Goal: Information Seeking & Learning: Check status

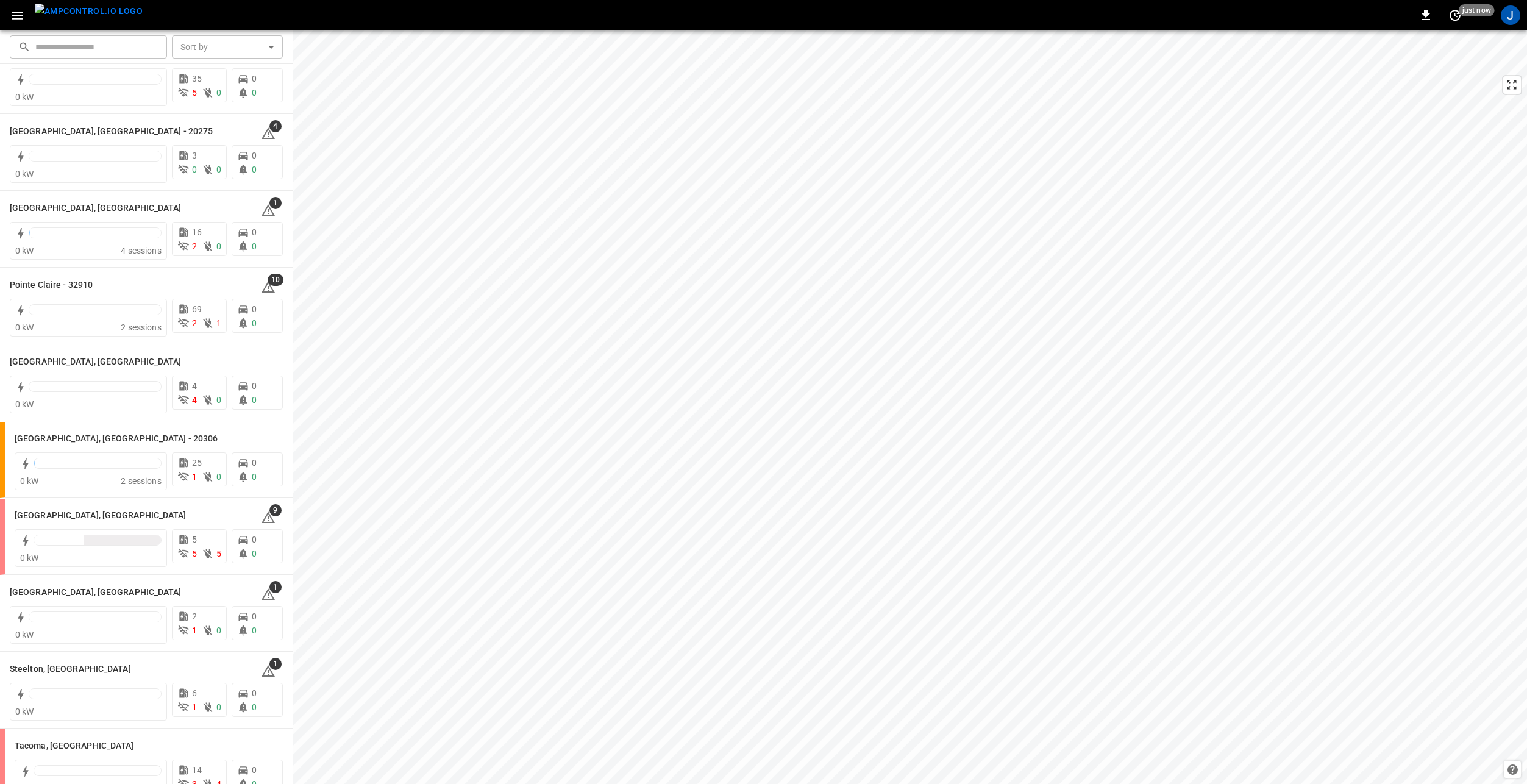
scroll to position [1310, 0]
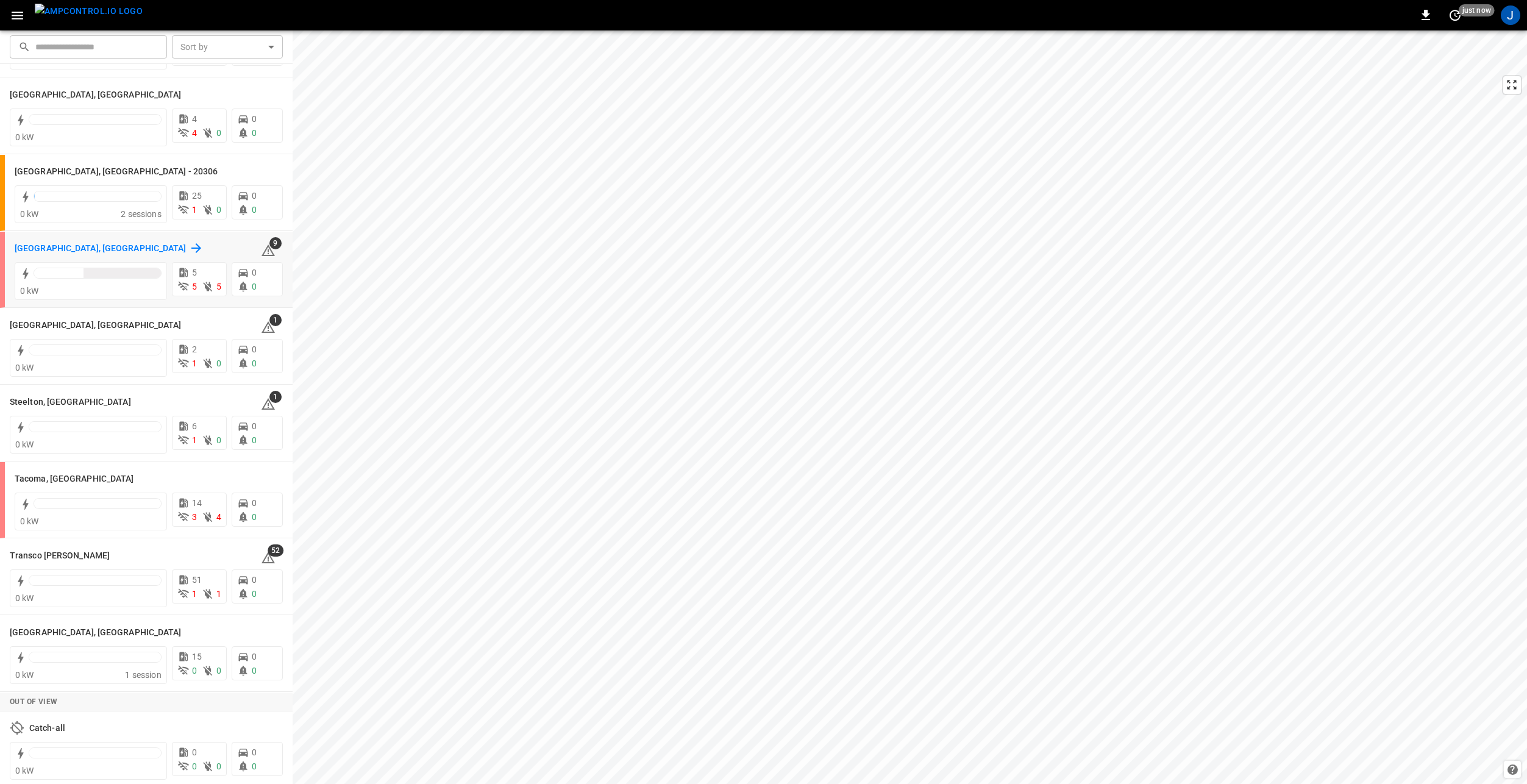
click at [36, 246] on h6 "[GEOGRAPHIC_DATA], [GEOGRAPHIC_DATA]" at bounding box center [100, 249] width 172 height 13
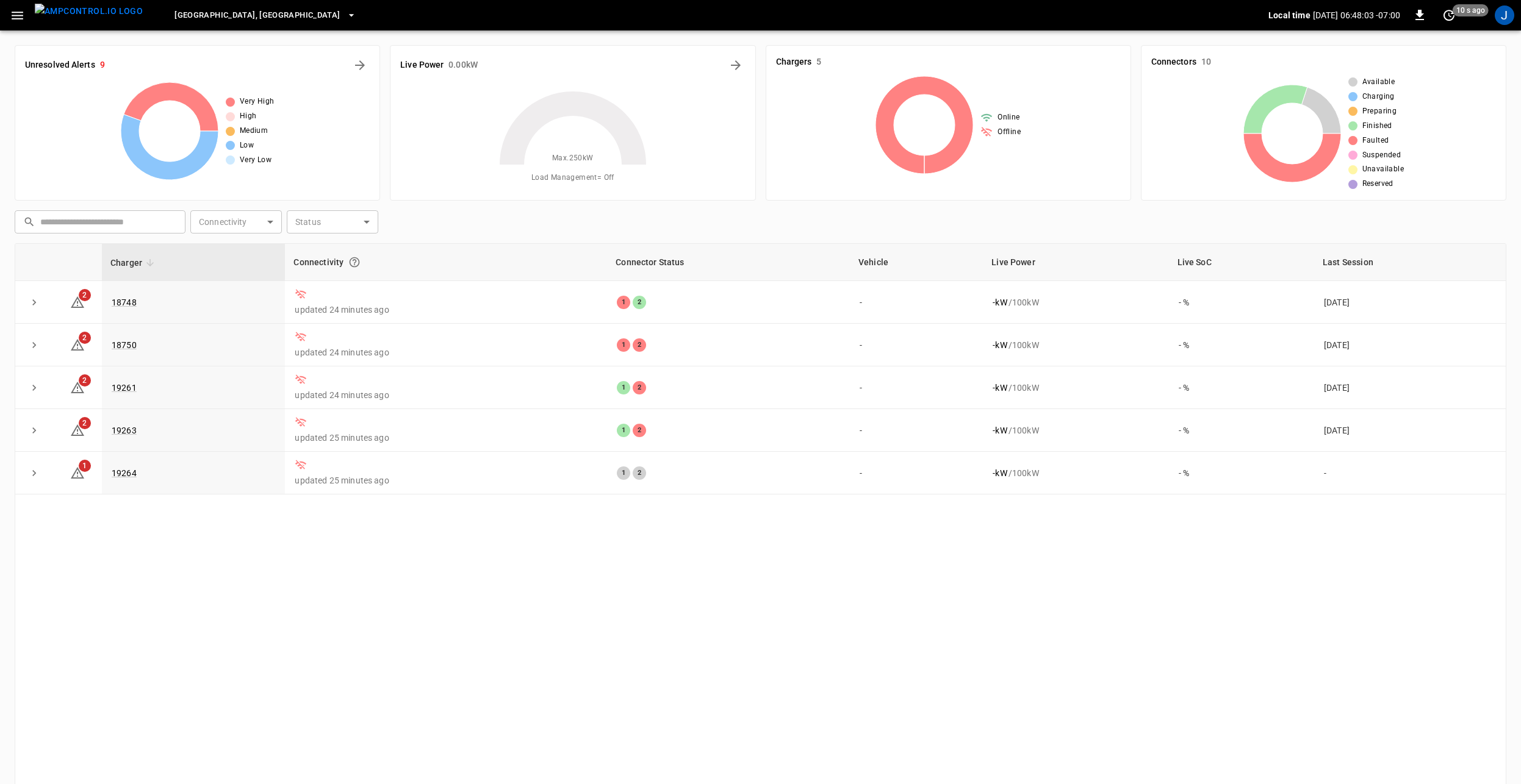
click at [316, 676] on div "Charger Connectivity Connector Status Vehicle Live Power Live SoC Last Session …" at bounding box center [760, 517] width 1491 height 549
click at [24, 17] on icon "button" at bounding box center [17, 15] width 15 height 15
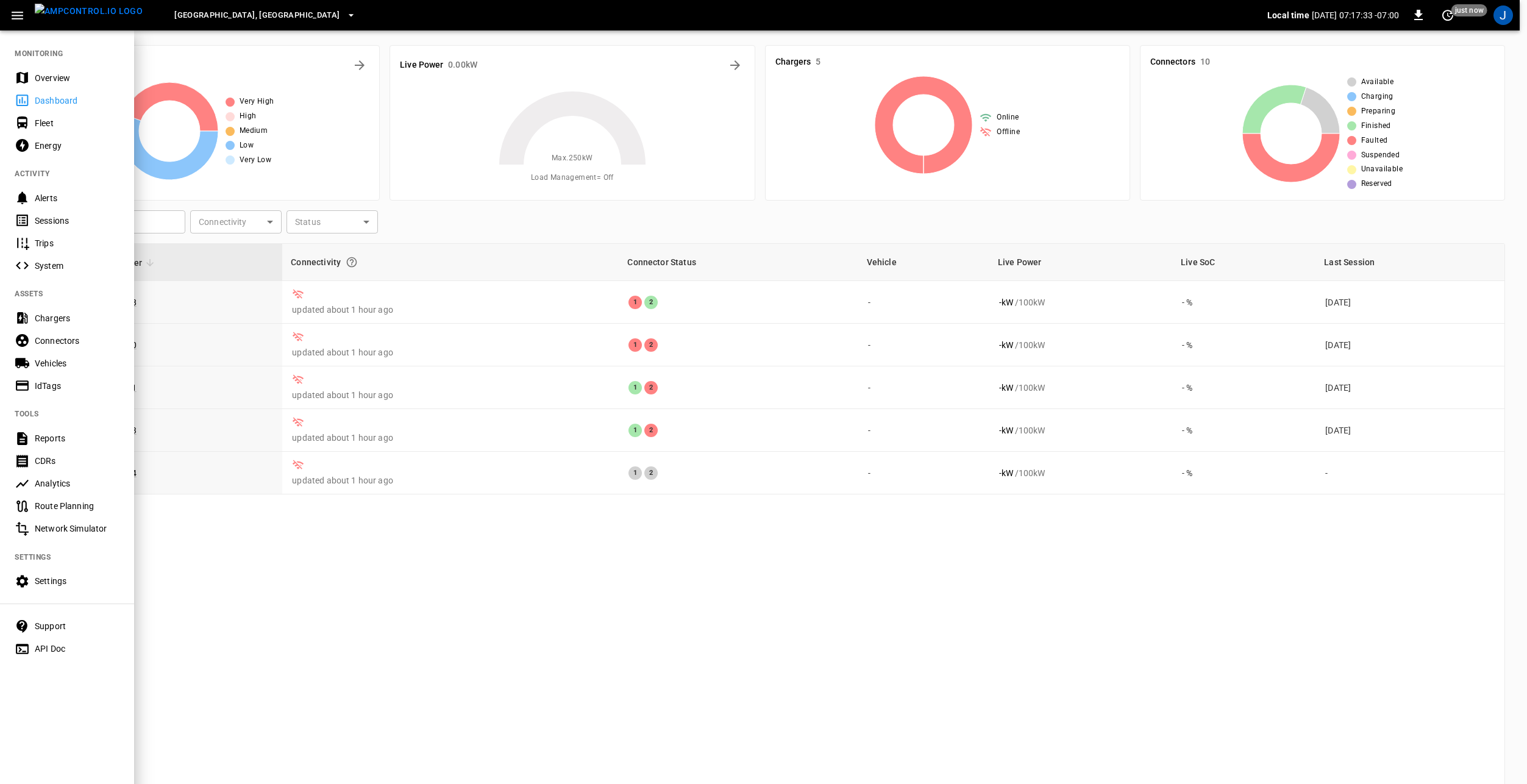
click at [51, 586] on div "Settings" at bounding box center [77, 581] width 85 height 12
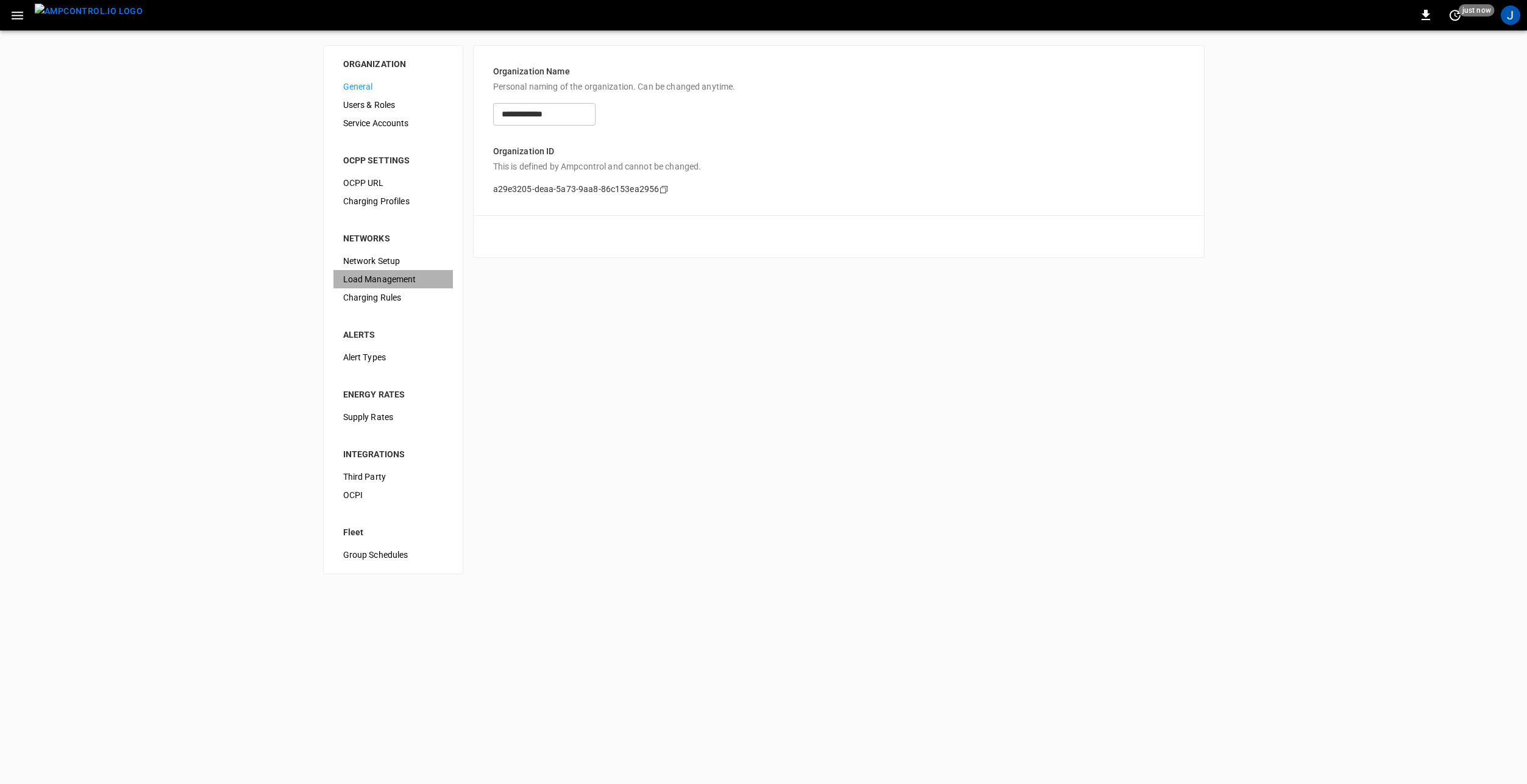
click at [402, 281] on span "Load Management" at bounding box center [393, 279] width 100 height 13
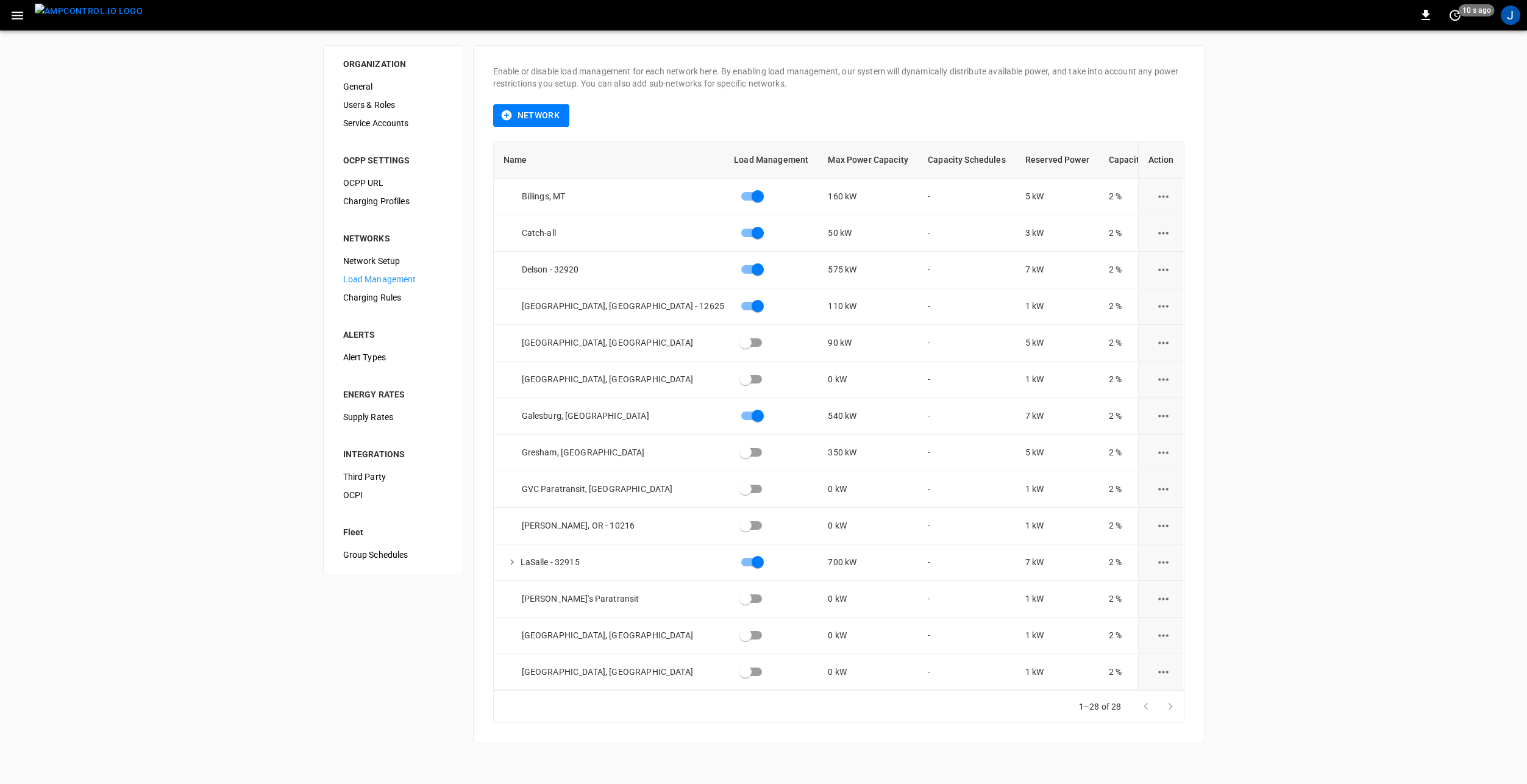
click at [430, 641] on div "ORGANIZATION General Users & Roles Service Accounts OCPP SETTINGS OCPP URL Char…" at bounding box center [763, 394] width 1527 height 727
click at [1155, 528] on icon "load management options" at bounding box center [1162, 525] width 15 height 15
click at [1178, 556] on li "Edit" at bounding box center [1184, 556] width 86 height 20
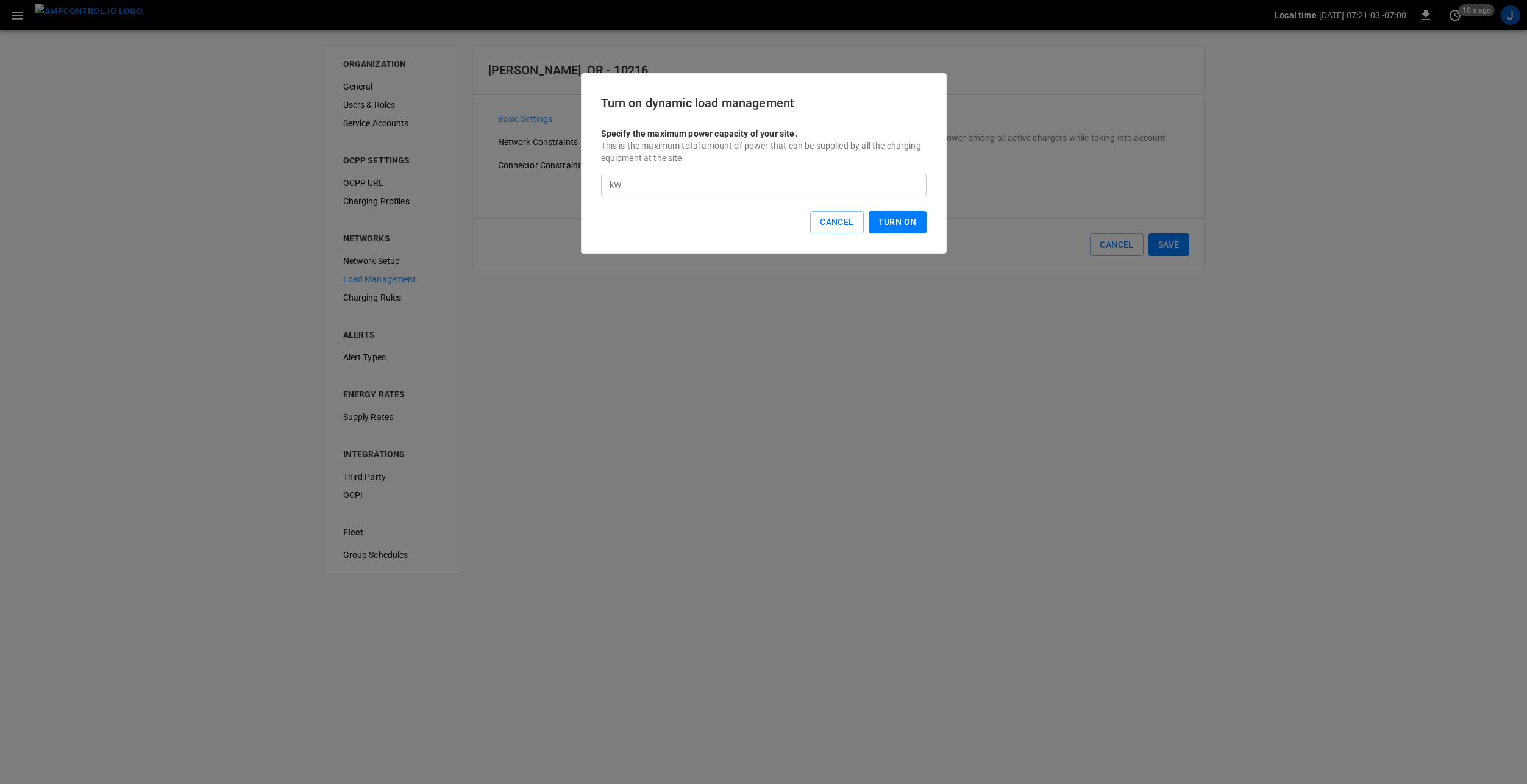
click at [640, 192] on input "*" at bounding box center [776, 185] width 301 height 23
click at [649, 186] on input "*" at bounding box center [776, 185] width 301 height 23
type input "***"
click at [891, 222] on button "Turn On" at bounding box center [897, 222] width 58 height 23
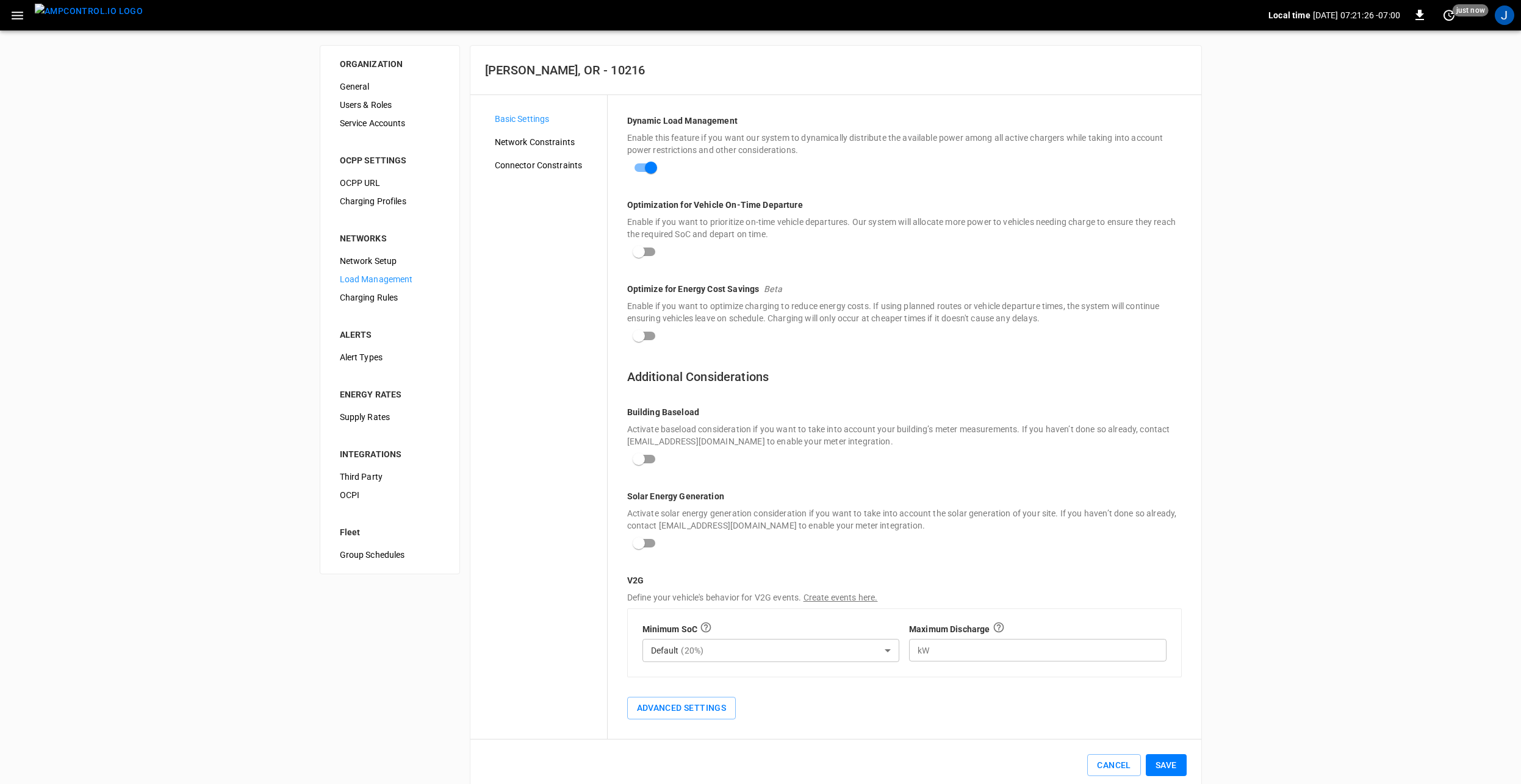
click at [538, 143] on span "Network Constraints" at bounding box center [545, 142] width 102 height 13
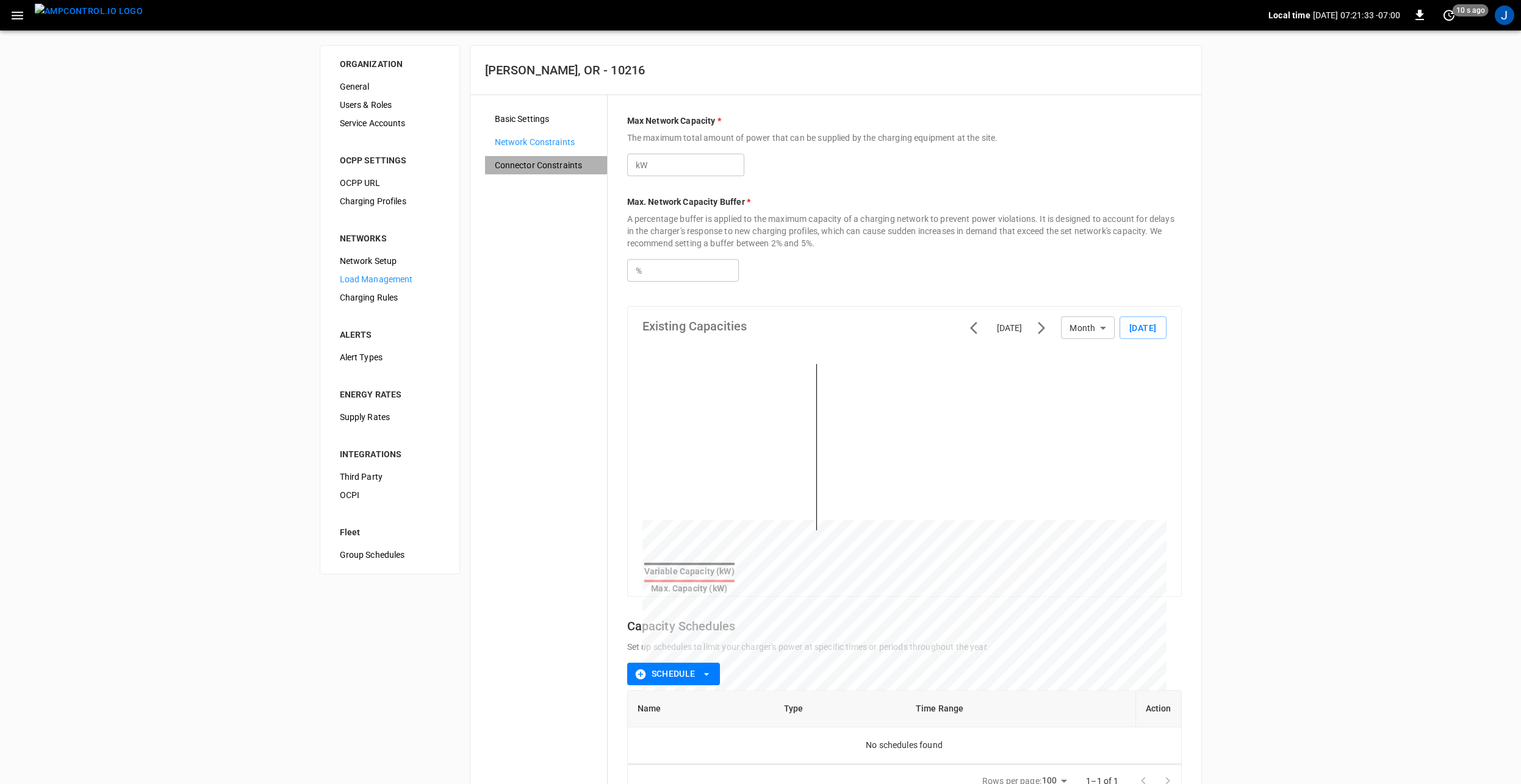
click at [538, 167] on span "Connector Constraints" at bounding box center [545, 165] width 102 height 13
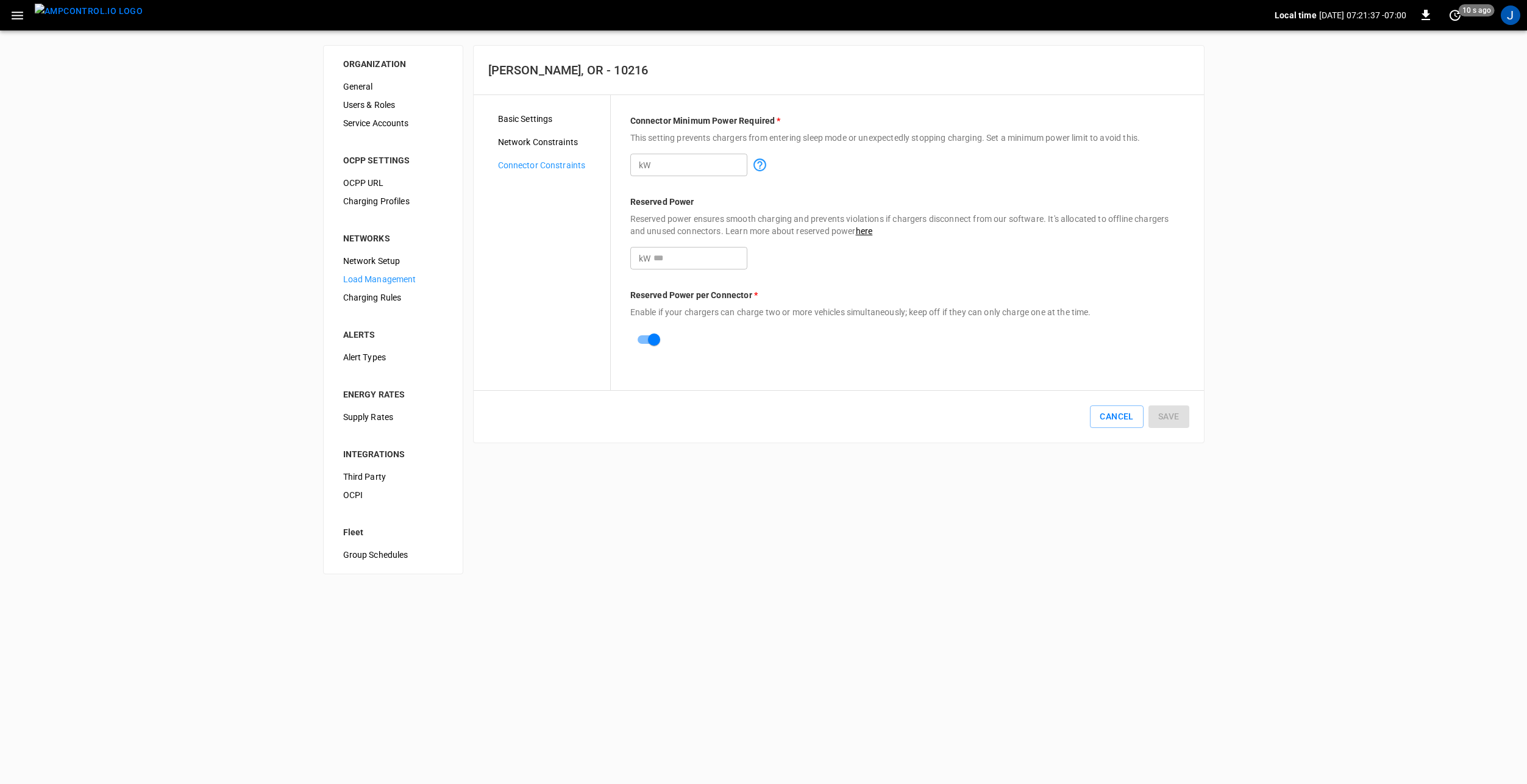
click at [529, 141] on span "Network Constraints" at bounding box center [549, 142] width 102 height 13
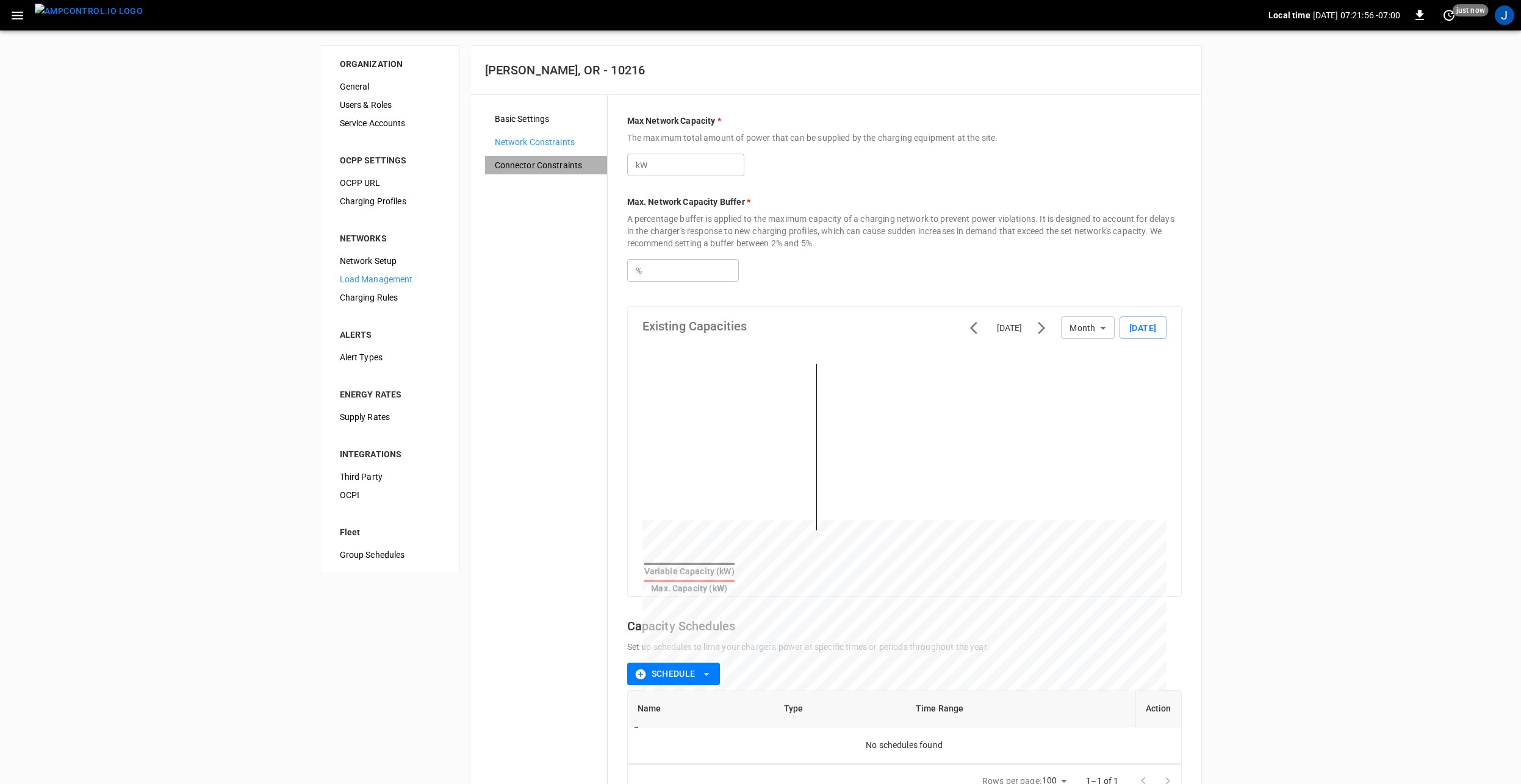
click at [524, 169] on span "Connector Constraints" at bounding box center [545, 165] width 102 height 13
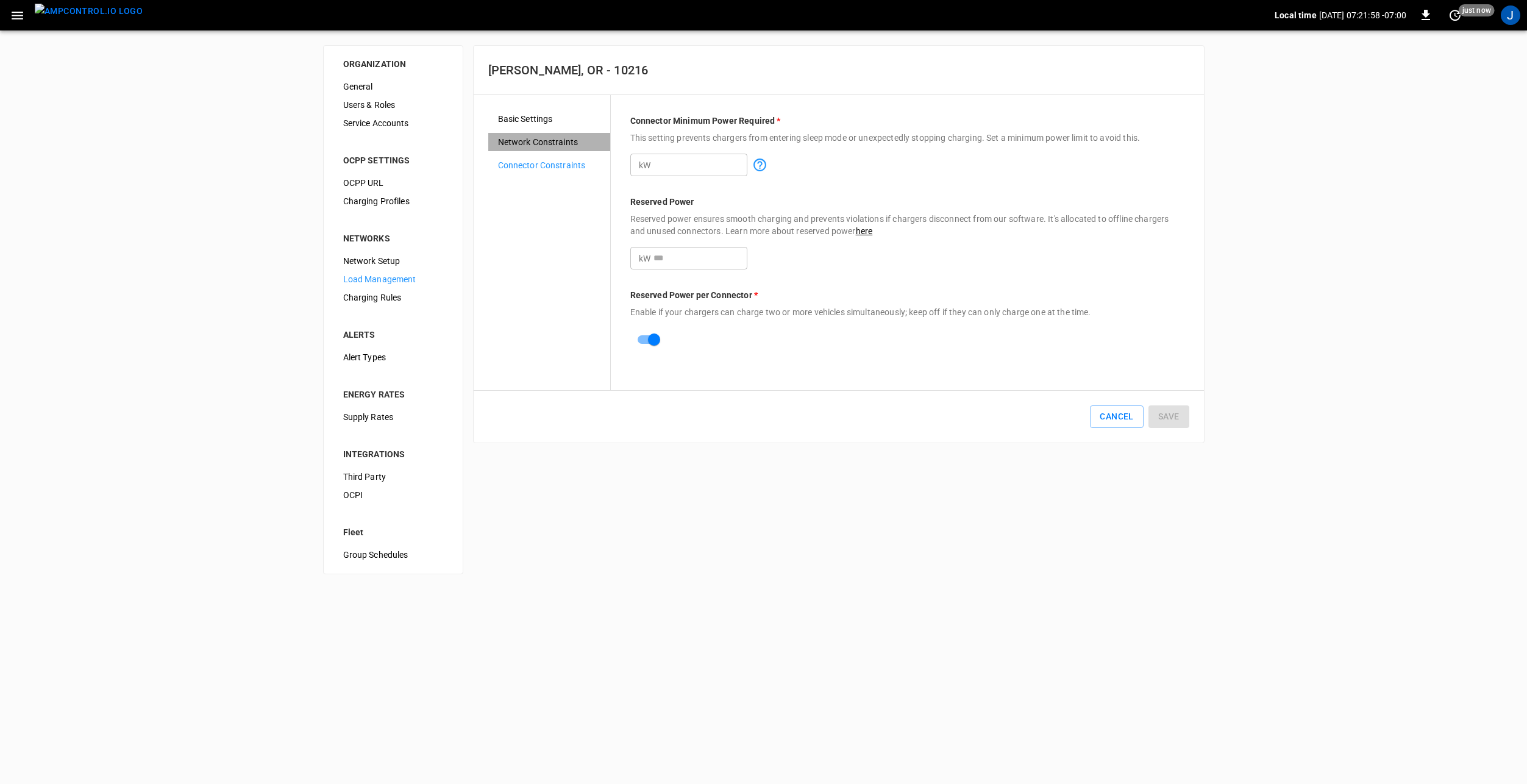
click at [530, 137] on span "Network Constraints" at bounding box center [549, 142] width 102 height 13
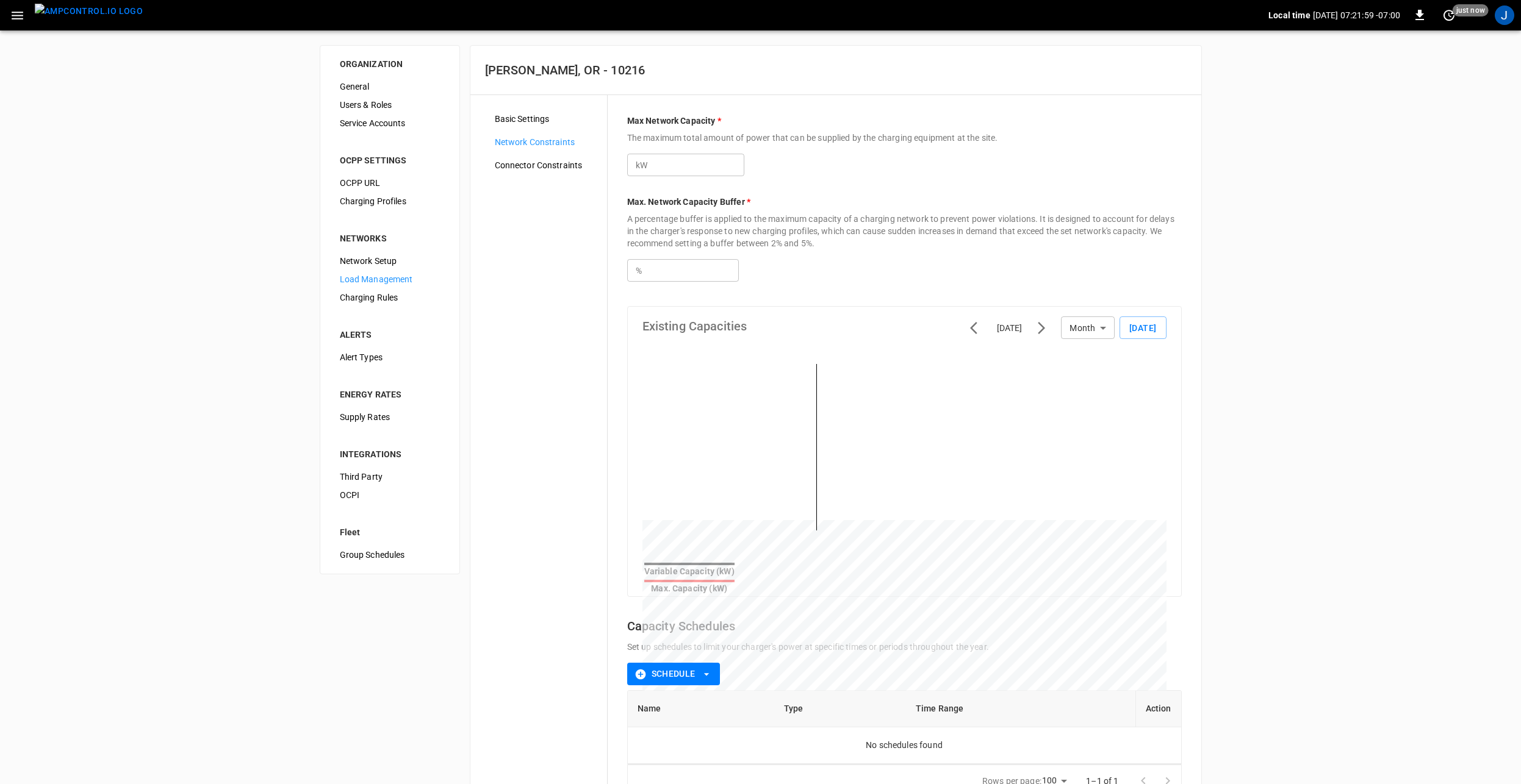
click at [554, 122] on span "Basic Settings" at bounding box center [545, 119] width 102 height 13
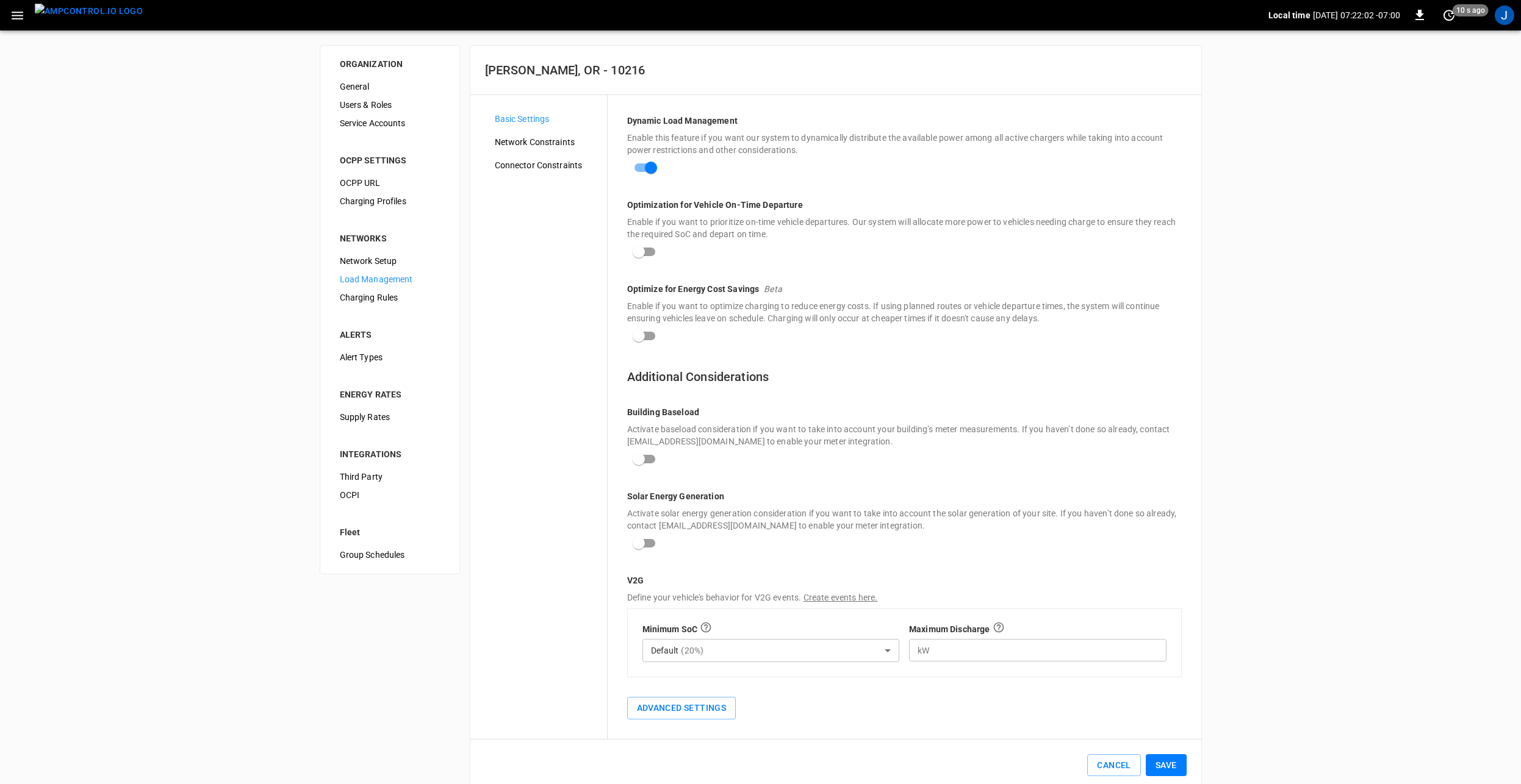
click at [531, 140] on span "Network Constraints" at bounding box center [545, 142] width 102 height 13
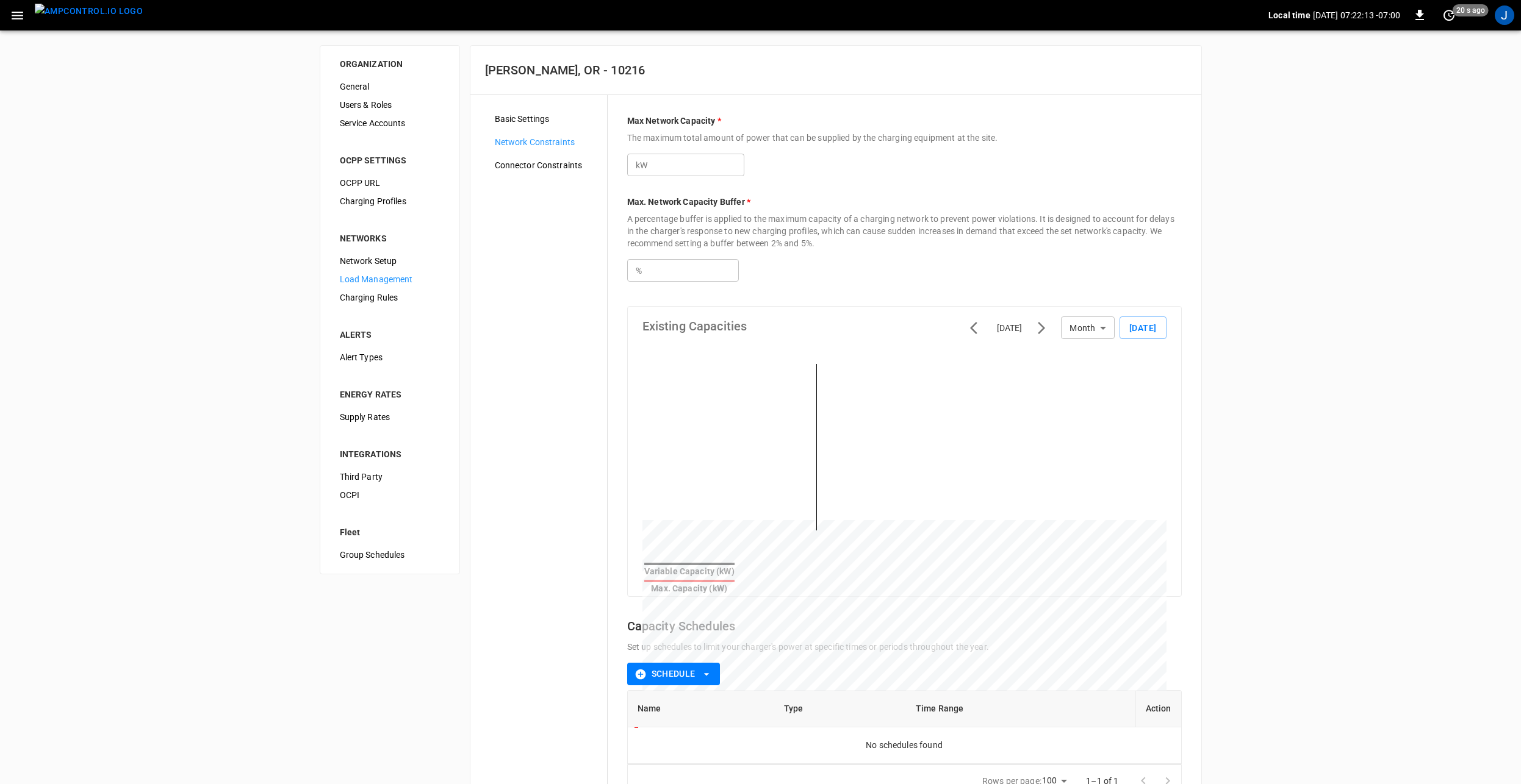
click at [545, 167] on span "Connector Constraints" at bounding box center [545, 165] width 102 height 13
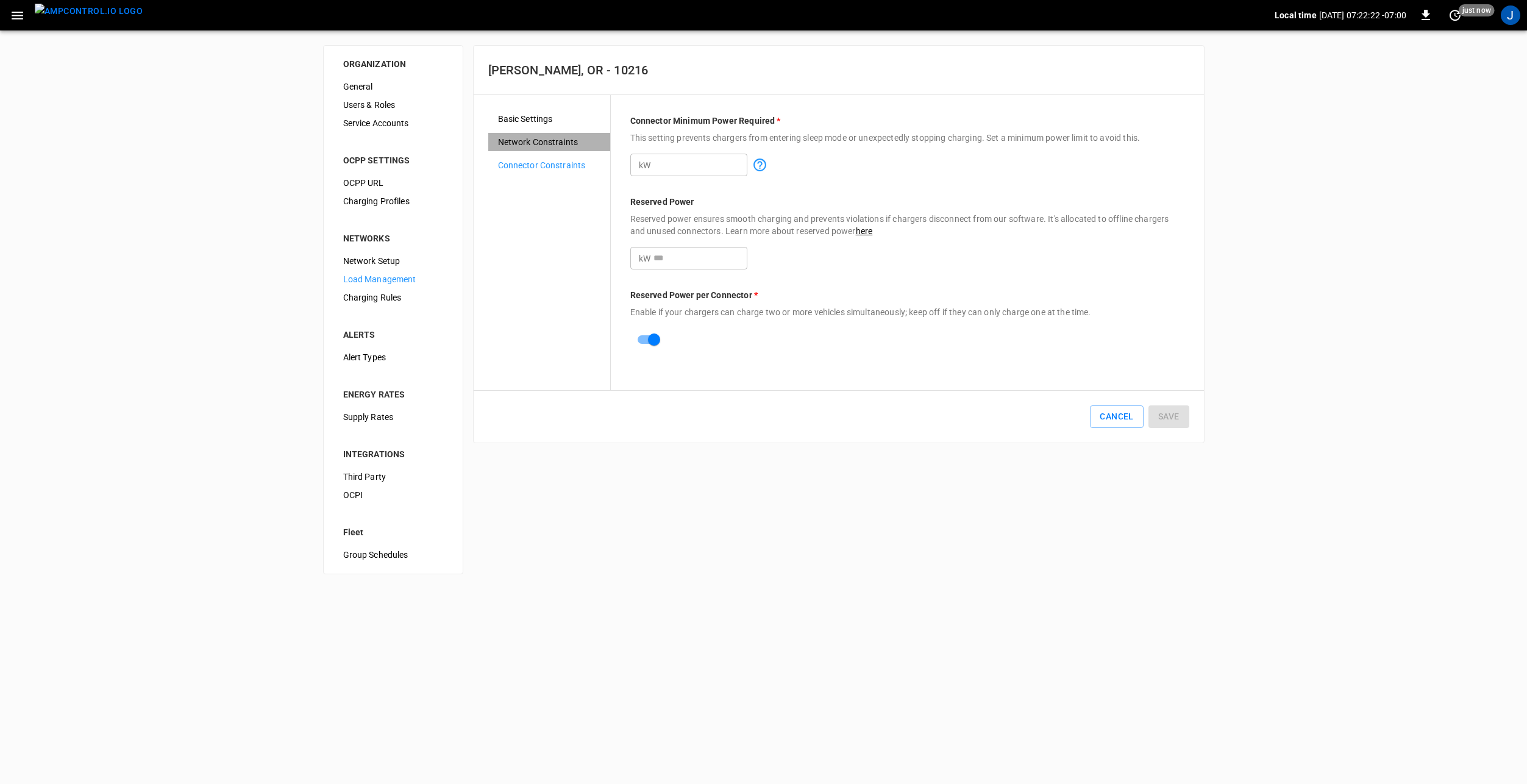
click at [539, 141] on span "Network Constraints" at bounding box center [549, 142] width 102 height 13
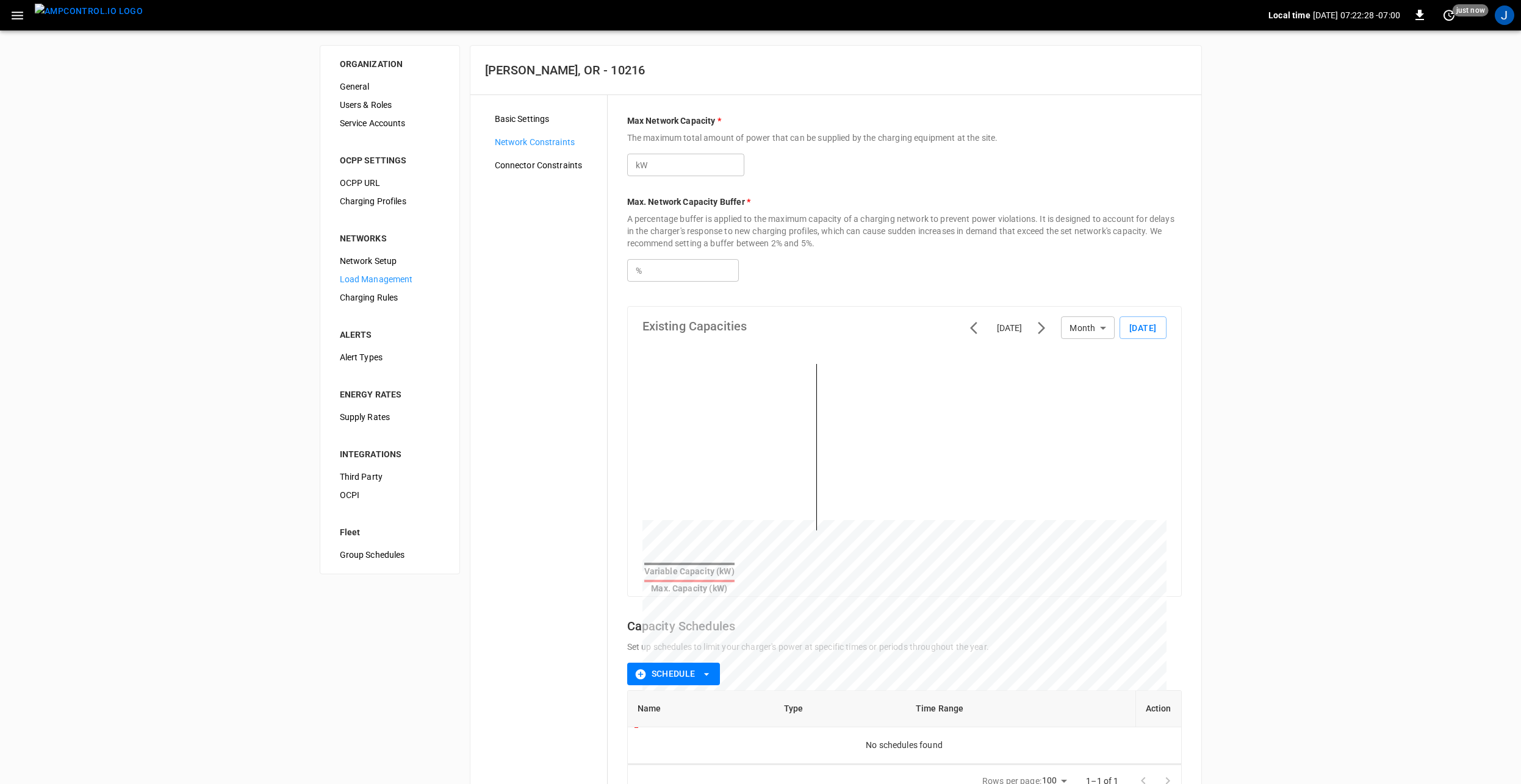
click at [524, 165] on span "Connector Constraints" at bounding box center [545, 165] width 102 height 13
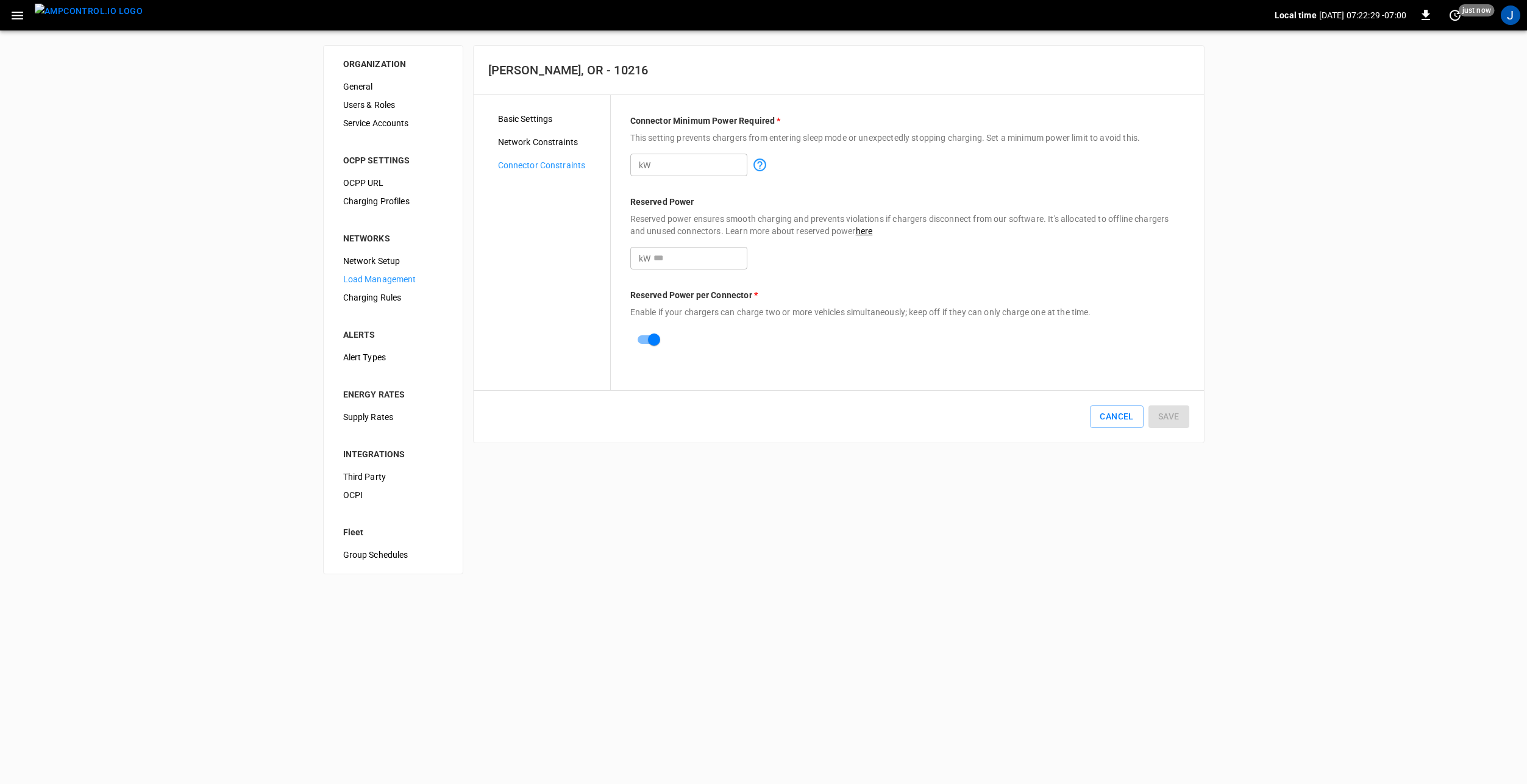
click at [681, 266] on input "*" at bounding box center [700, 258] width 94 height 23
type input "*"
click at [951, 481] on div "ORGANIZATION General Users & Roles Service Accounts OCPP SETTINGS OCPP URL Char…" at bounding box center [763, 310] width 1527 height 558
click at [1168, 412] on button "Save" at bounding box center [1169, 417] width 41 height 23
click at [527, 136] on span "Network Constraints" at bounding box center [549, 142] width 102 height 13
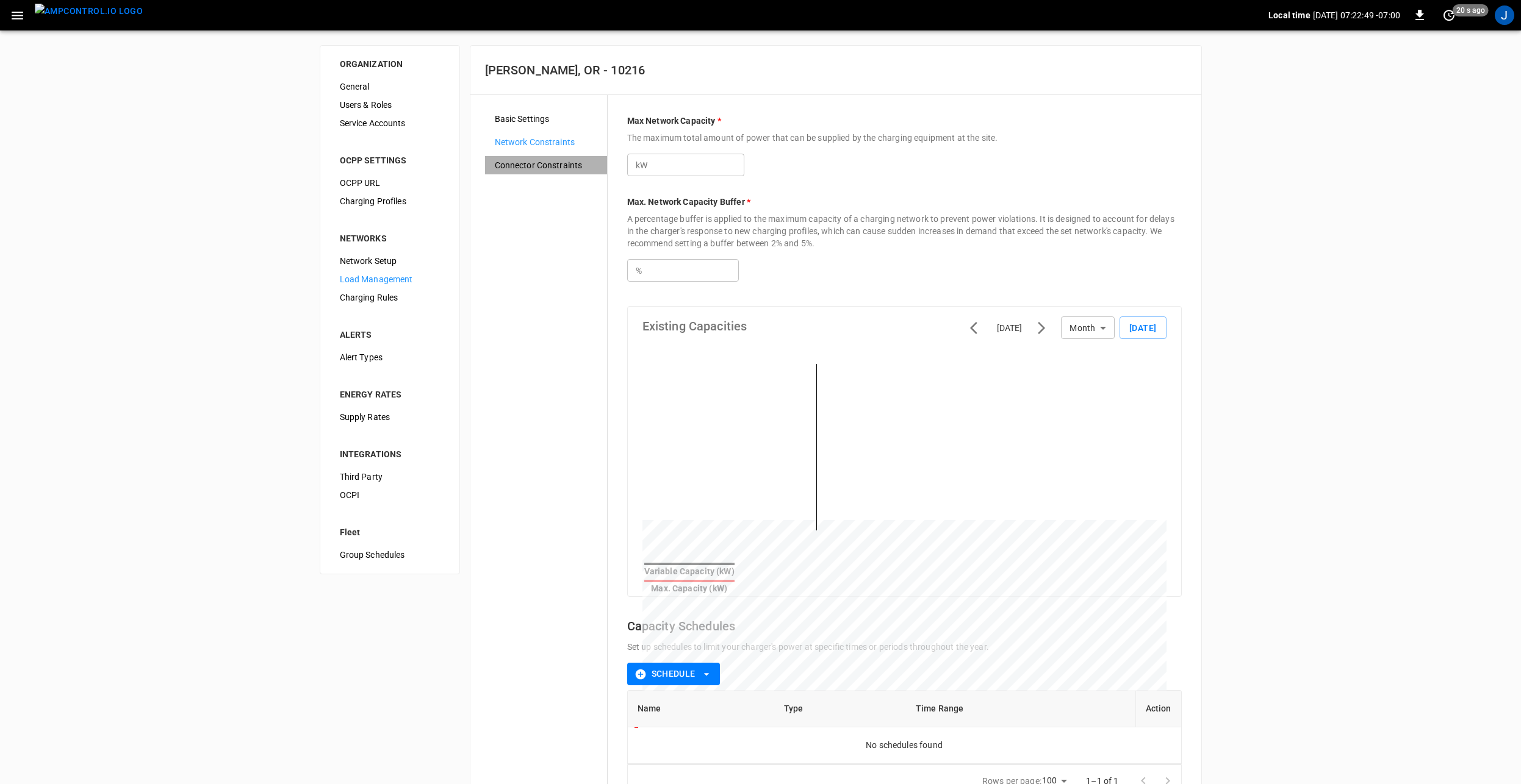
click at [547, 157] on div "Connector Constraints" at bounding box center [546, 165] width 122 height 18
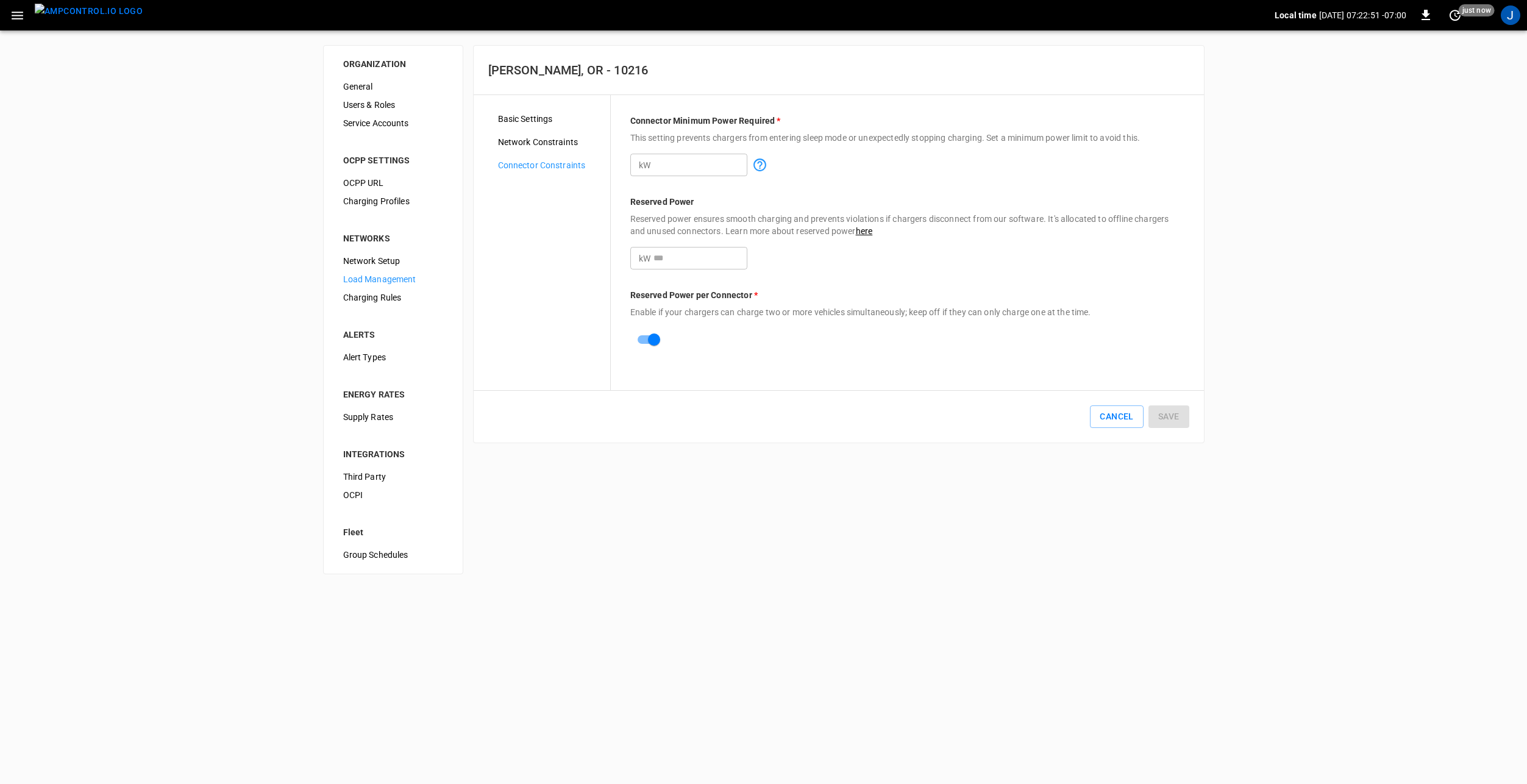
click at [548, 140] on span "Network Constraints" at bounding box center [549, 142] width 102 height 13
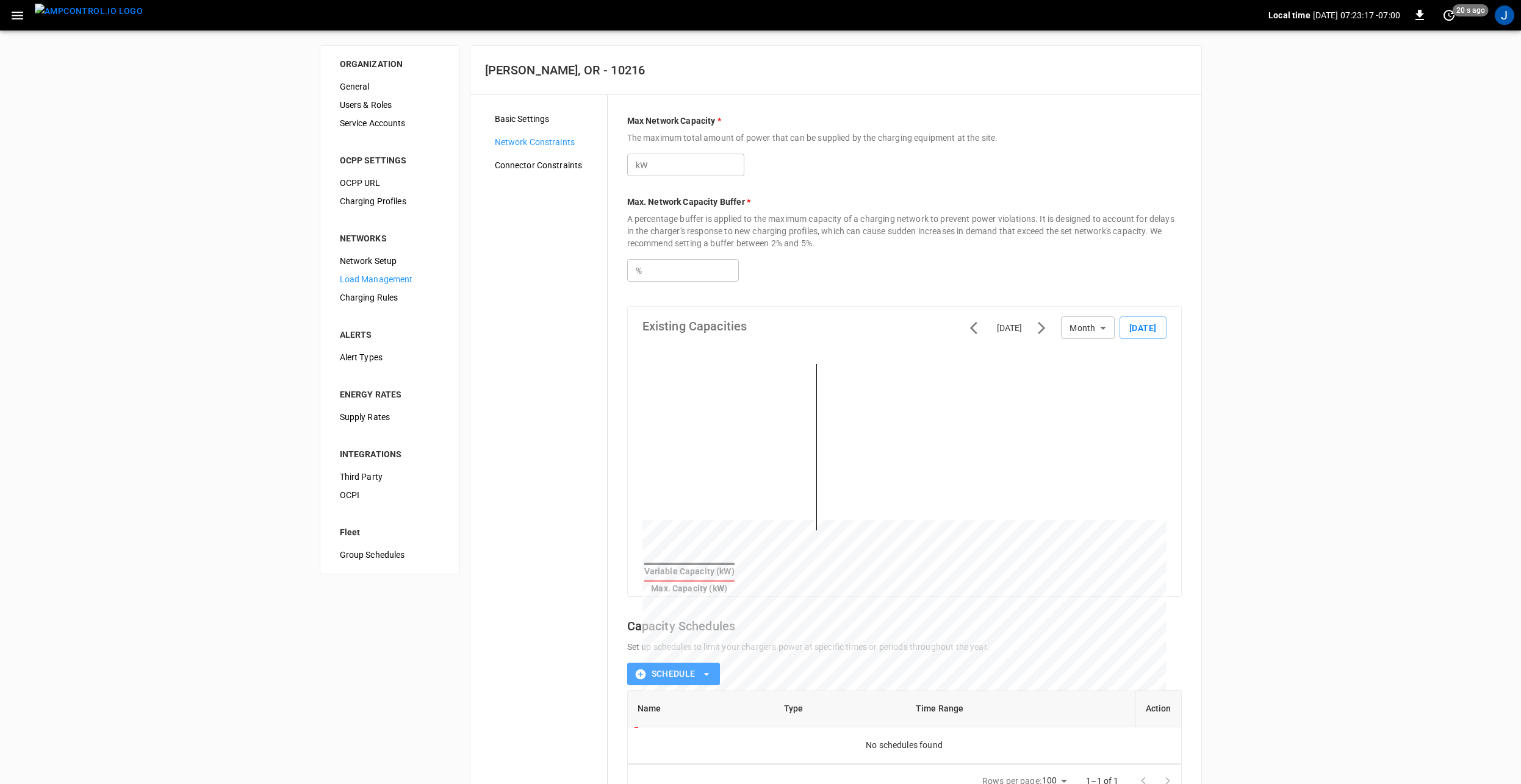
click at [711, 668] on icon "button" at bounding box center [707, 674] width 12 height 12
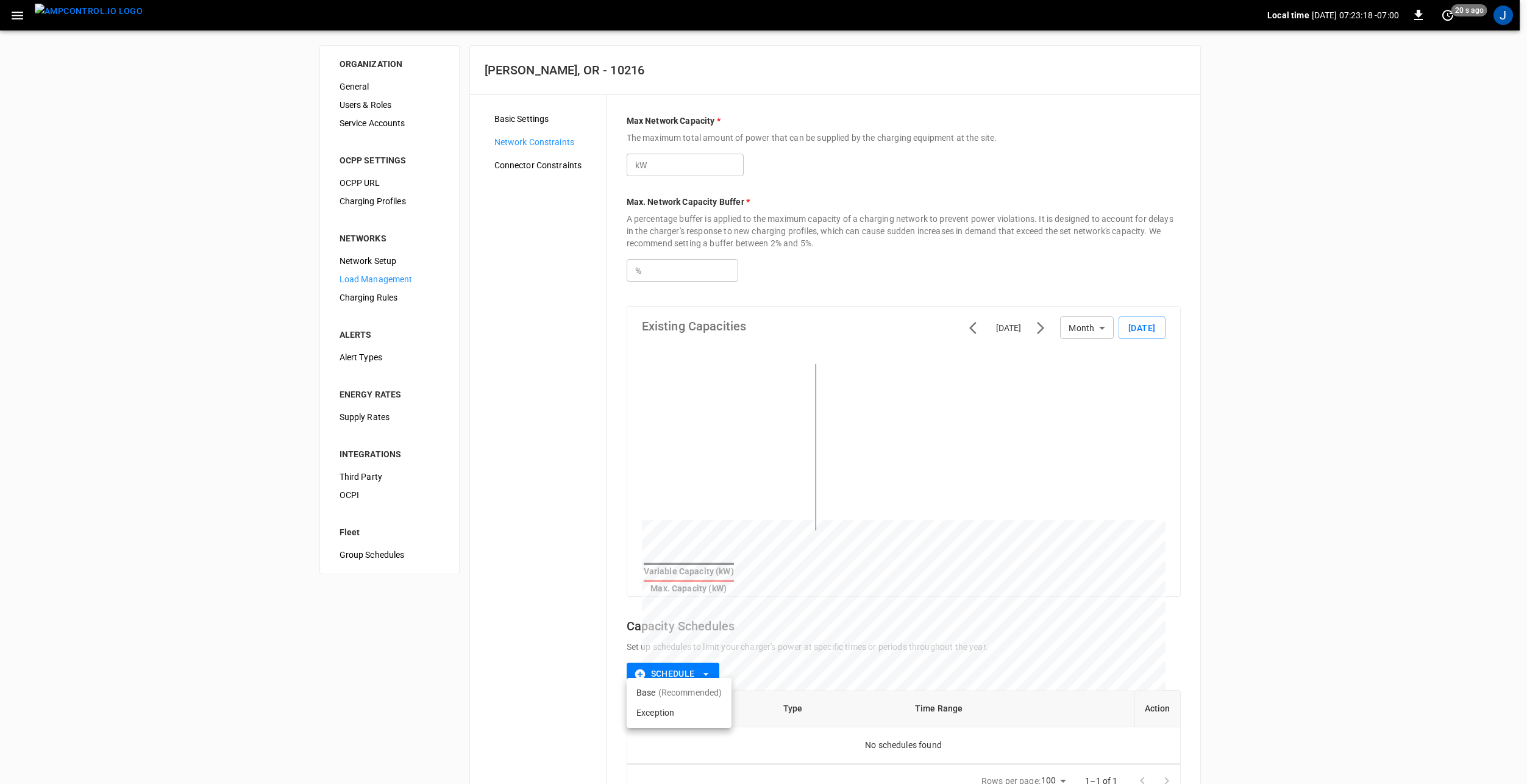
click at [562, 599] on div at bounding box center [763, 392] width 1527 height 784
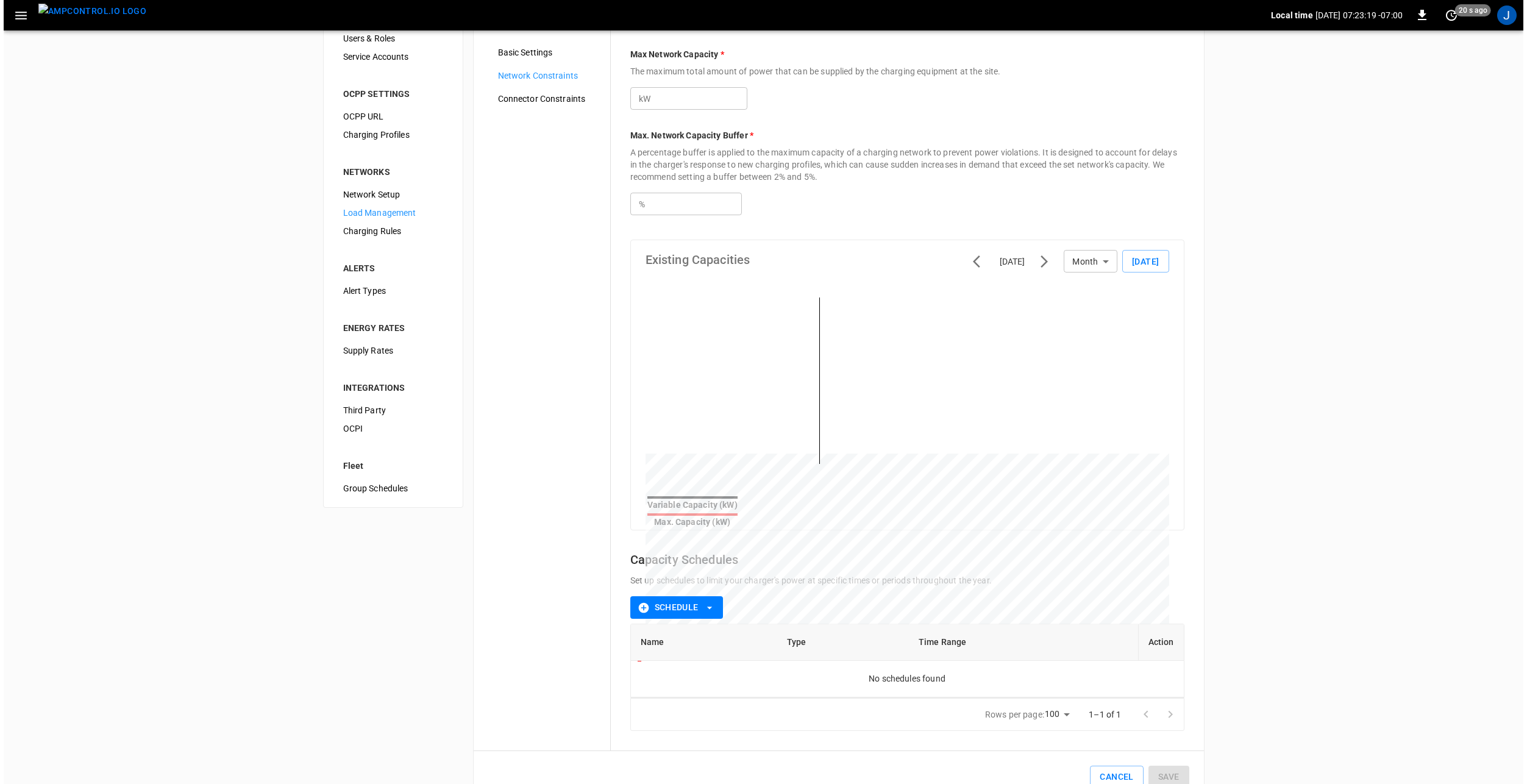
scroll to position [92, 0]
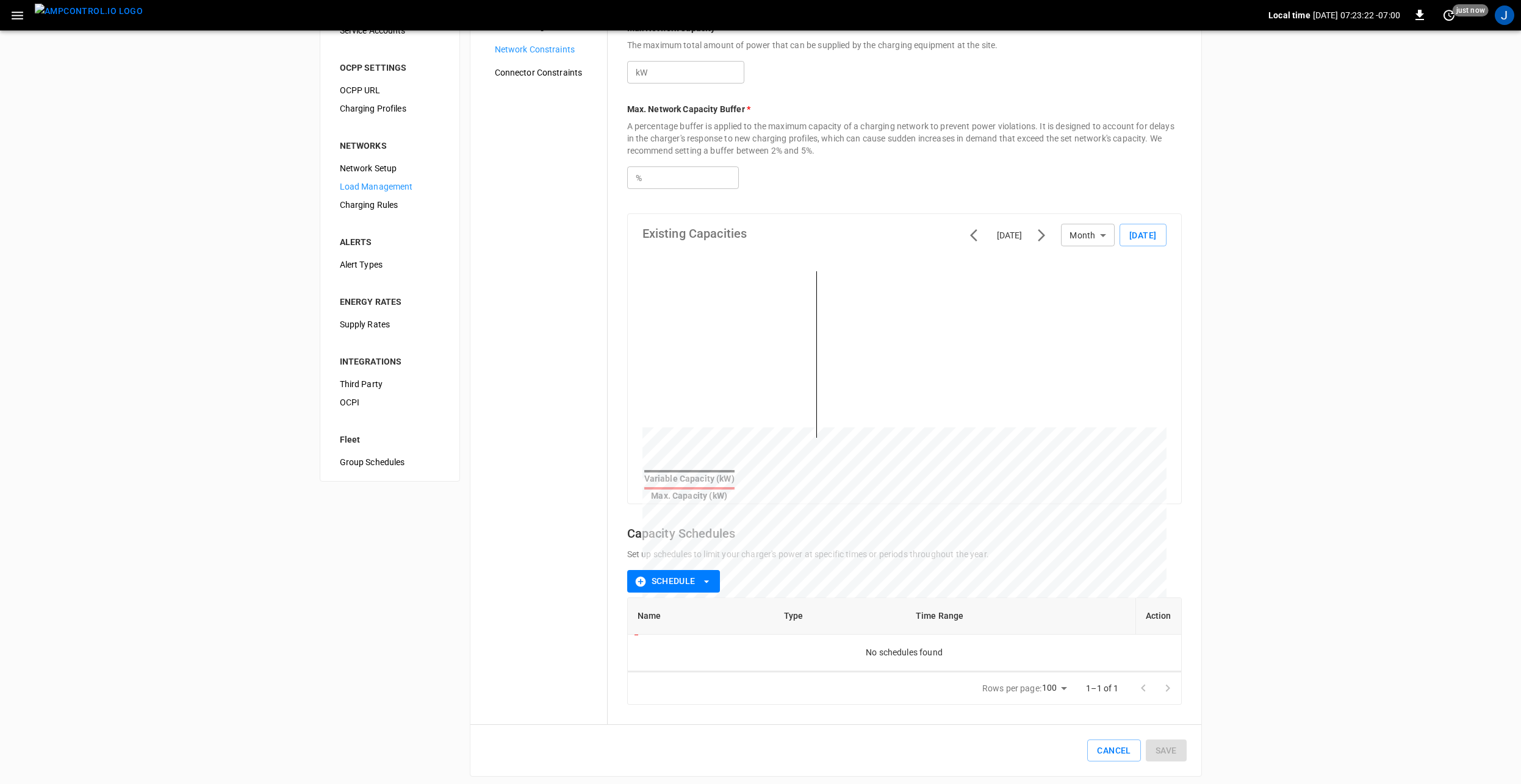
click at [716, 581] on button "Schedule" at bounding box center [674, 582] width 92 height 23
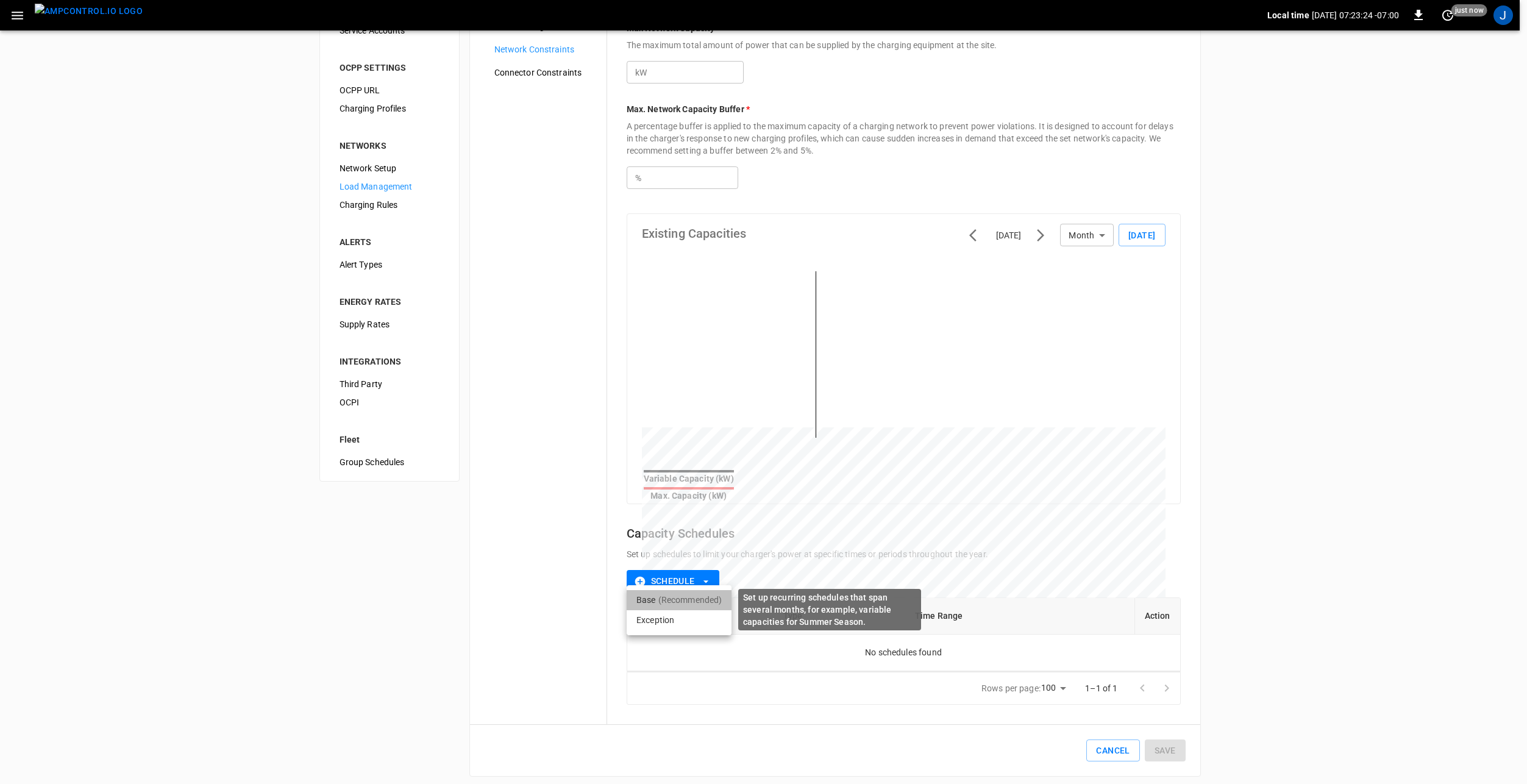
click at [678, 601] on p "(Recommended)" at bounding box center [690, 600] width 64 height 12
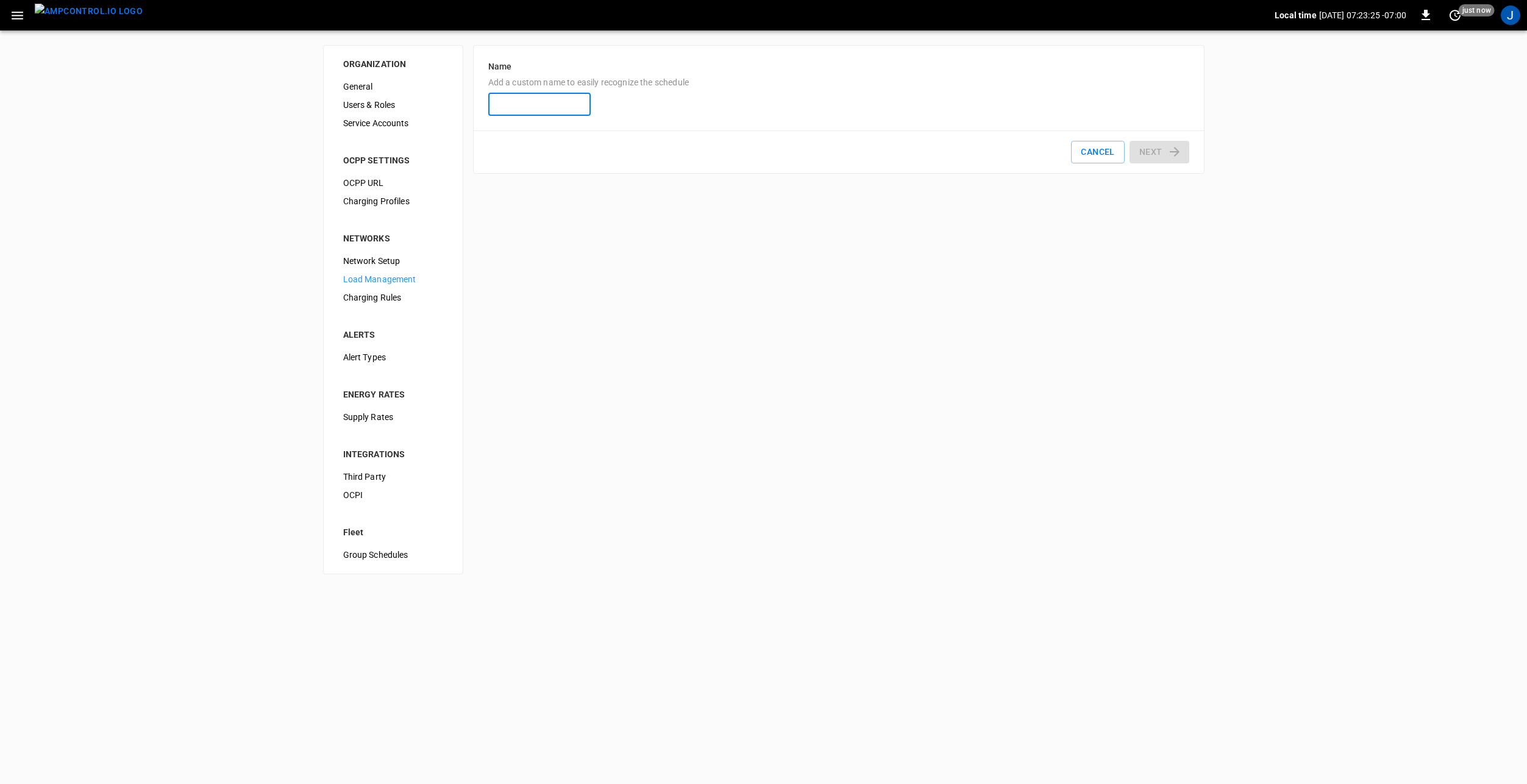
click at [541, 99] on input "Name Add a custom name to easily recognize the schedule" at bounding box center [539, 105] width 102 height 23
type input "**********"
click at [1168, 152] on icon "button" at bounding box center [1175, 152] width 15 height 15
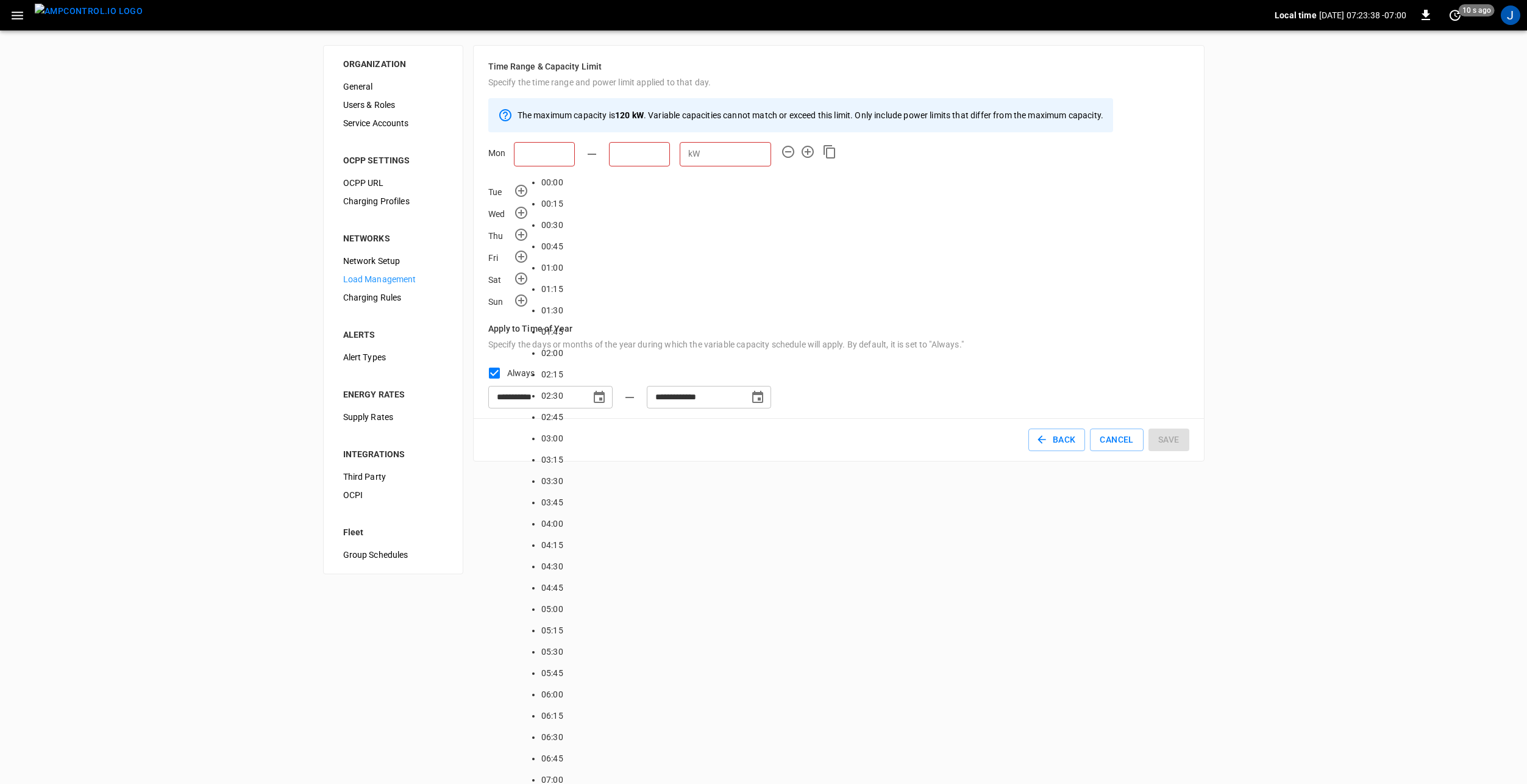
click at [535, 151] on input "text" at bounding box center [544, 154] width 61 height 24
click at [542, 177] on li "00:00" at bounding box center [552, 182] width 22 height 21
type input "*****"
click at [685, 149] on input "text" at bounding box center [716, 154] width 61 height 24
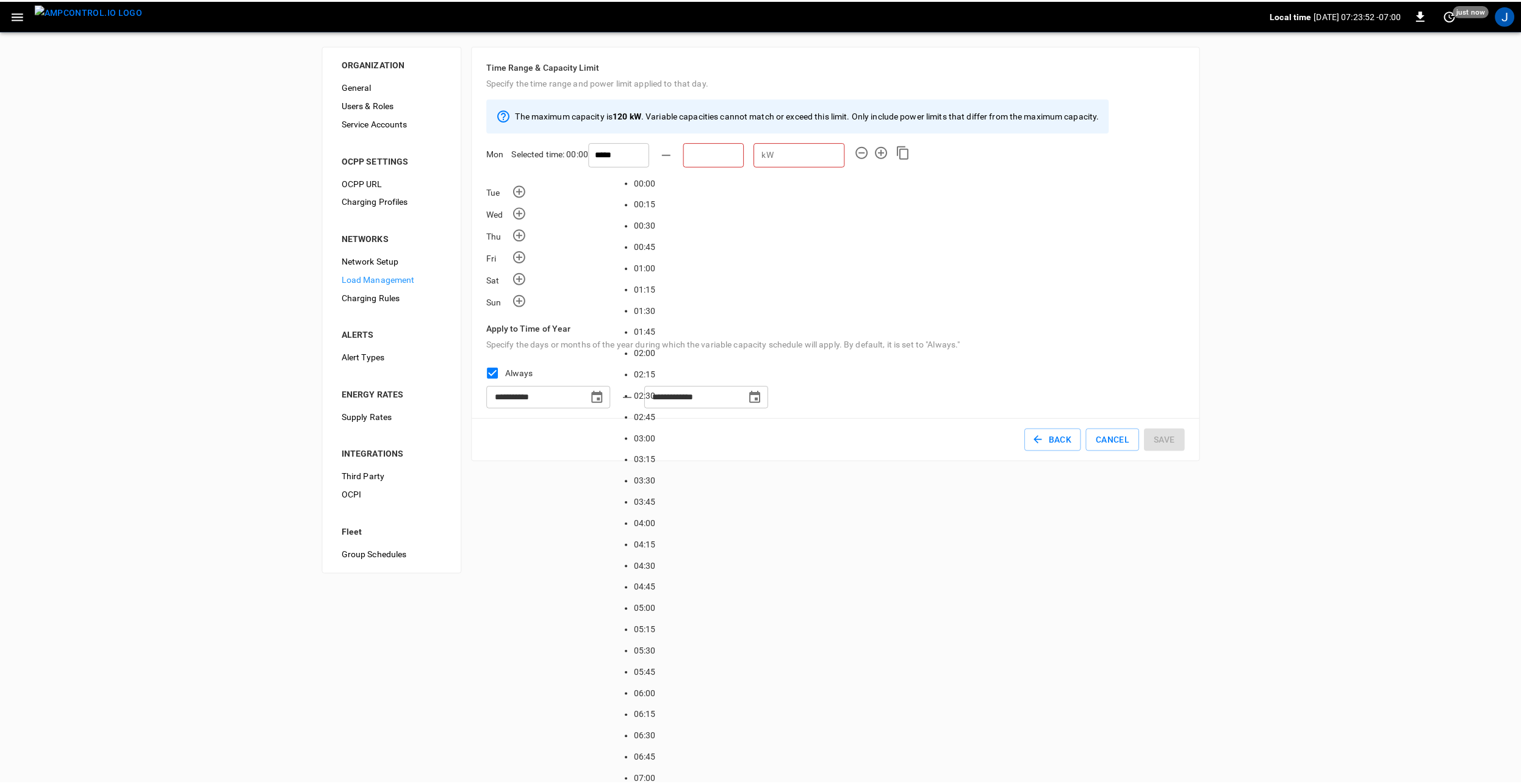
scroll to position [1942, 0]
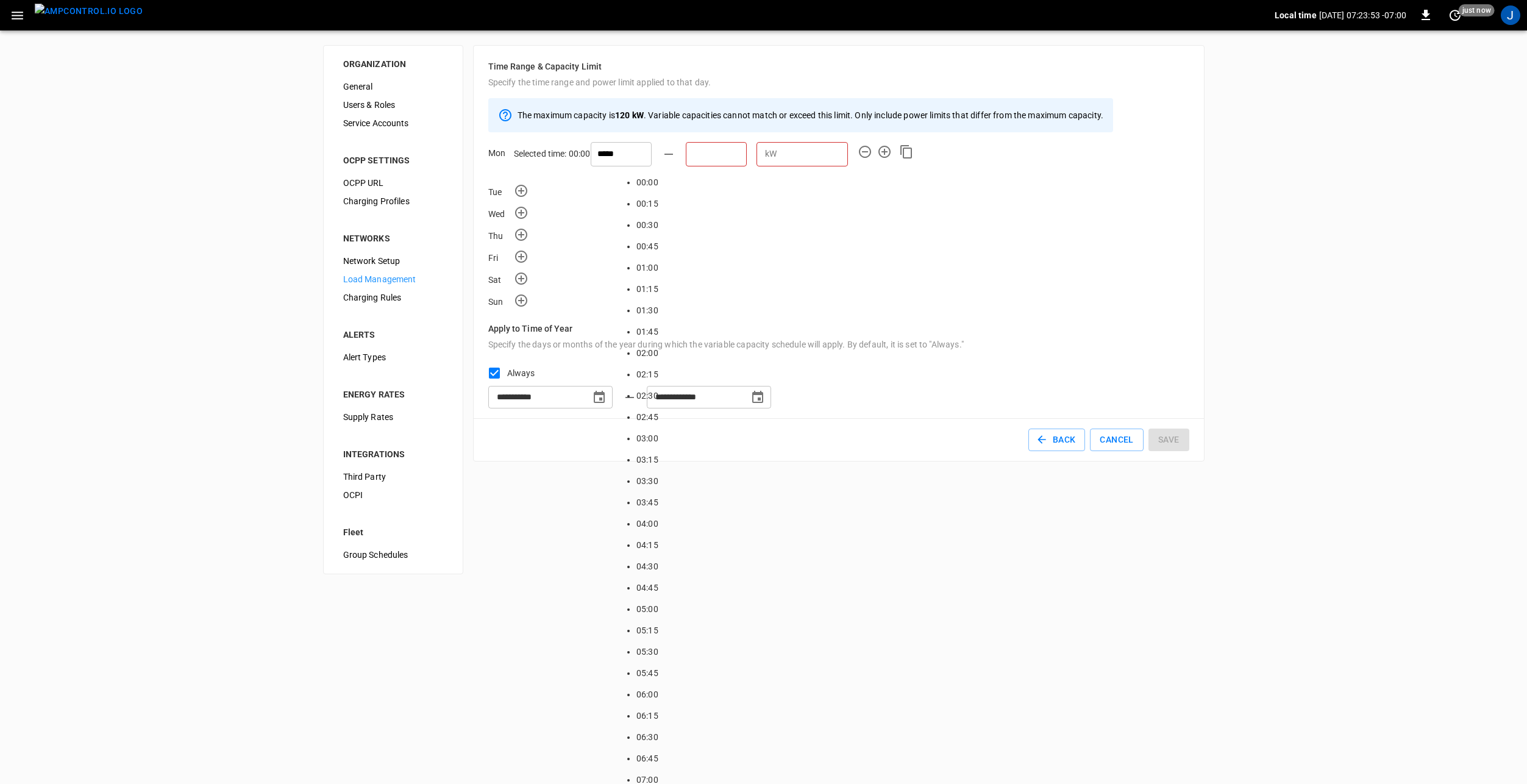
type input "*****"
click at [858, 156] on input "number" at bounding box center [891, 154] width 66 height 23
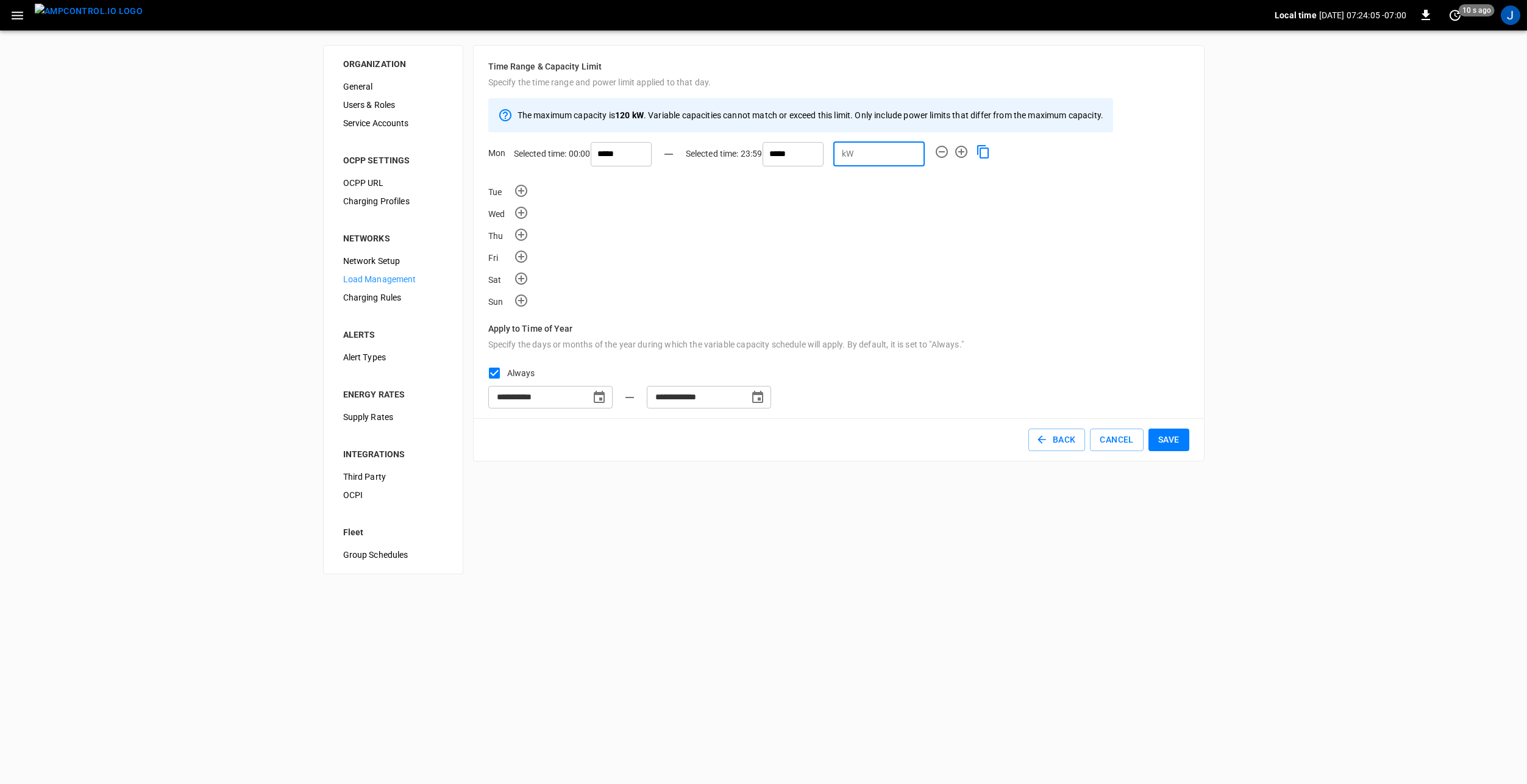
type input "**"
click at [976, 150] on icon "Apply the exact same day configuration to all other days" at bounding box center [983, 152] width 15 height 15
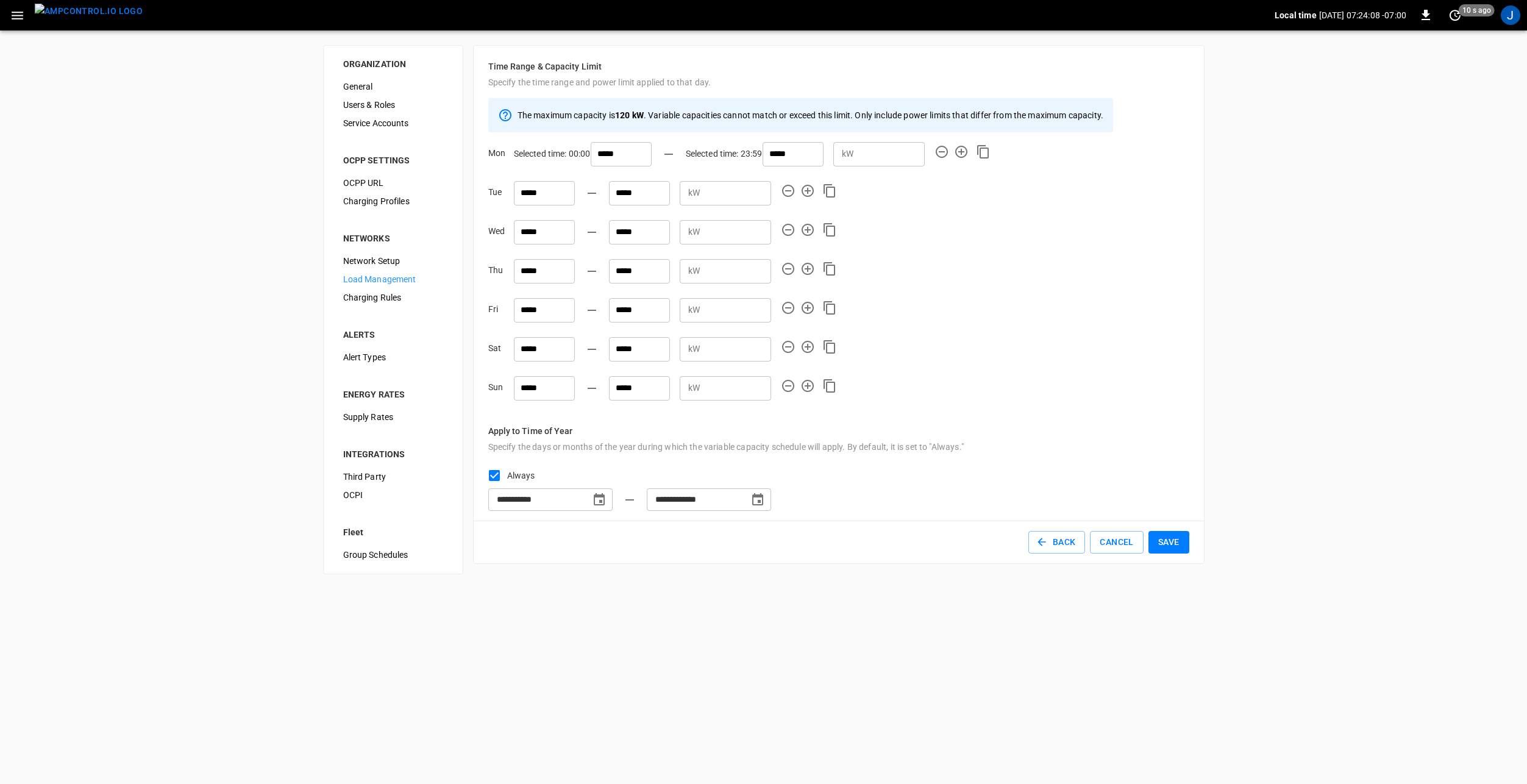
click at [1171, 545] on button "Save" at bounding box center [1169, 542] width 41 height 23
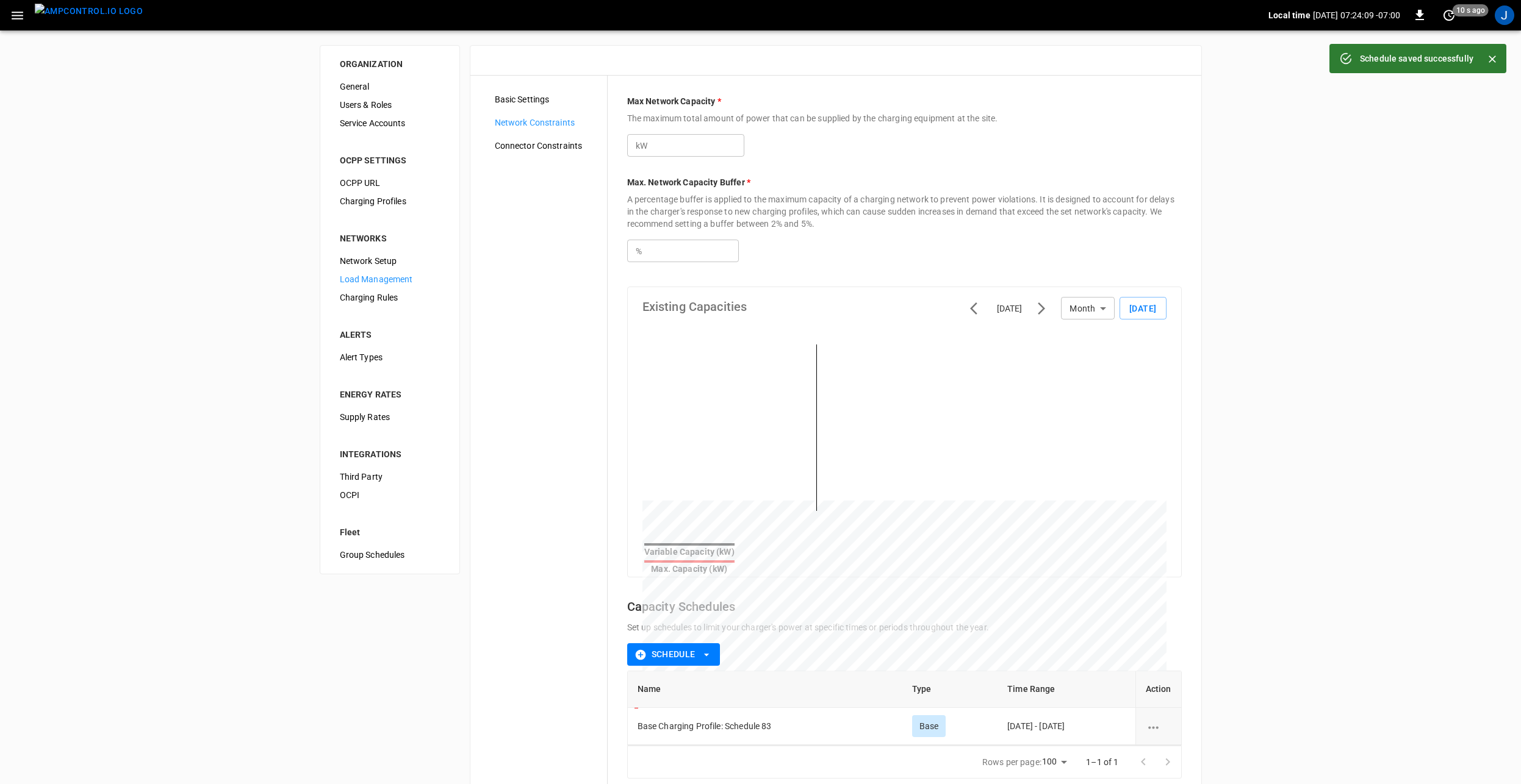
type input "***"
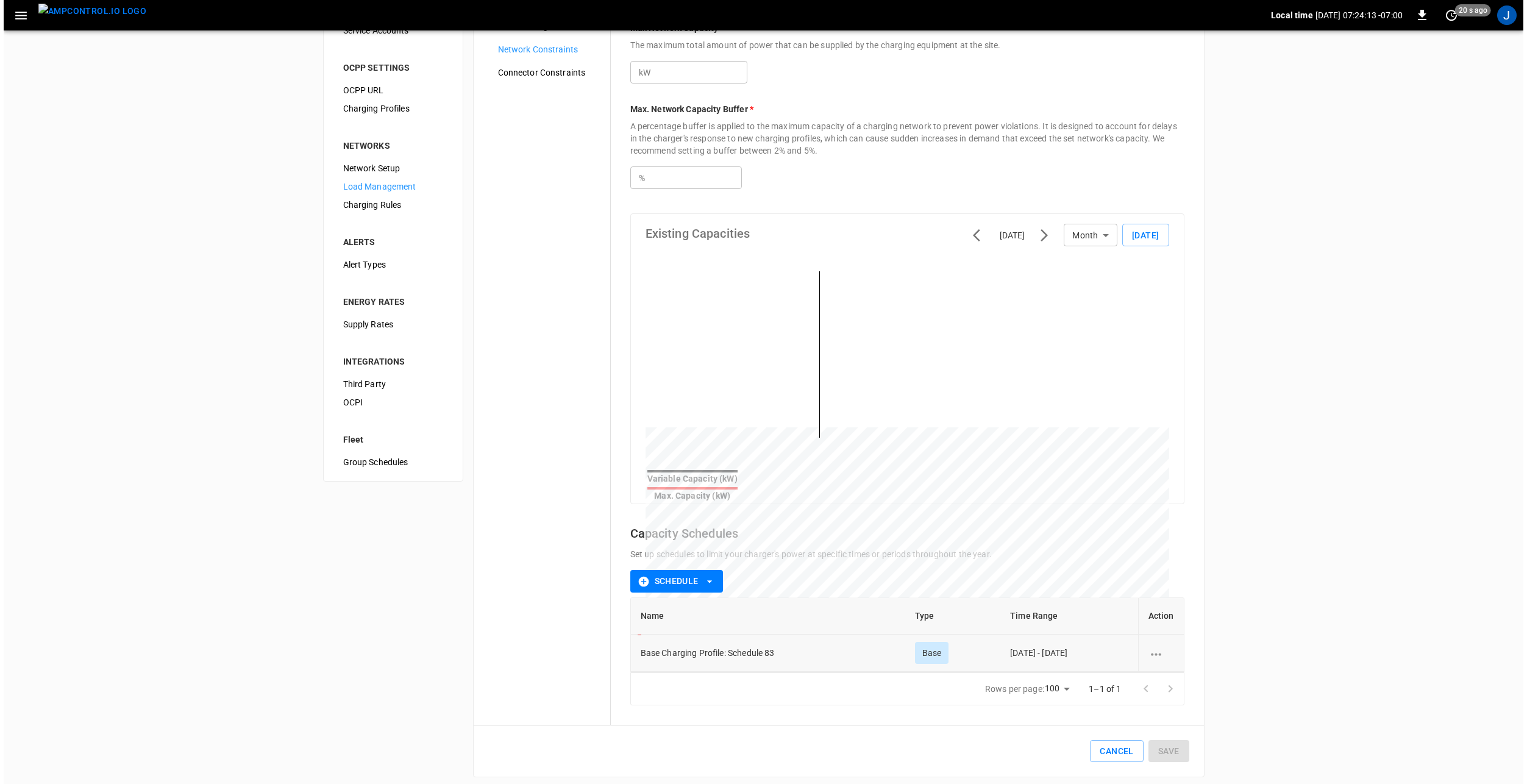
scroll to position [93, 0]
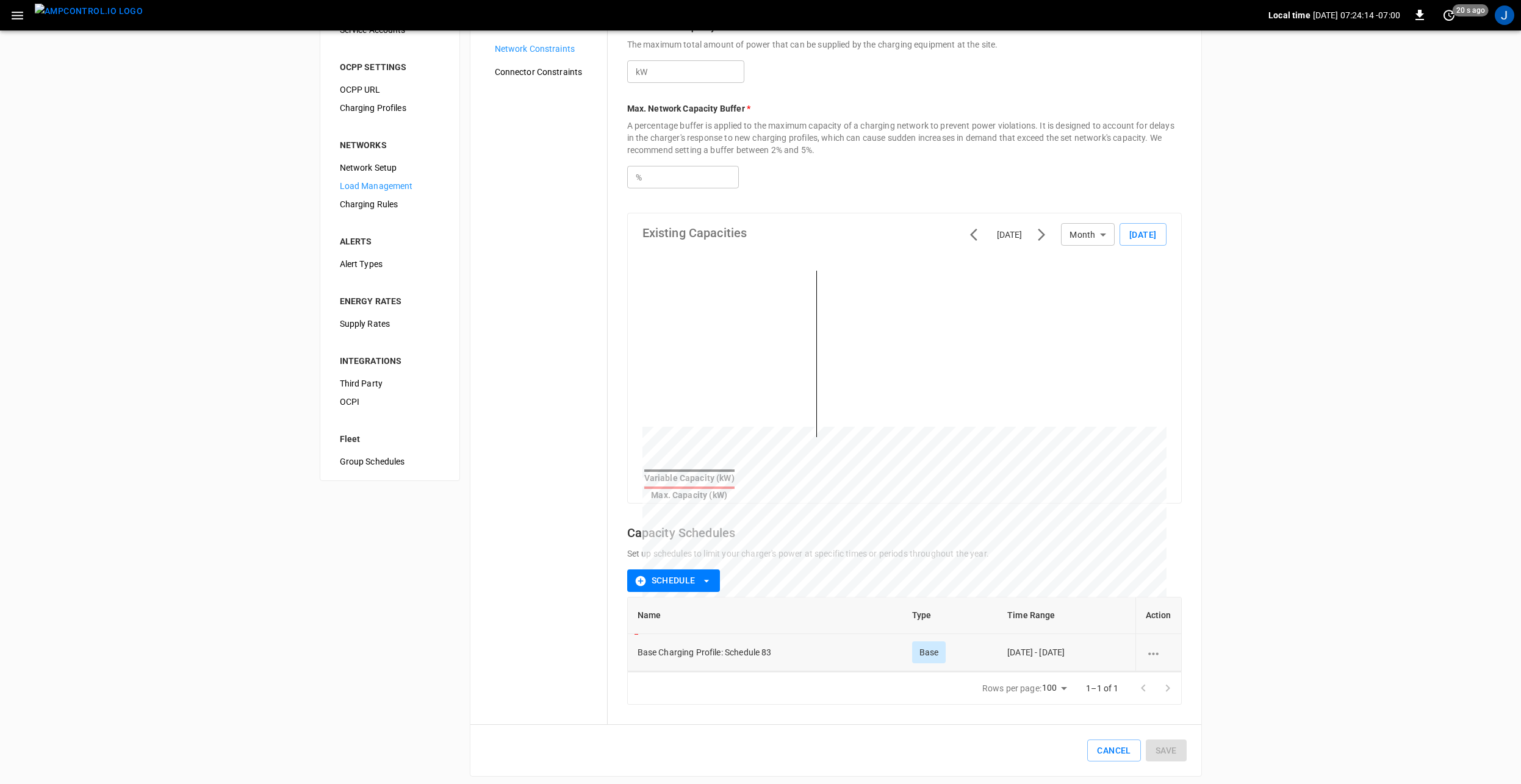
click at [1155, 646] on icon "schedule options" at bounding box center [1153, 653] width 15 height 15
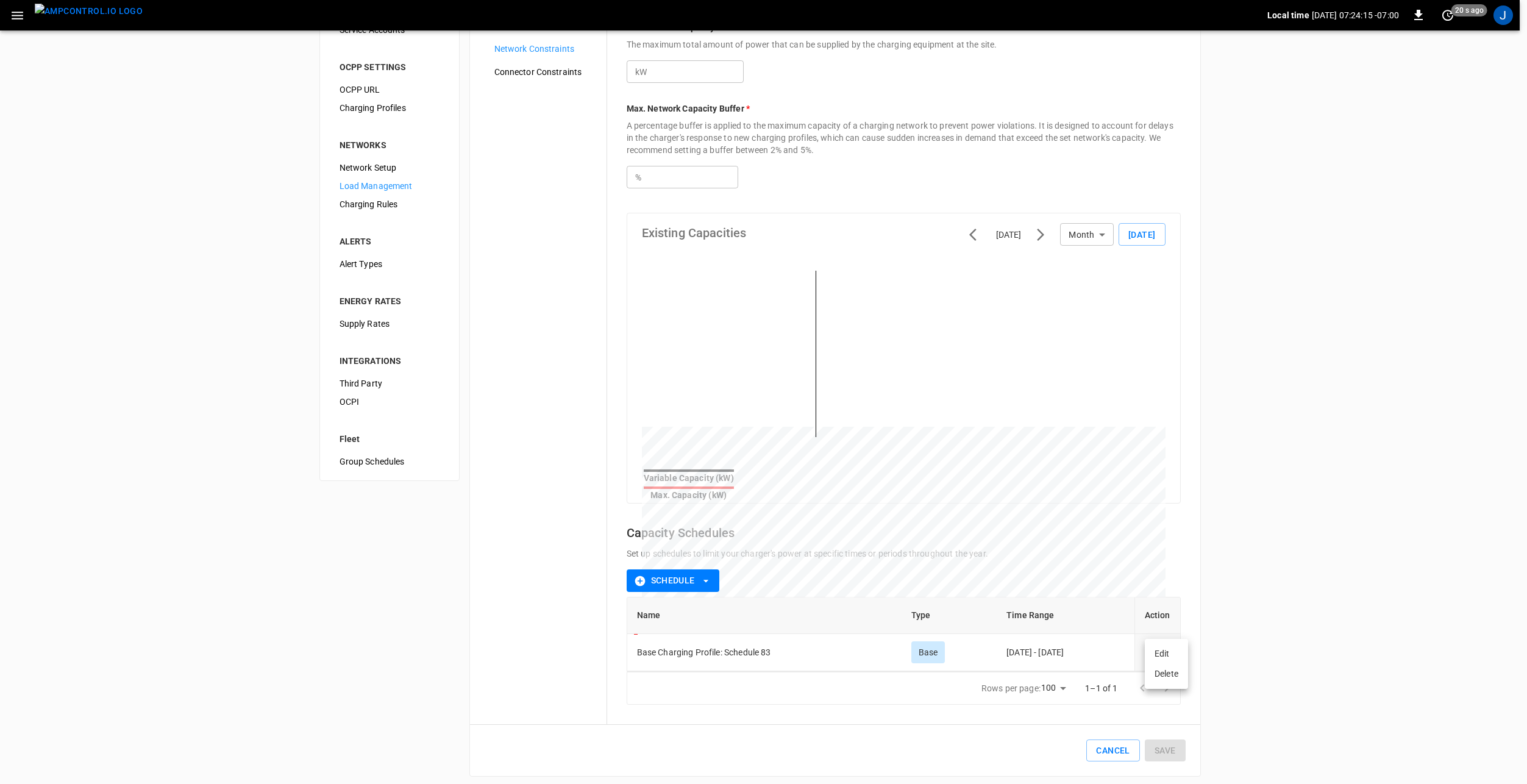
click at [1174, 655] on li "Edit" at bounding box center [1167, 653] width 44 height 20
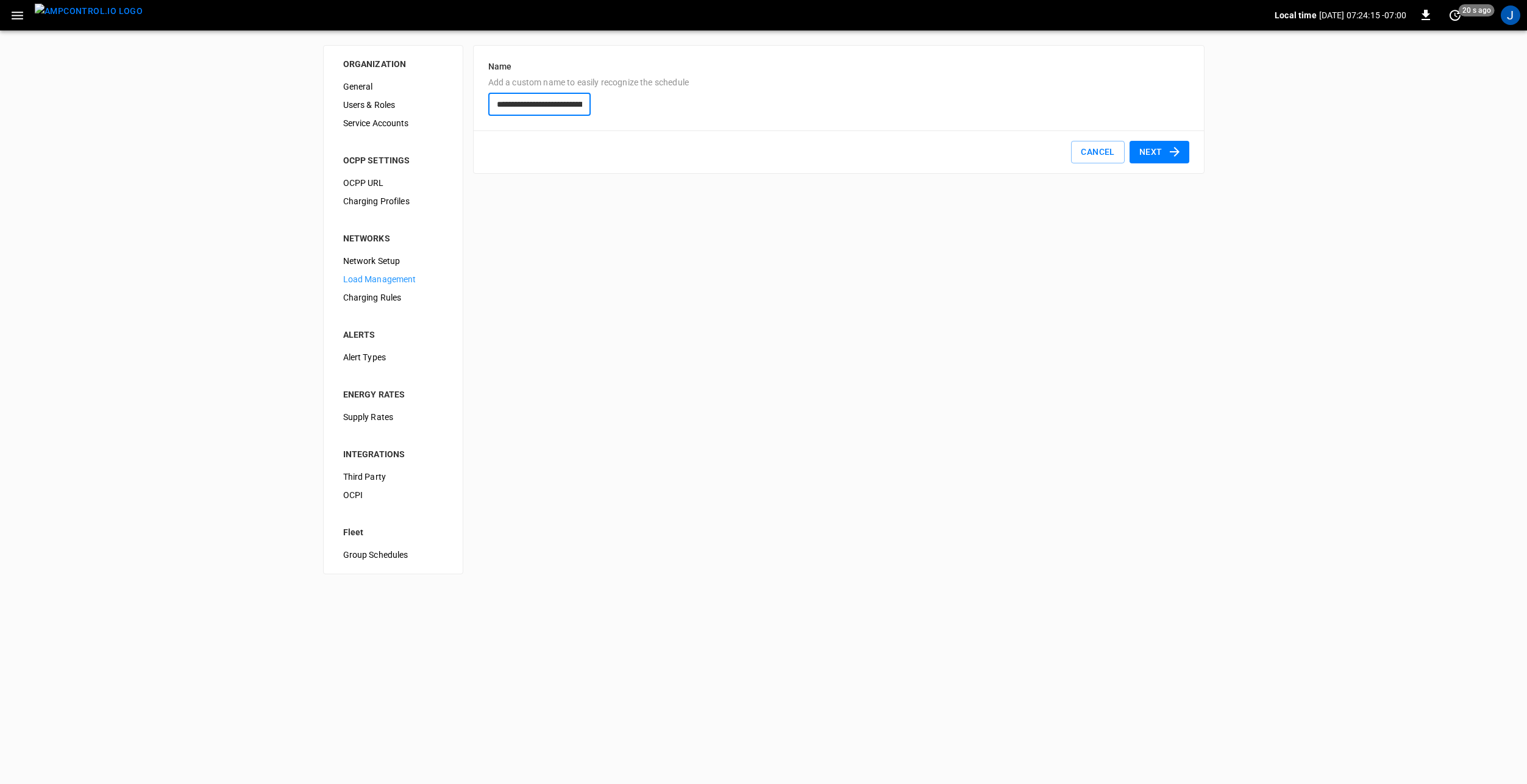
scroll to position [0, 42]
click at [1163, 154] on button "Next" at bounding box center [1159, 152] width 60 height 23
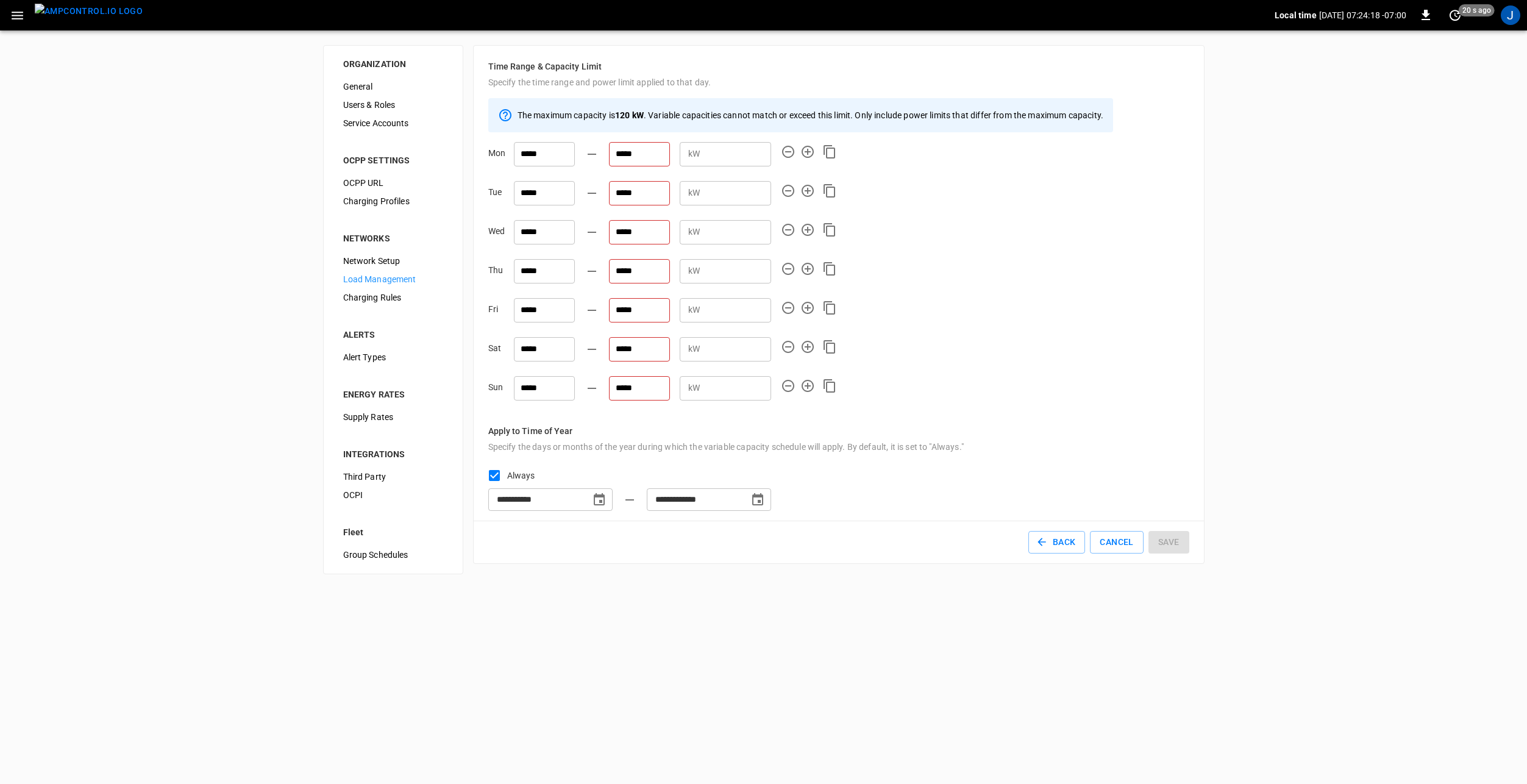
click at [622, 152] on input "*****" at bounding box center [639, 154] width 61 height 24
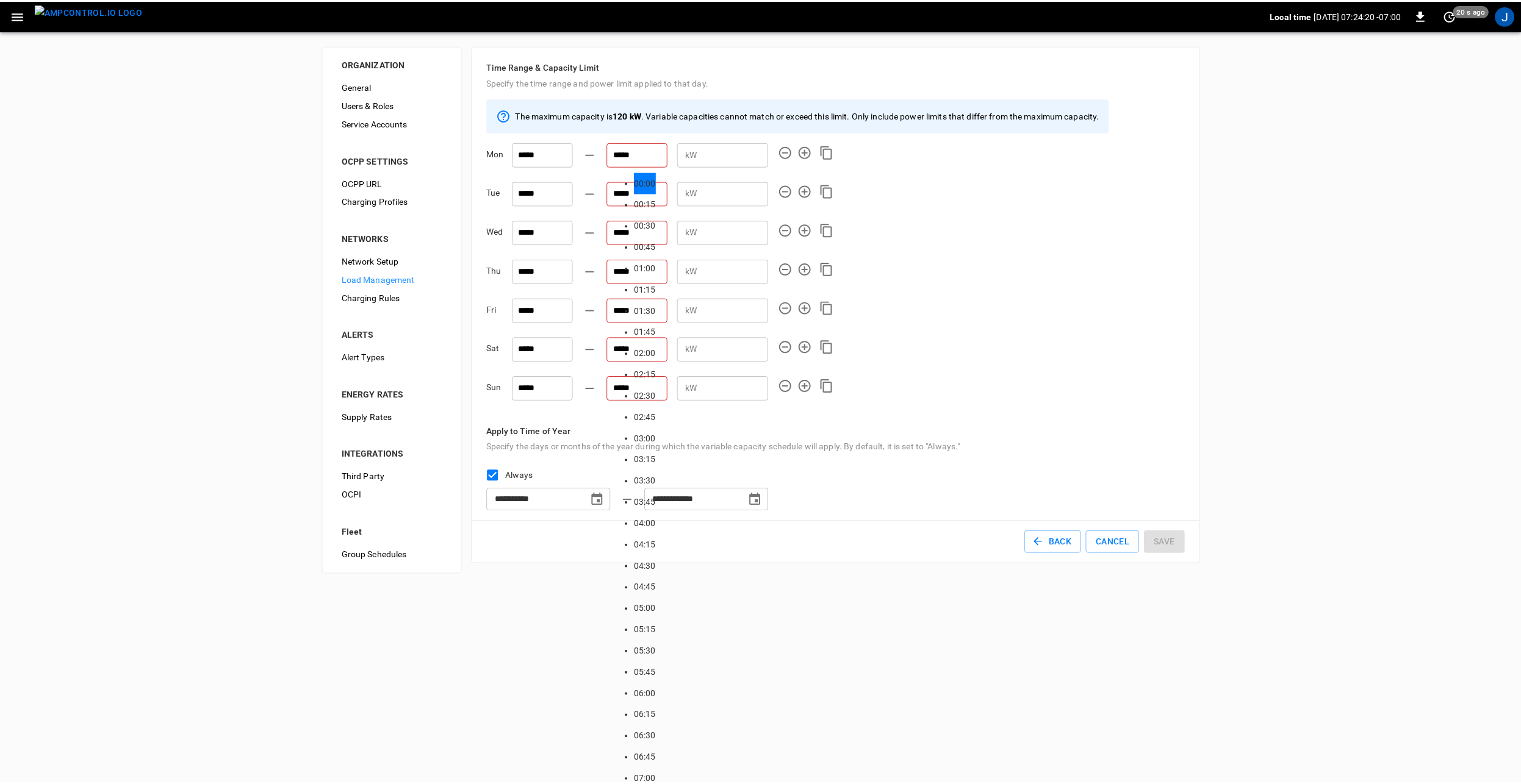
scroll to position [1942, 0]
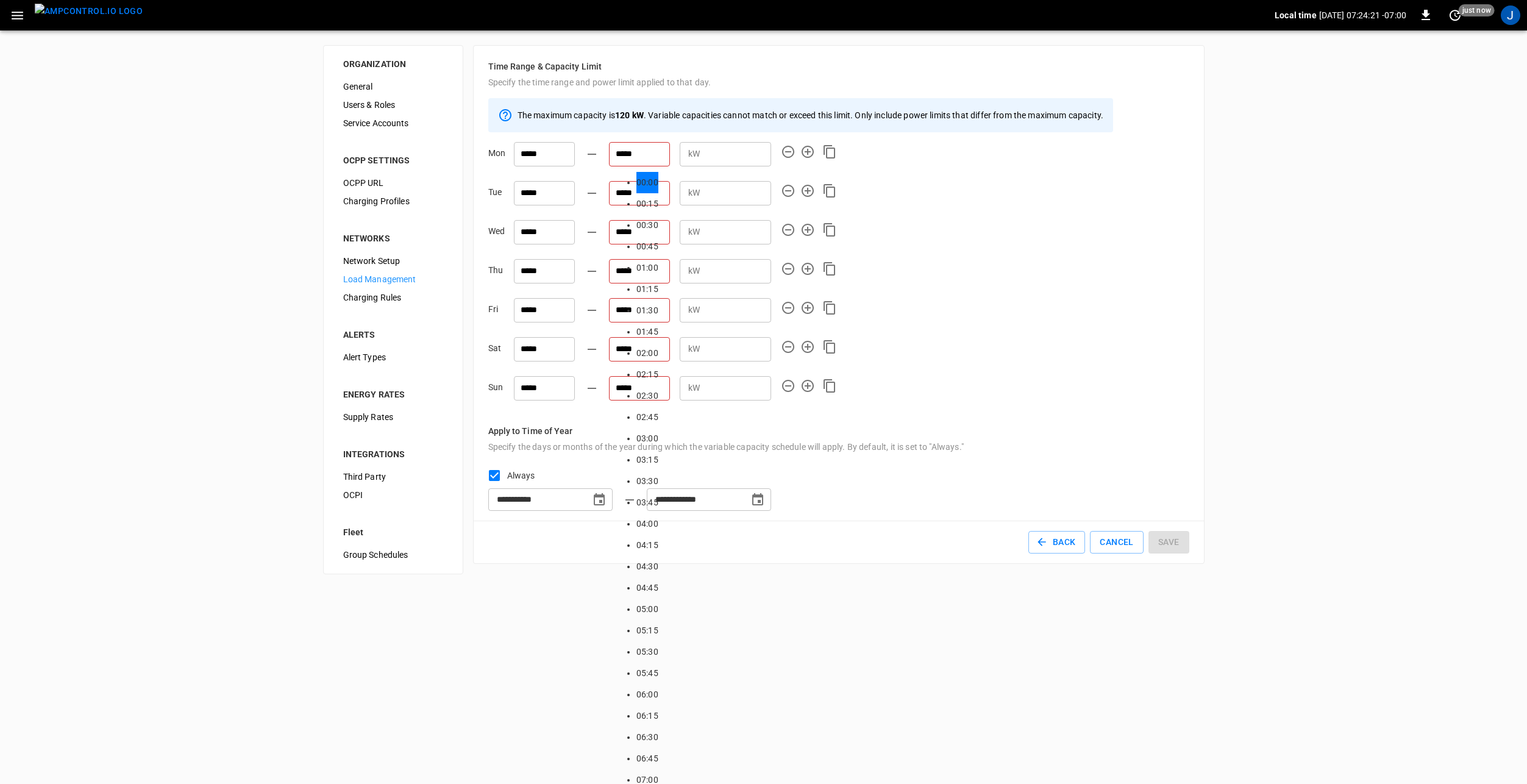
type input "*****"
click at [1149, 266] on div "Thu ***** ***** kW ** ​" at bounding box center [839, 274] width 701 height 30
click at [1122, 549] on button "Cancel" at bounding box center [1116, 542] width 53 height 23
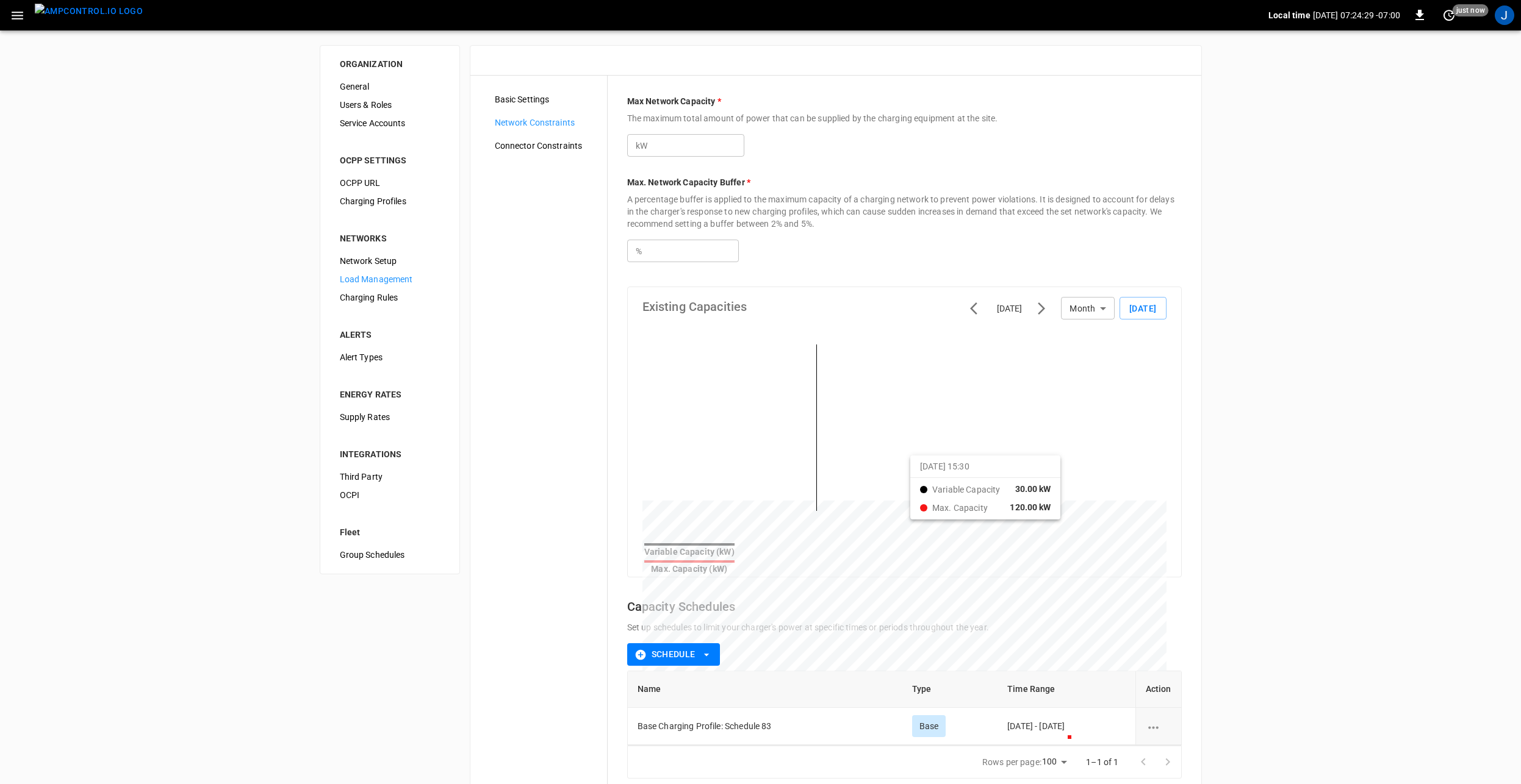
type input "***"
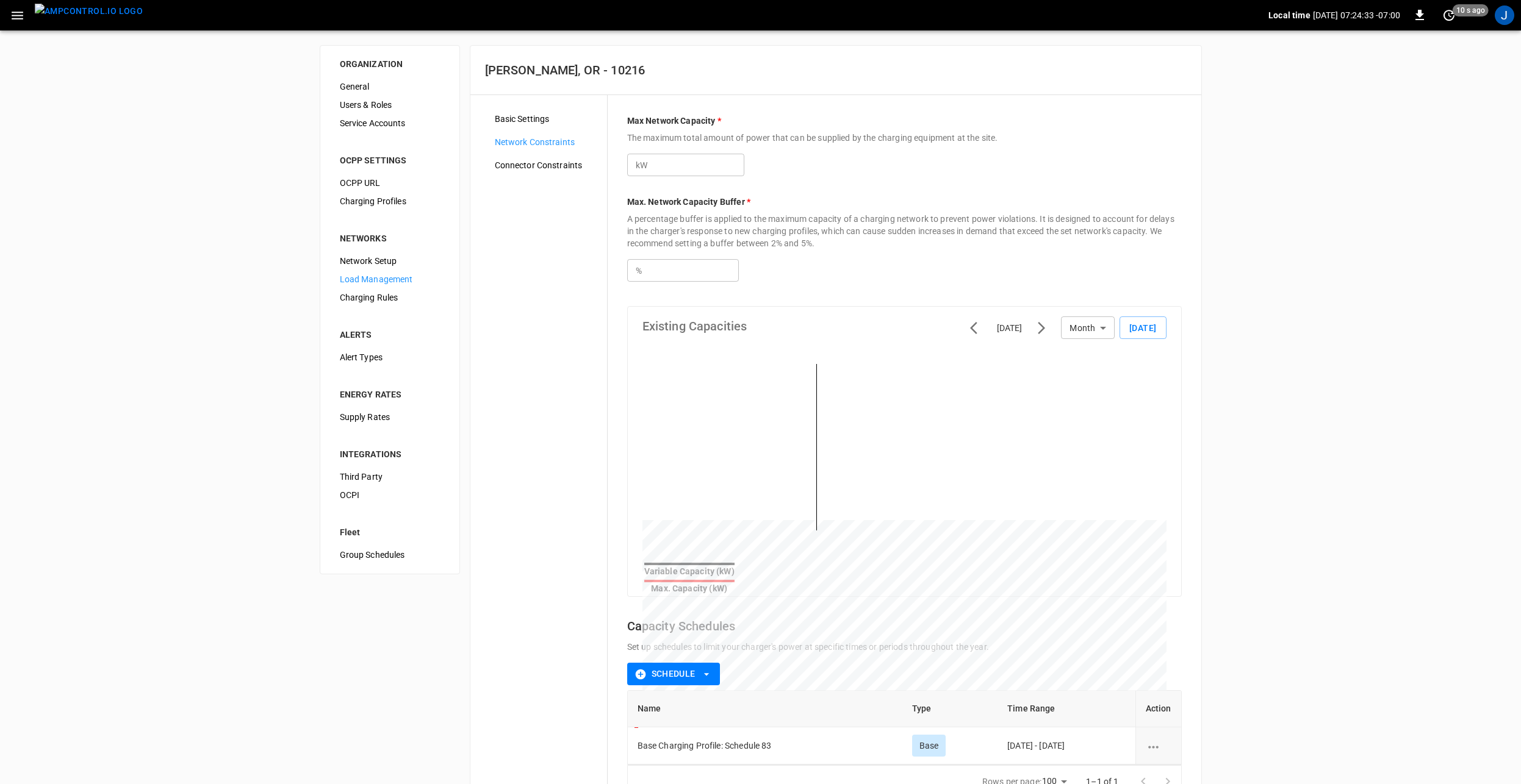
click at [534, 119] on span "Basic Settings" at bounding box center [545, 119] width 102 height 13
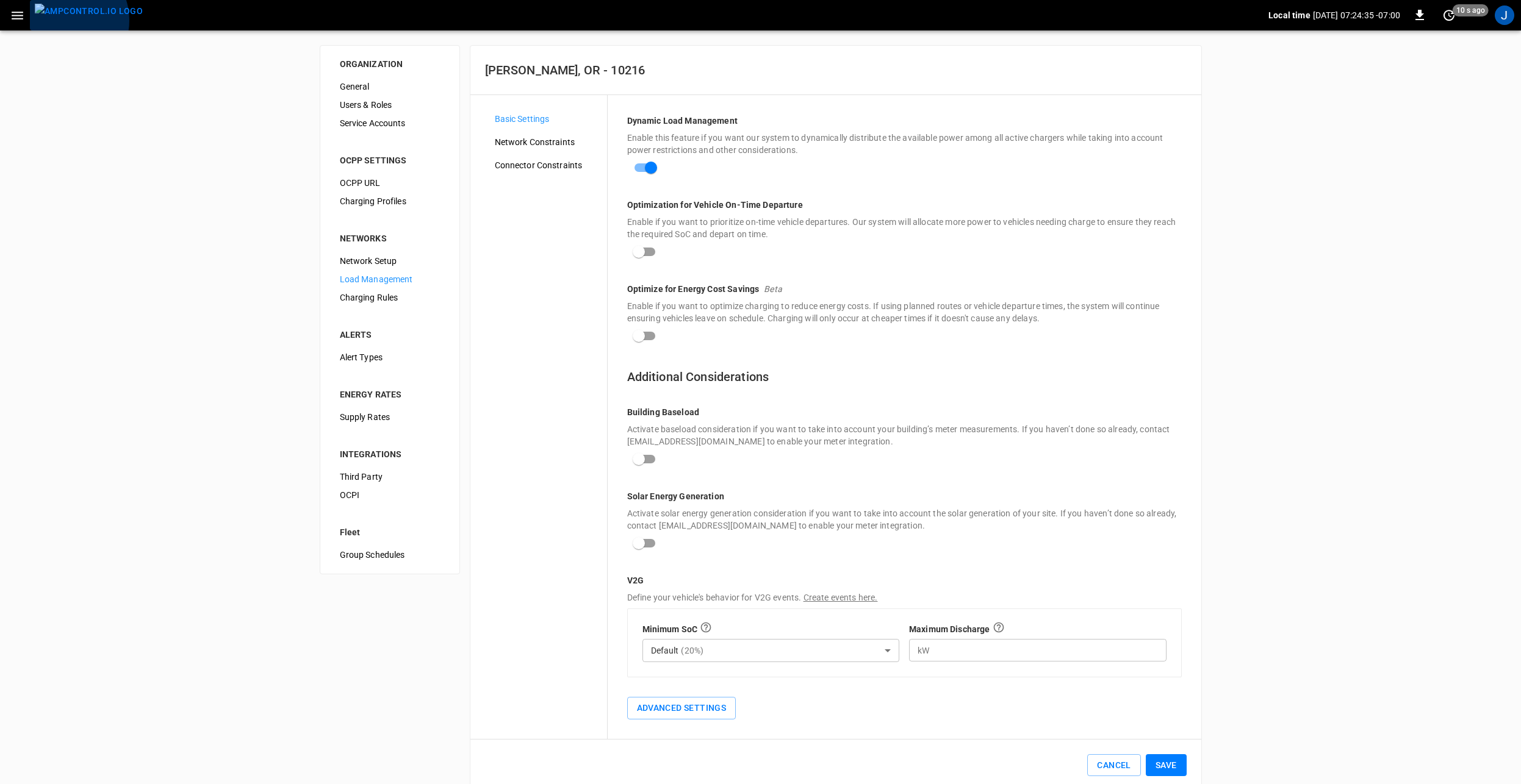
click at [65, 19] on img "menu" at bounding box center [89, 10] width 108 height 15
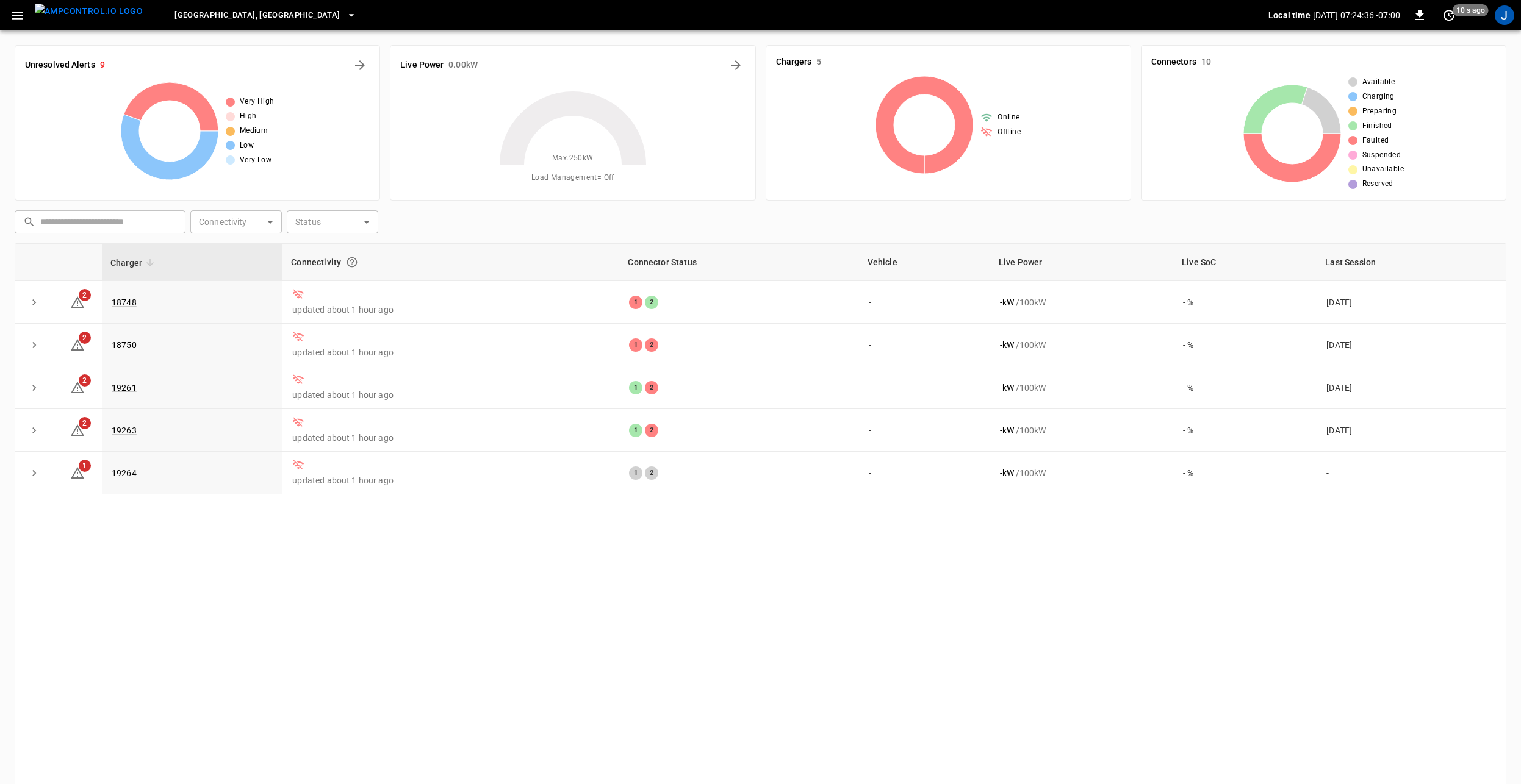
click at [203, 17] on span "Riverside, CA" at bounding box center [257, 16] width 165 height 14
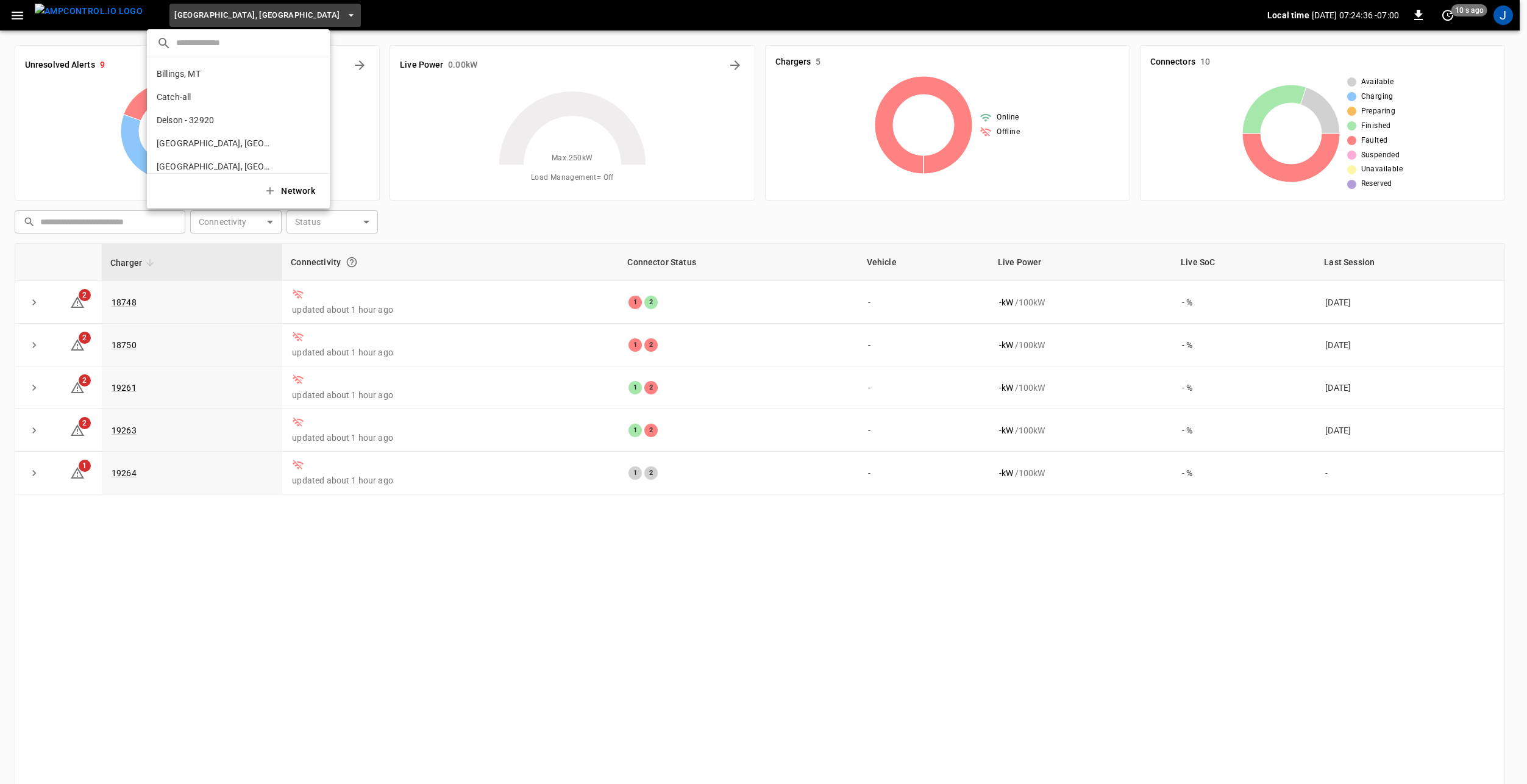
scroll to position [460, 0]
click at [221, 54] on div "​" at bounding box center [238, 44] width 183 height 28
click at [226, 45] on input "text" at bounding box center [248, 43] width 144 height 17
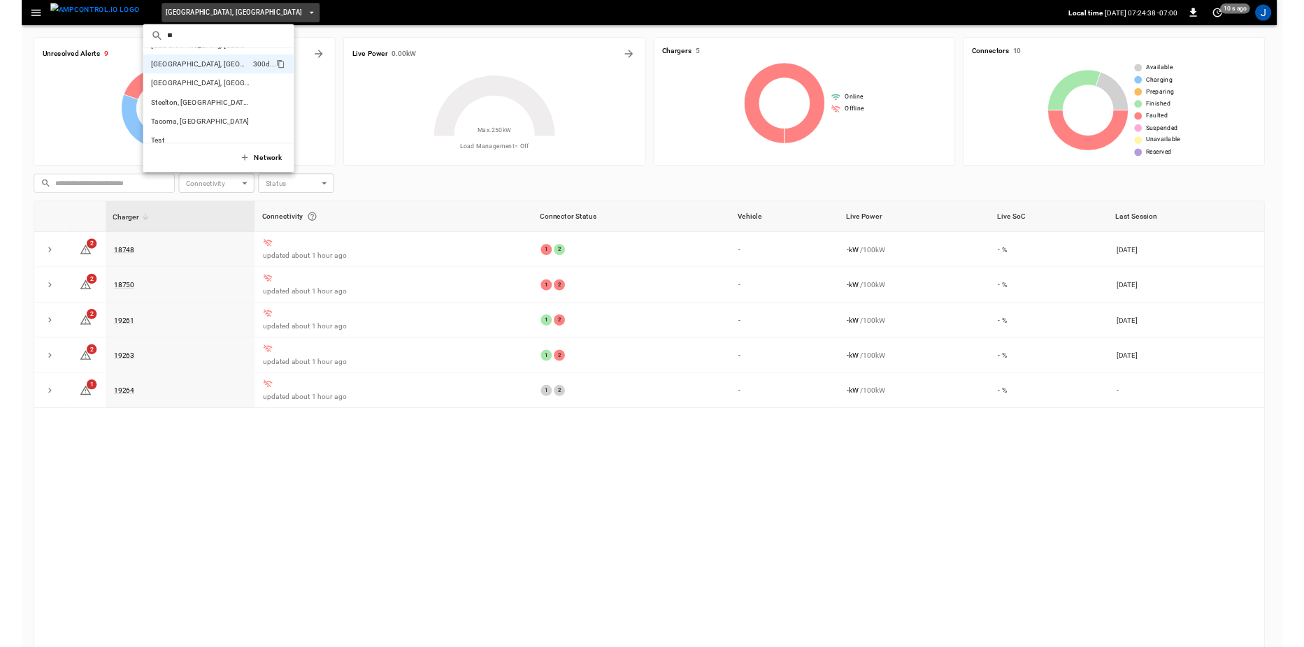
scroll to position [0, 0]
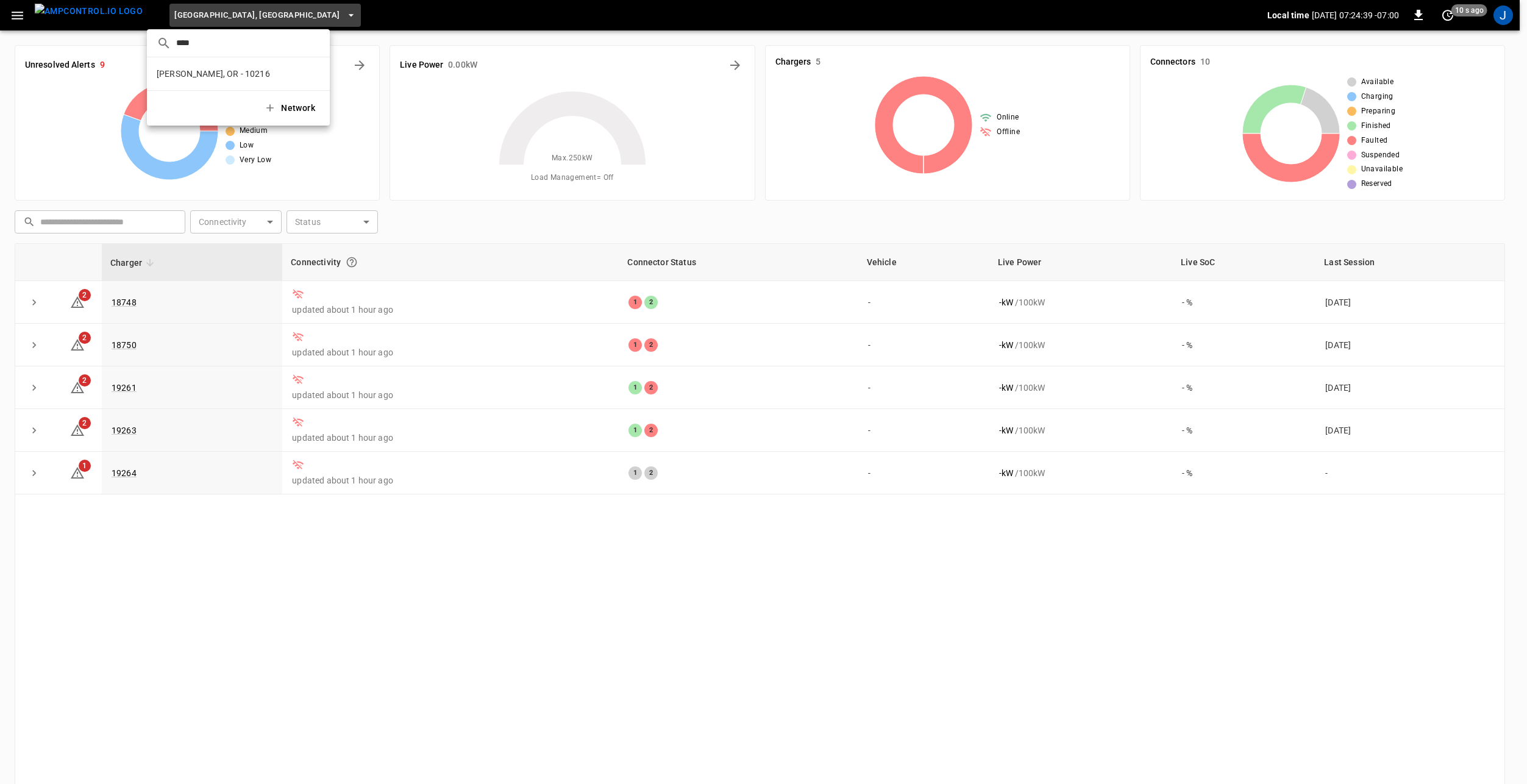
type input "****"
click at [188, 57] on div "​ ****" at bounding box center [238, 44] width 183 height 28
click at [176, 76] on p "[PERSON_NAME], OR - 10216" at bounding box center [214, 74] width 113 height 12
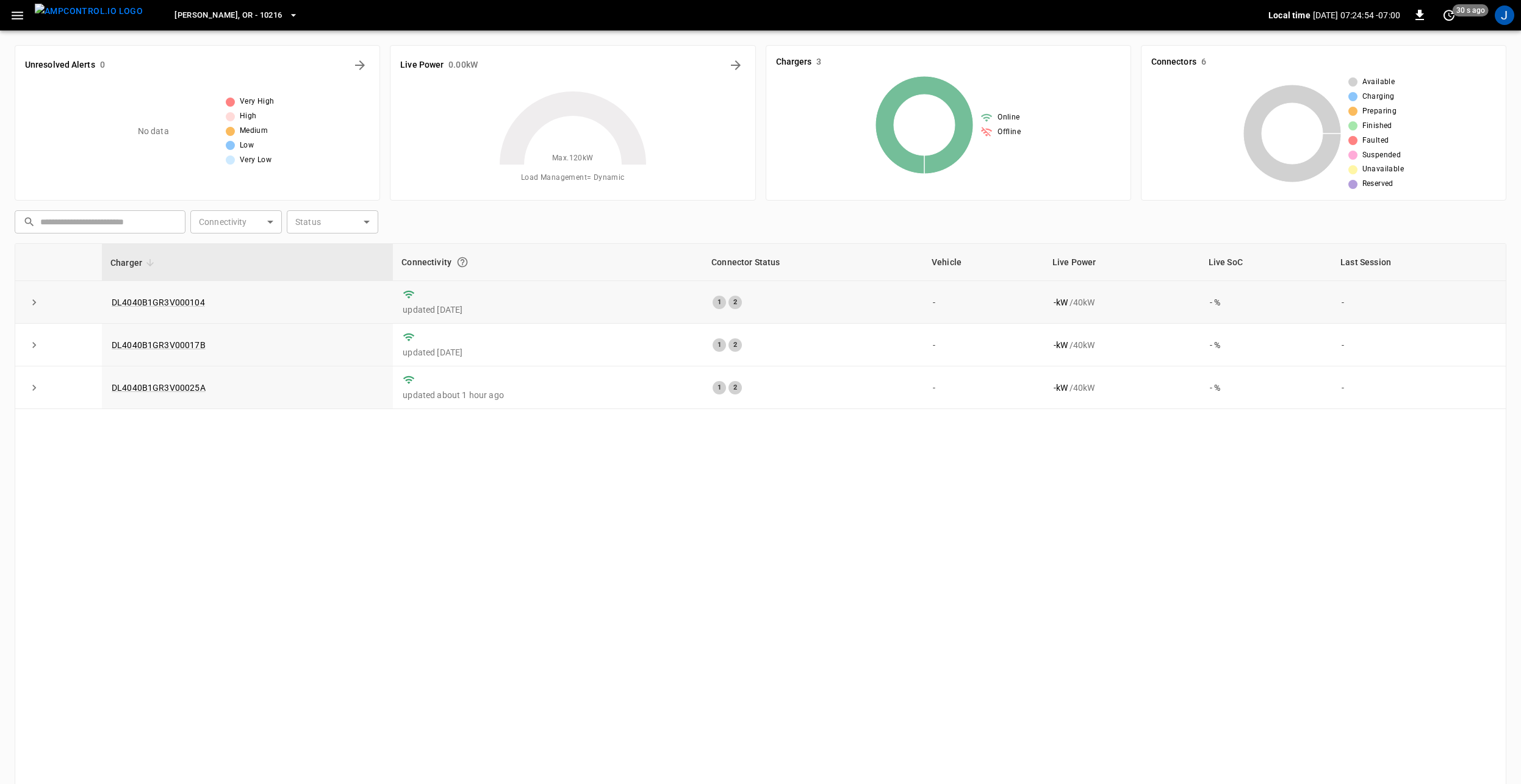
click at [36, 307] on icon "expand row" at bounding box center [34, 303] width 12 height 12
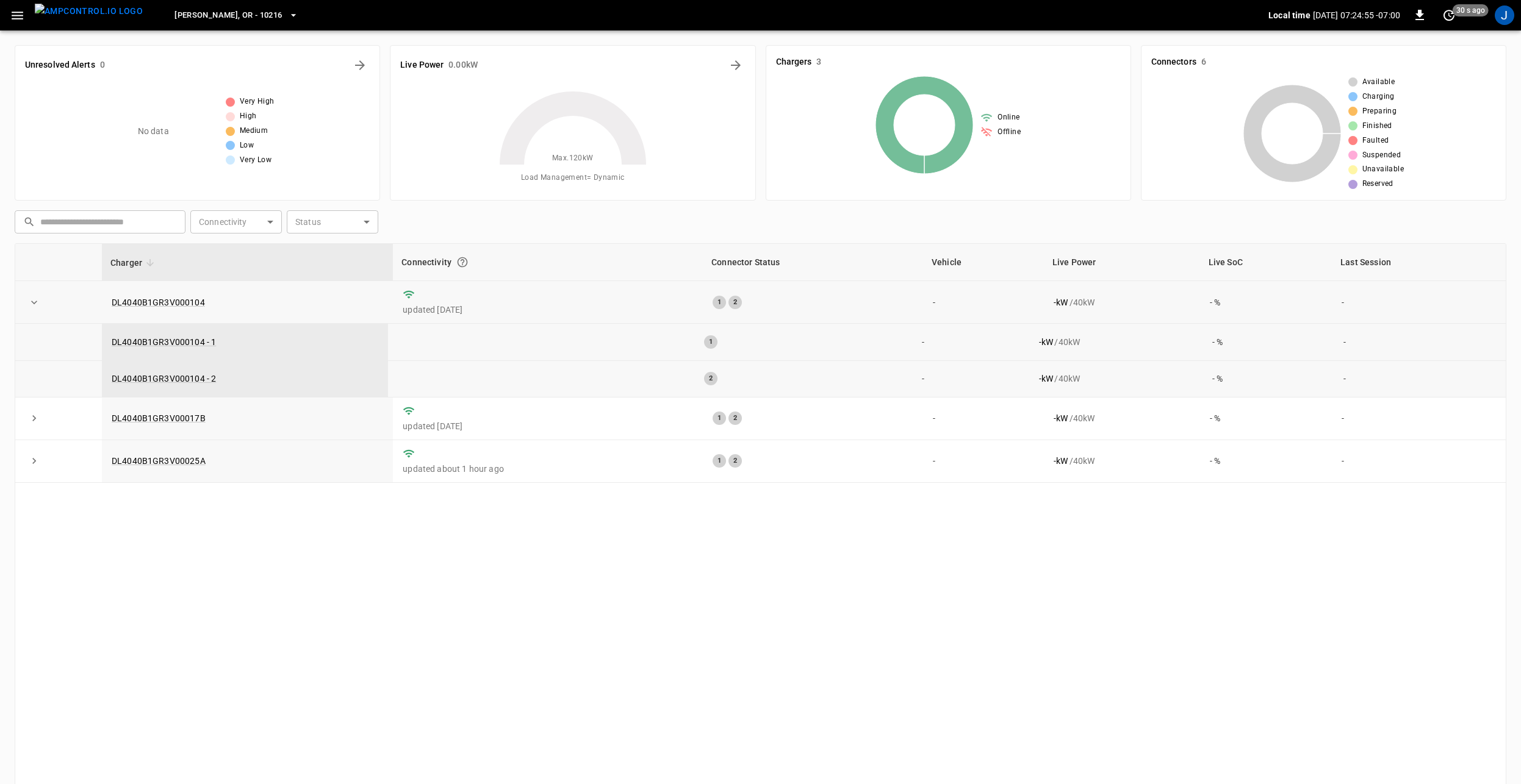
click at [31, 303] on icon "expand row" at bounding box center [34, 303] width 12 height 12
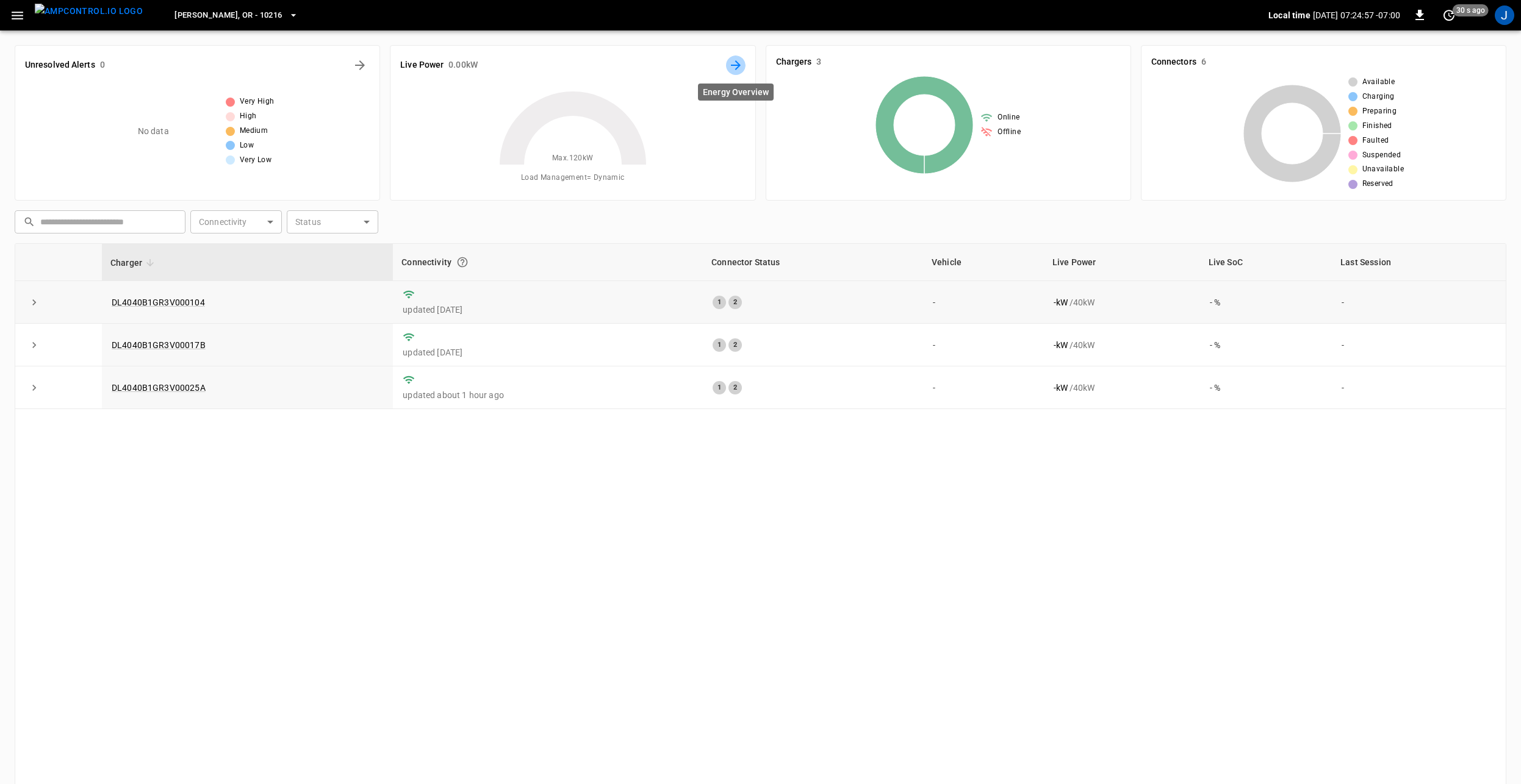
click at [735, 65] on icon "Energy Overview" at bounding box center [735, 65] width 10 height 10
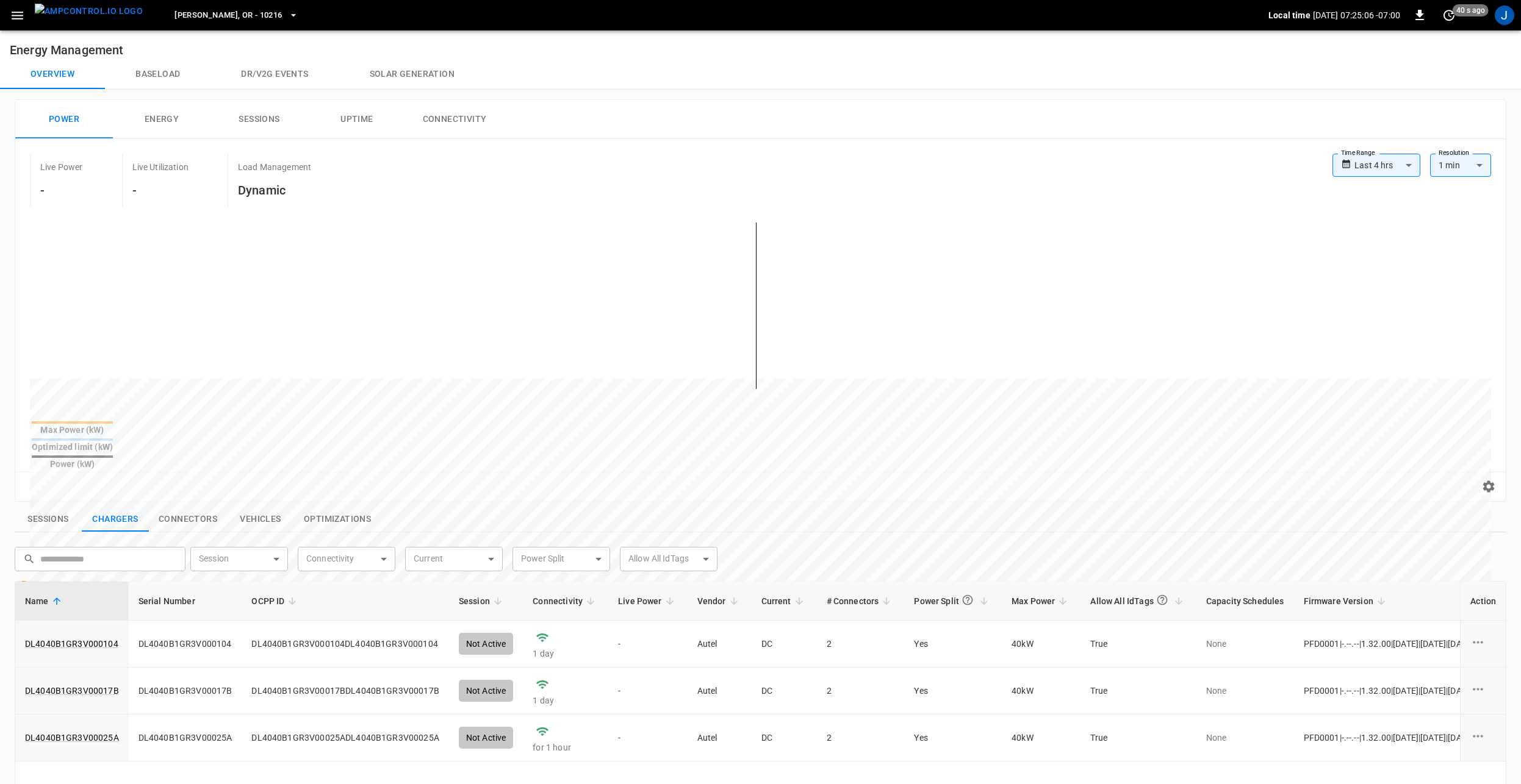
click at [1399, 160] on body "**********" at bounding box center [760, 586] width 1521 height 1173
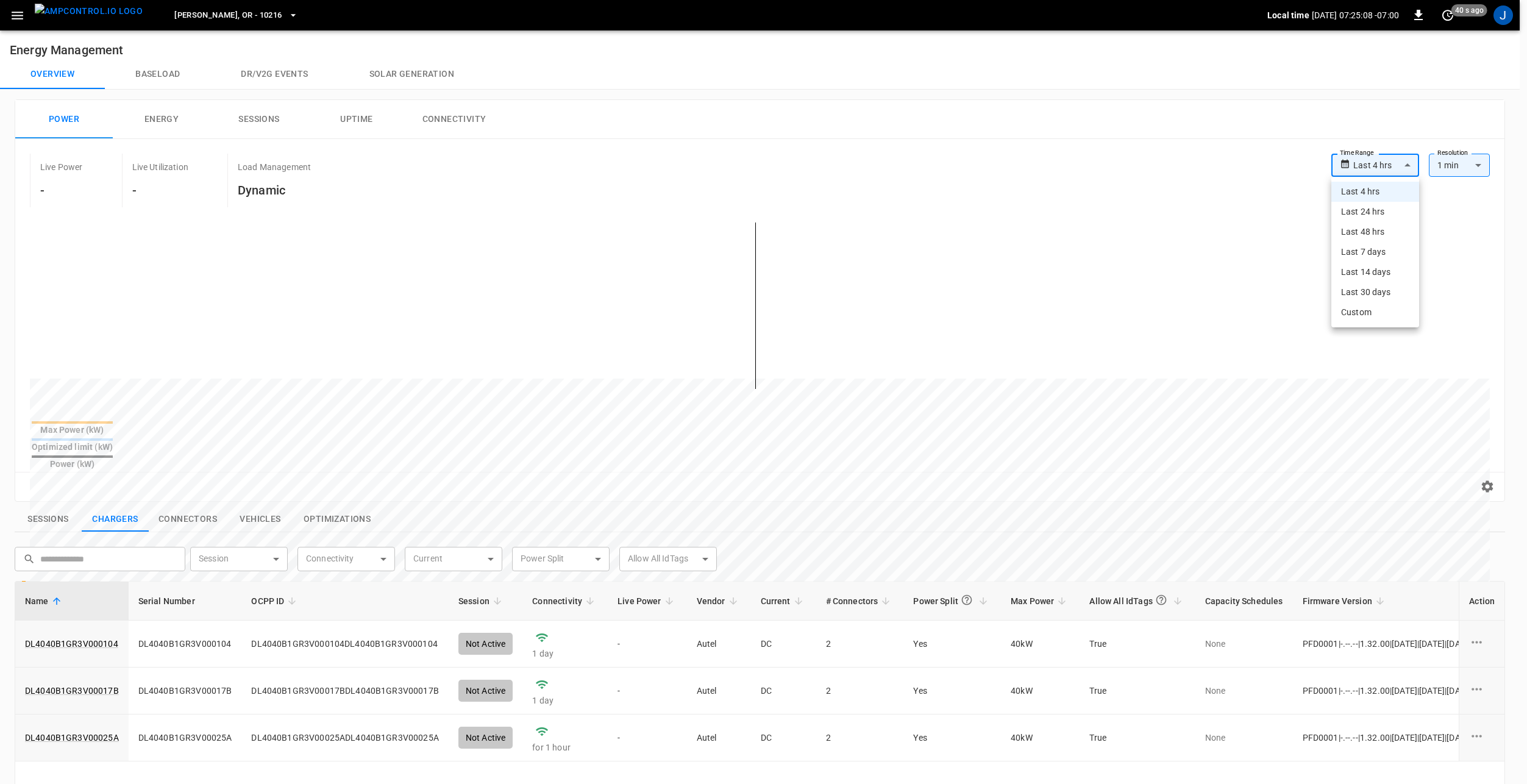
click at [1388, 460] on div at bounding box center [763, 392] width 1527 height 784
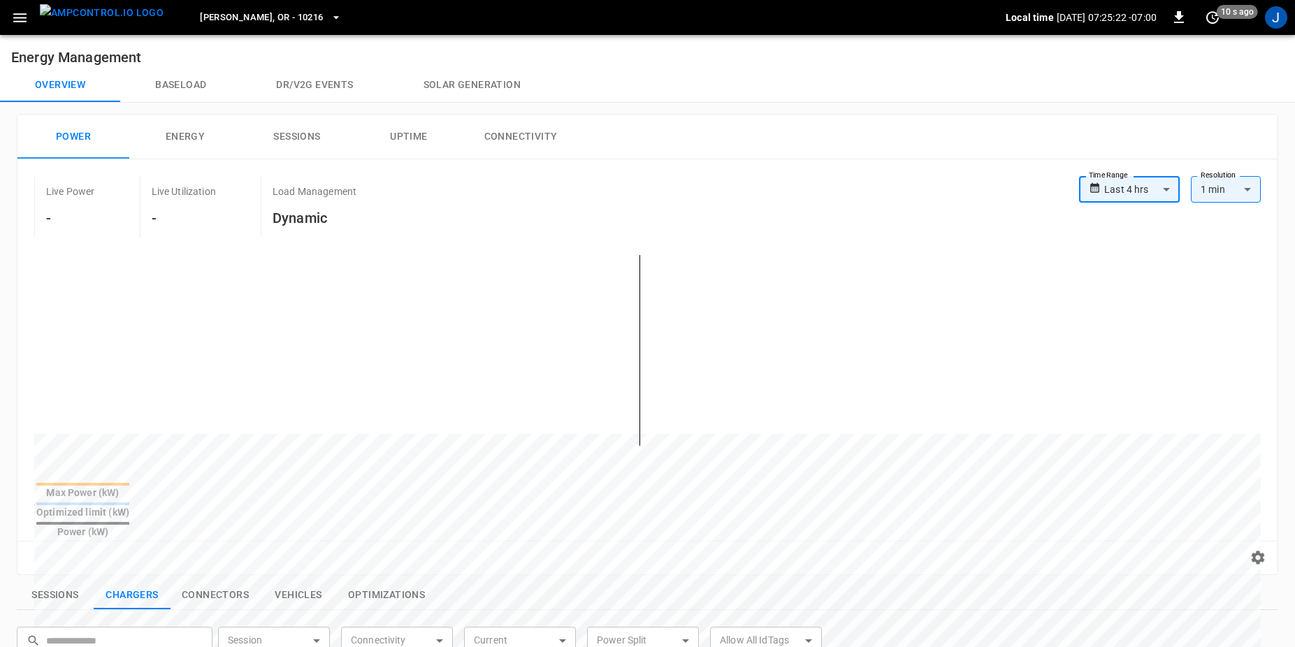
click at [11, 16] on icon "button" at bounding box center [19, 17] width 17 height 17
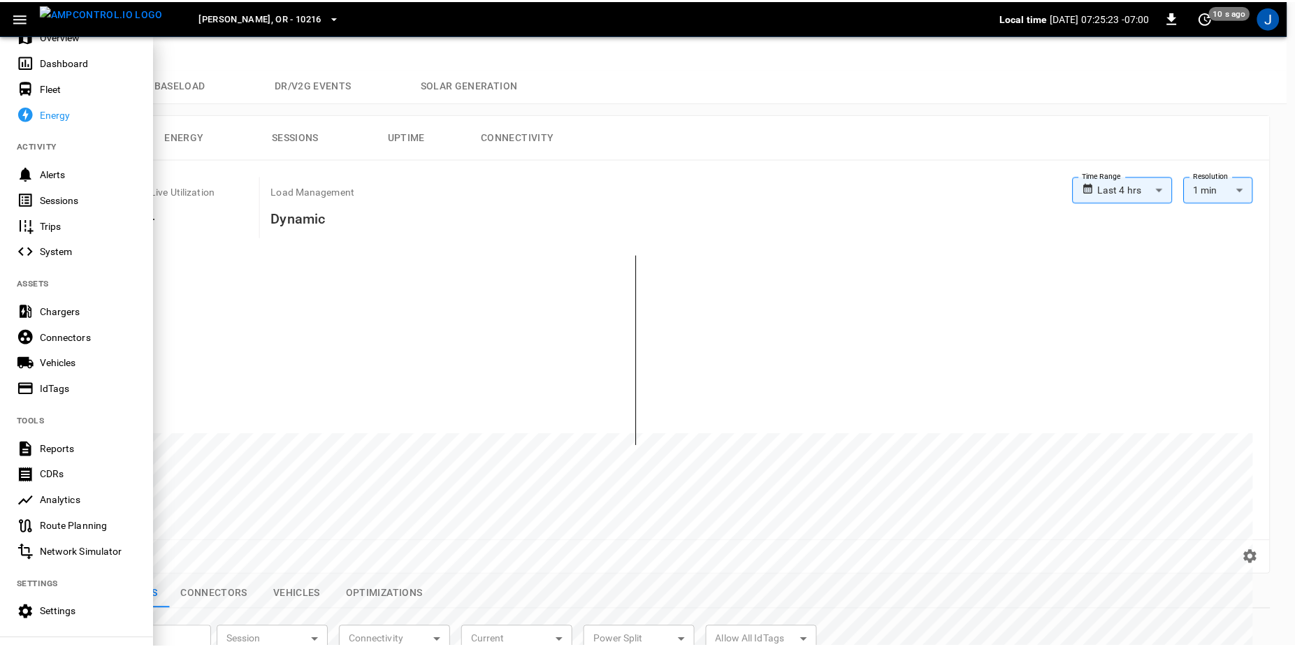
scroll to position [149, 0]
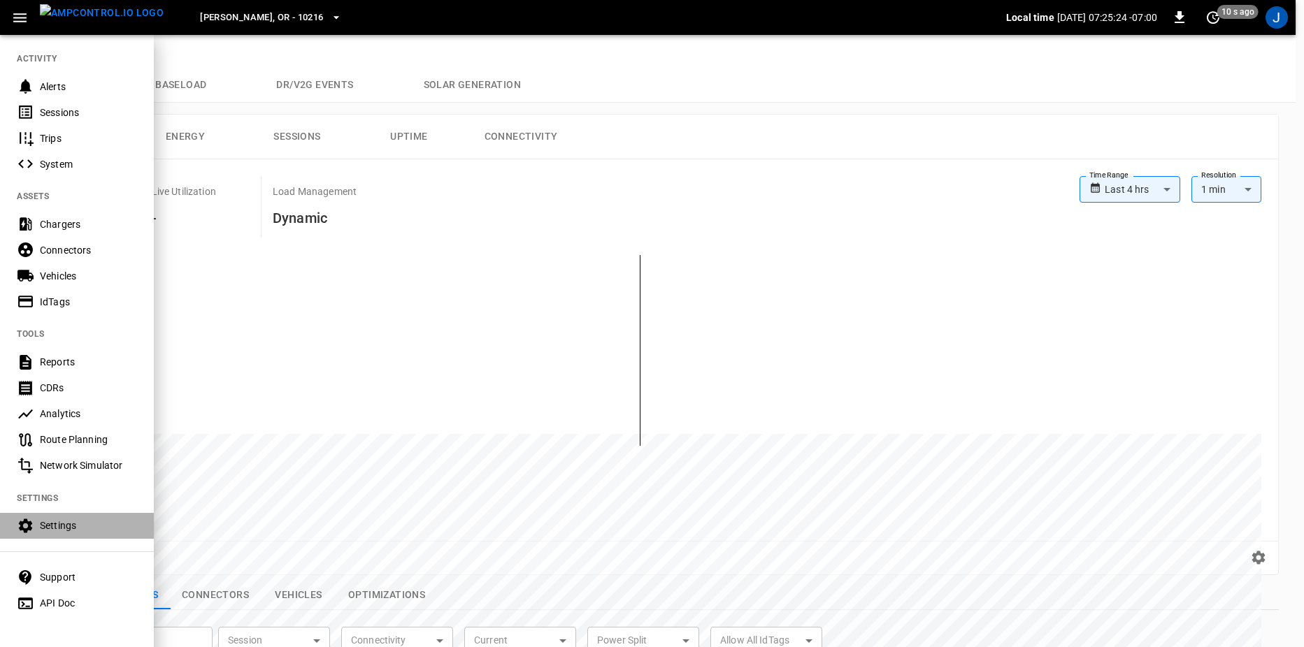
click at [71, 519] on div "Settings" at bounding box center [88, 526] width 97 height 14
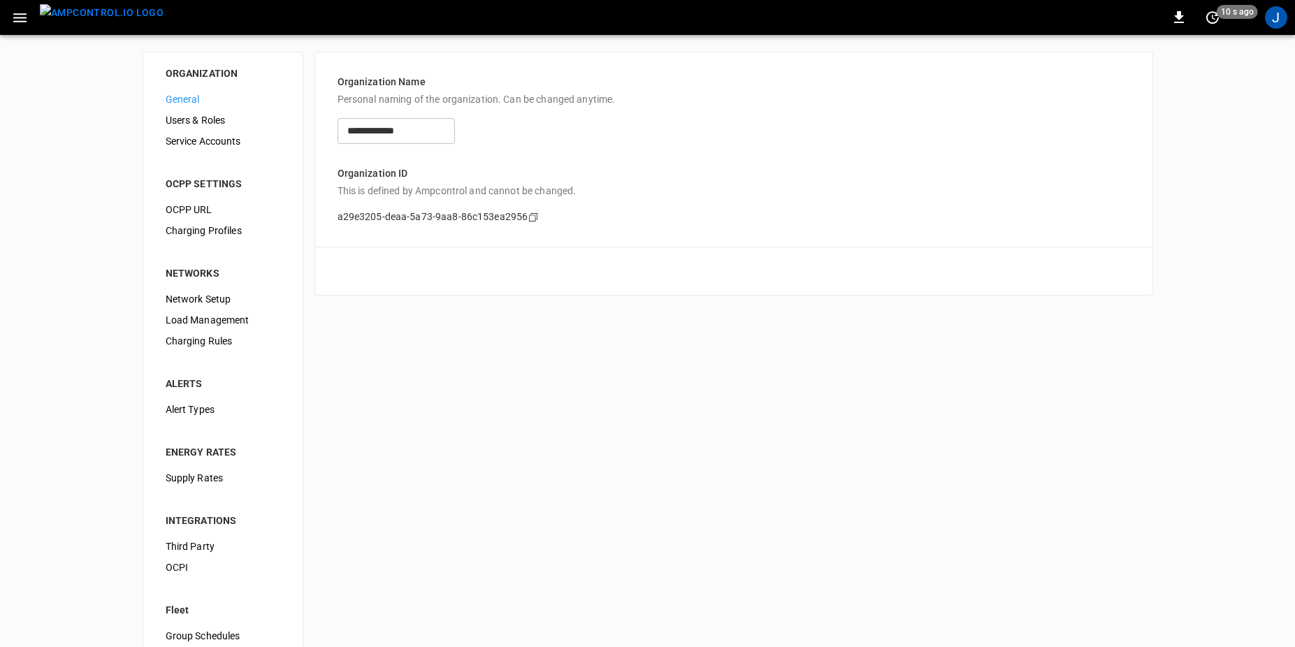
click at [194, 326] on span "Load Management" at bounding box center [223, 320] width 115 height 15
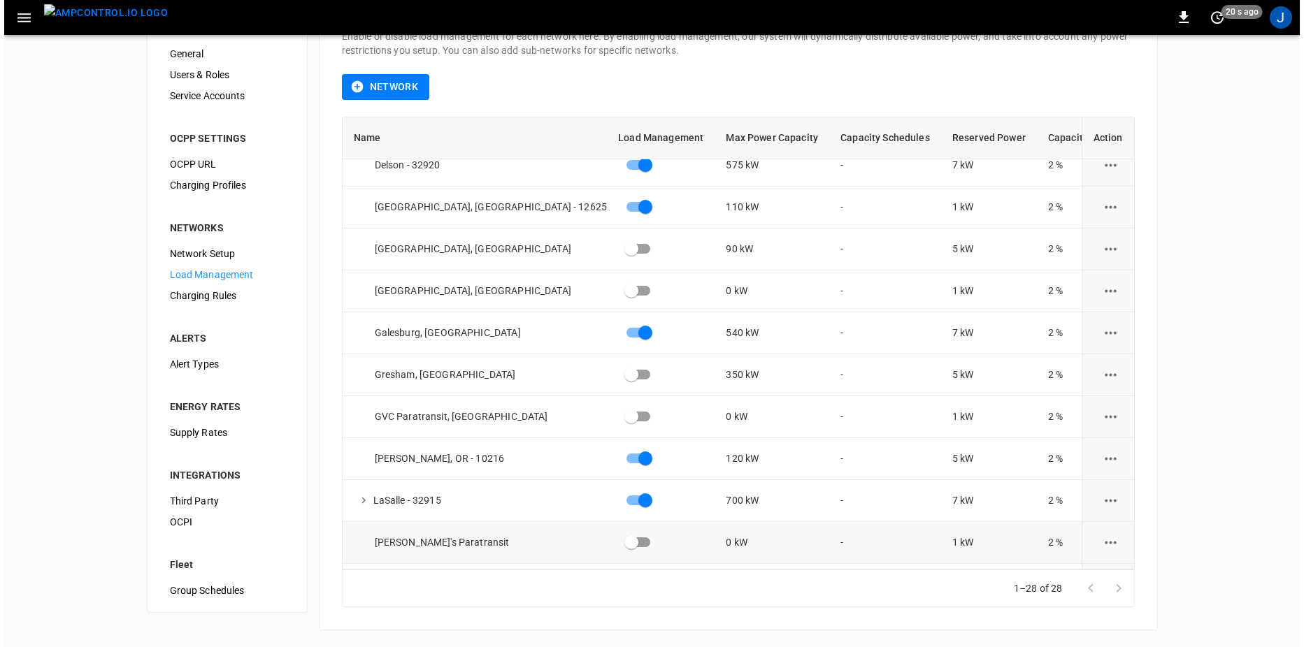
scroll to position [140, 0]
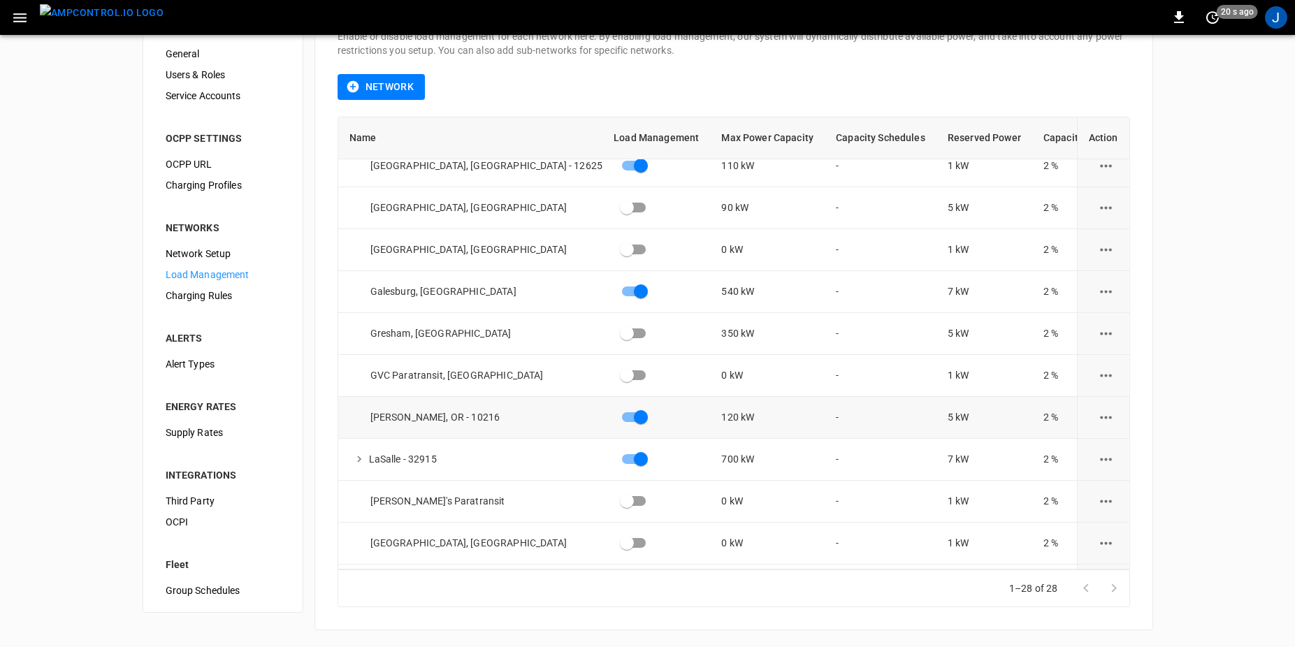
click at [1105, 419] on icon "load management options" at bounding box center [1106, 417] width 17 height 17
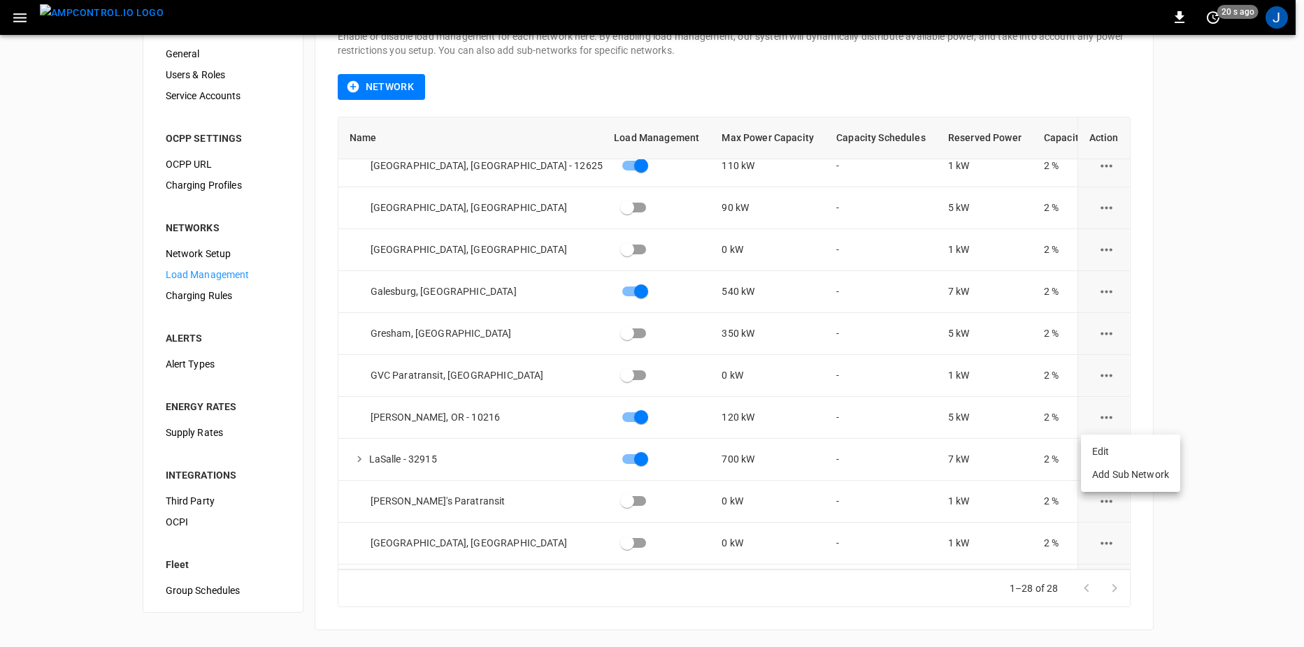
click at [1139, 455] on li "Edit" at bounding box center [1130, 451] width 99 height 23
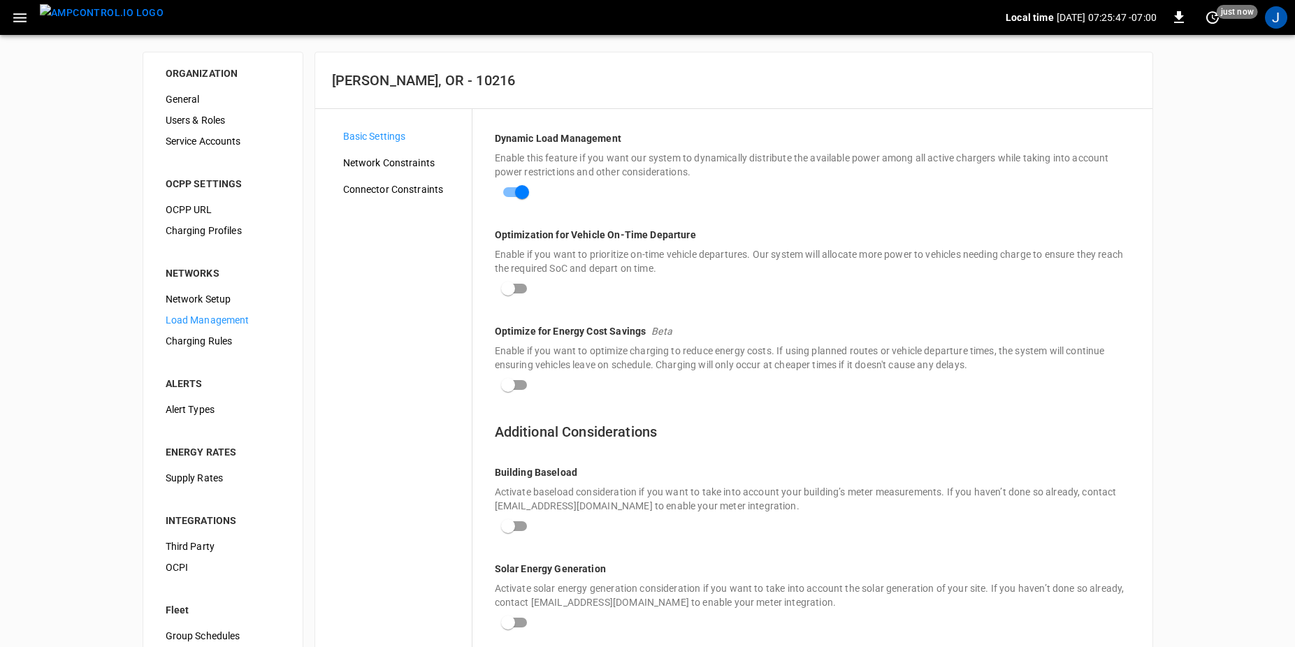
click at [391, 159] on span "Network Constraints" at bounding box center [401, 163] width 117 height 15
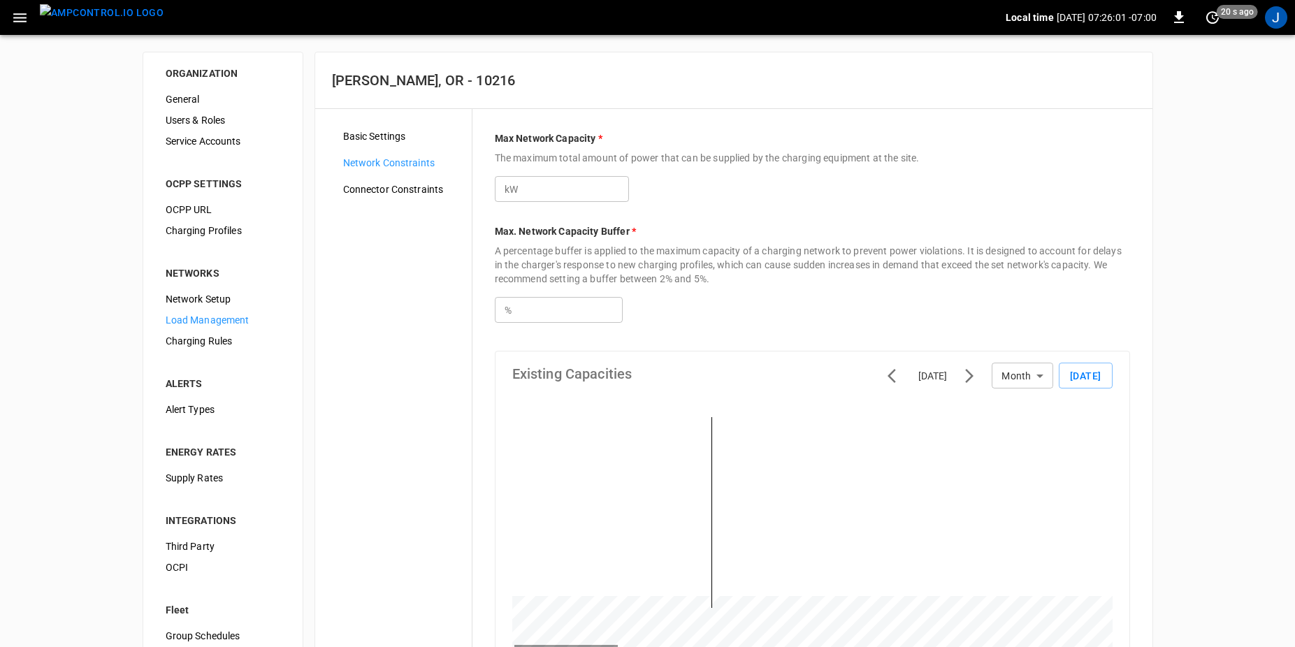
click at [380, 189] on span "Connector Constraints" at bounding box center [401, 189] width 117 height 15
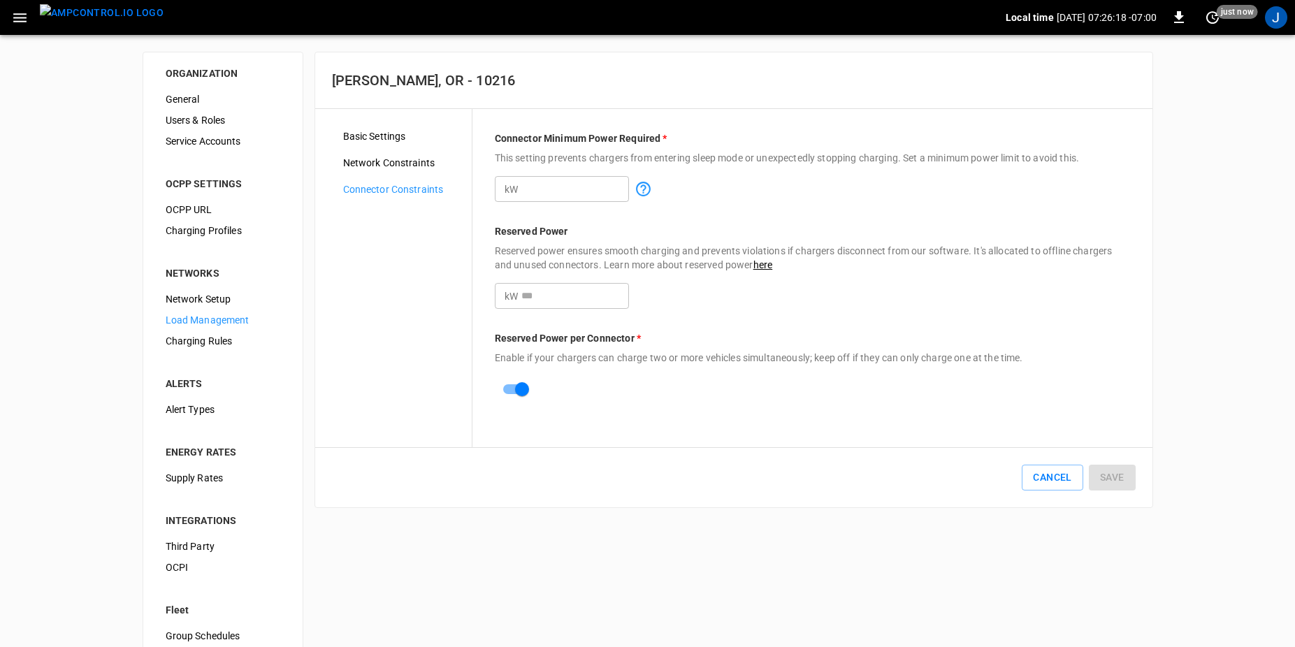
click at [385, 166] on span "Network Constraints" at bounding box center [401, 163] width 117 height 15
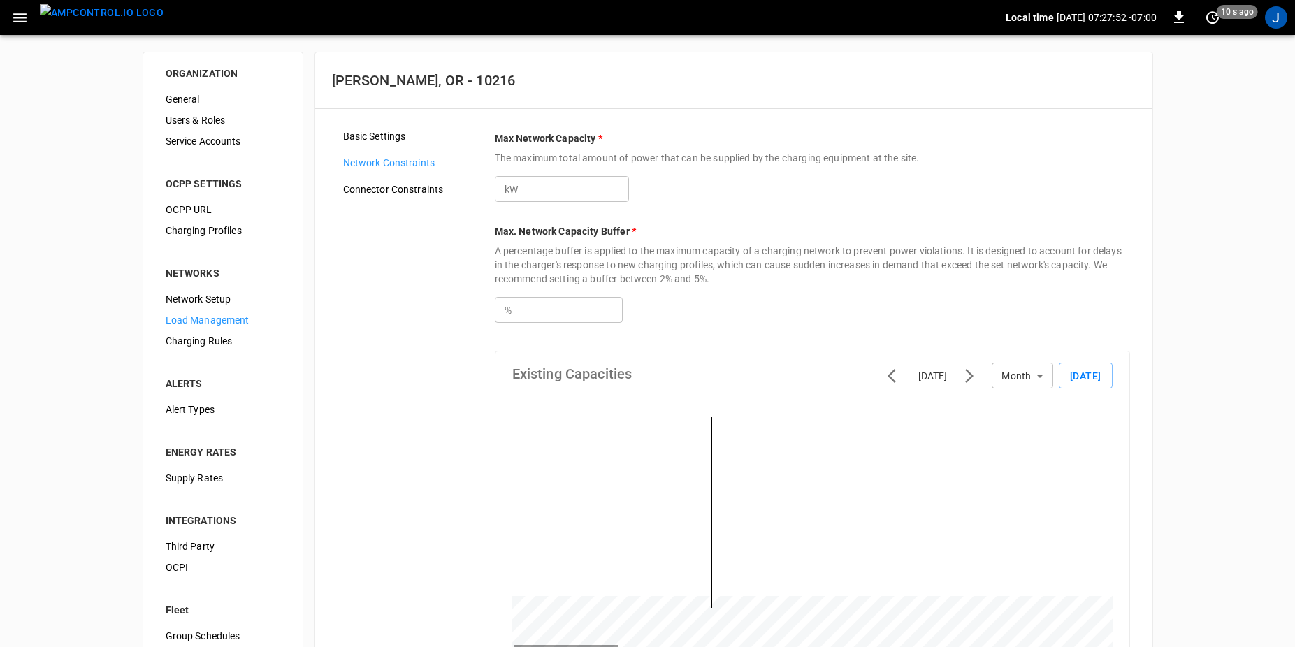
click at [394, 179] on div "Connector Constraints" at bounding box center [402, 189] width 140 height 21
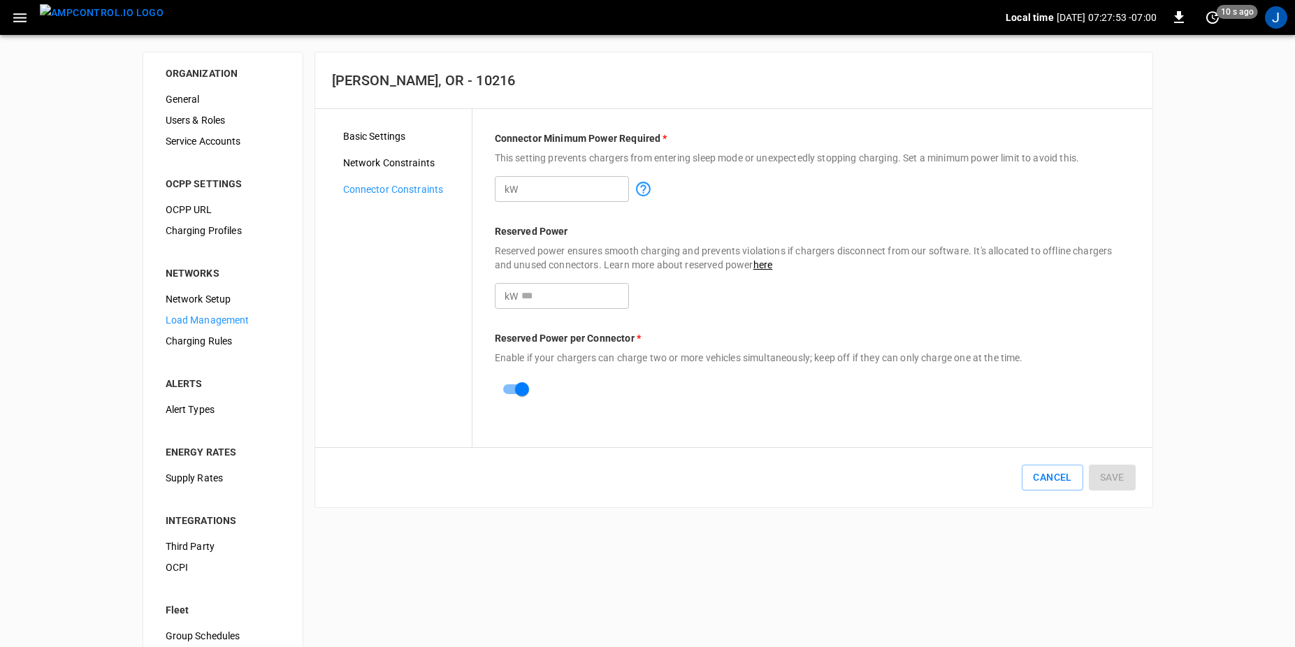
click at [362, 161] on span "Network Constraints" at bounding box center [401, 163] width 117 height 15
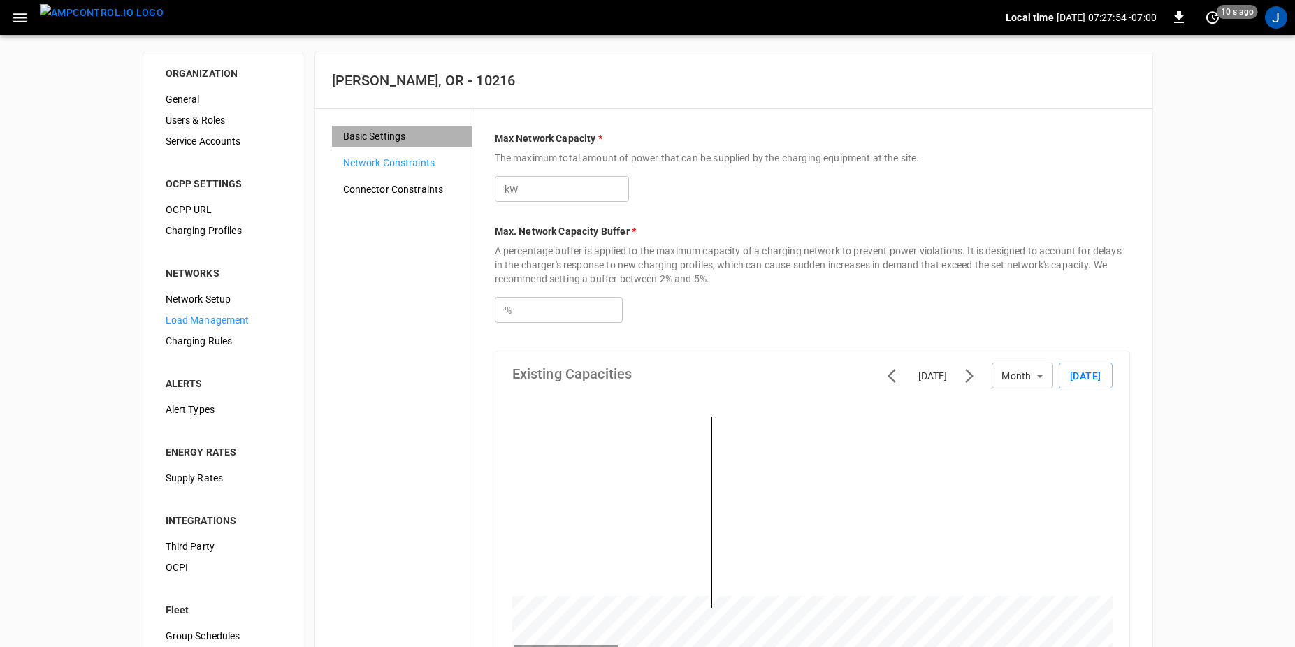
click at [400, 133] on span "Basic Settings" at bounding box center [401, 136] width 117 height 15
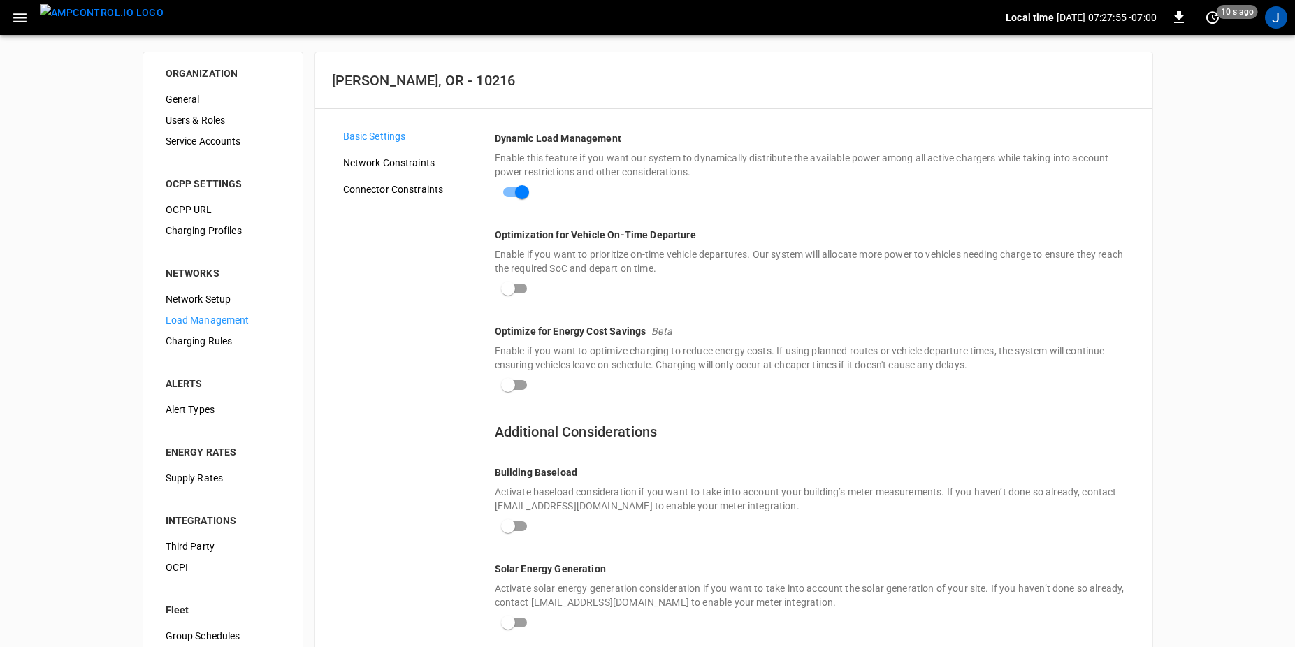
click at [387, 162] on span "Network Constraints" at bounding box center [401, 163] width 117 height 15
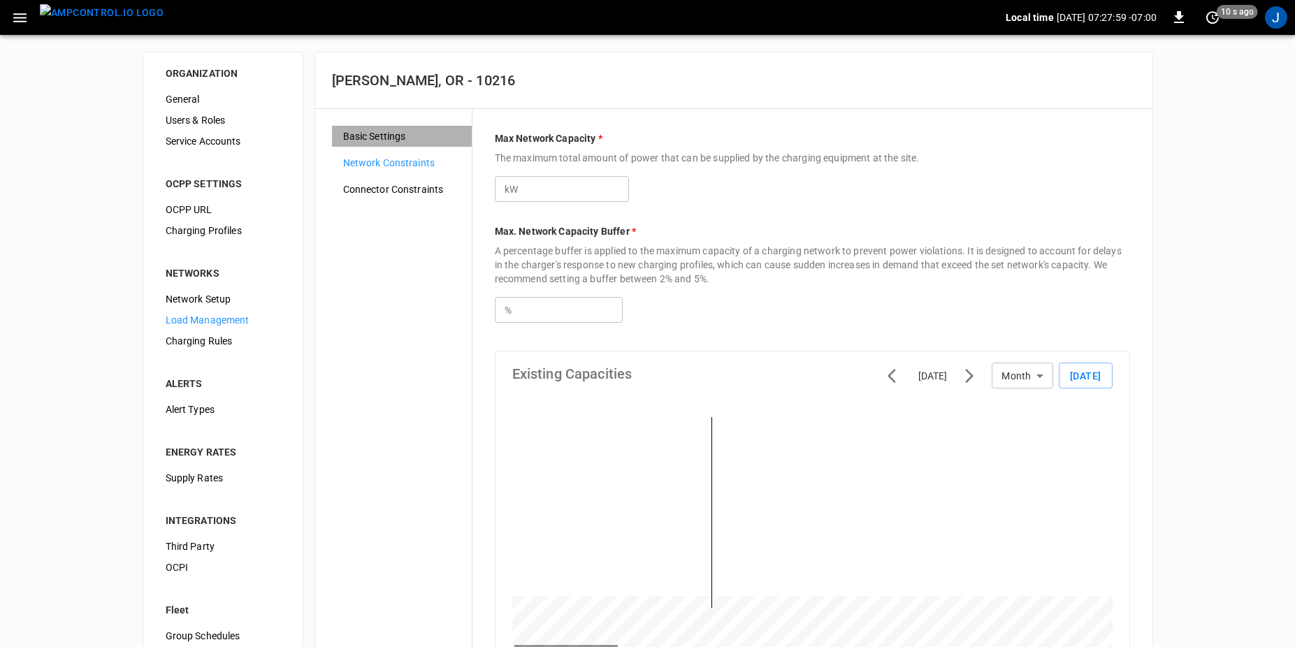
click at [358, 134] on span "Basic Settings" at bounding box center [401, 136] width 117 height 15
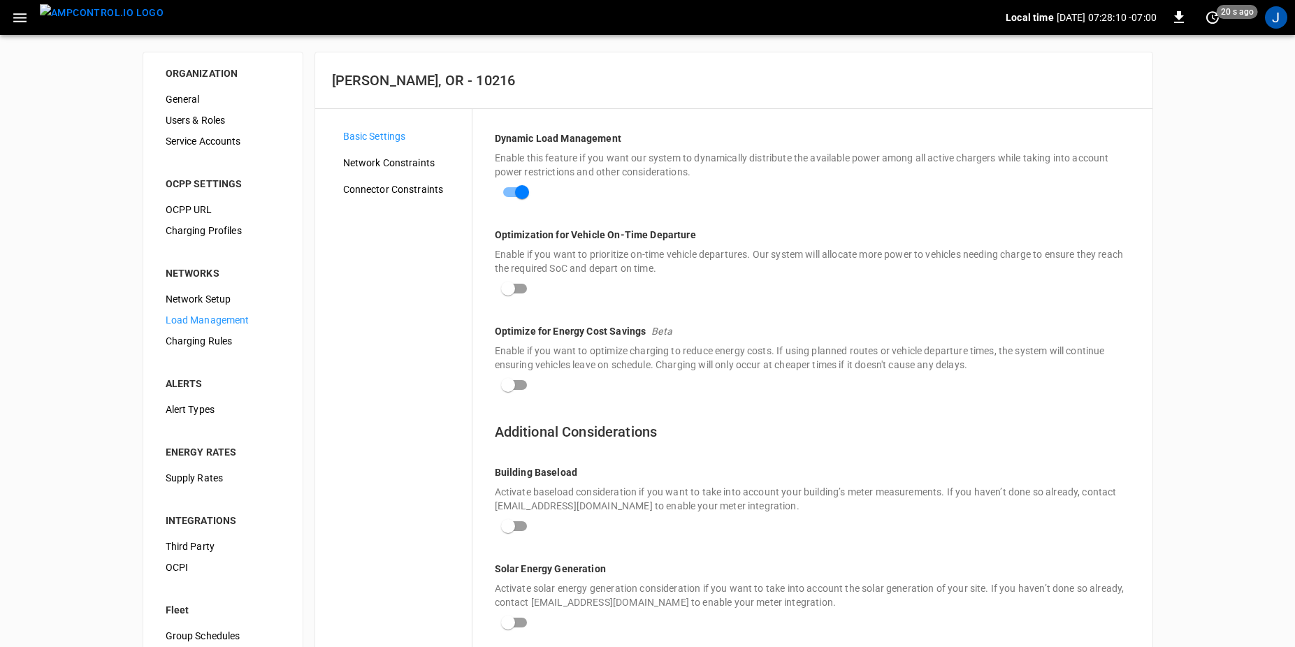
click at [85, 6] on img "menu" at bounding box center [102, 12] width 124 height 17
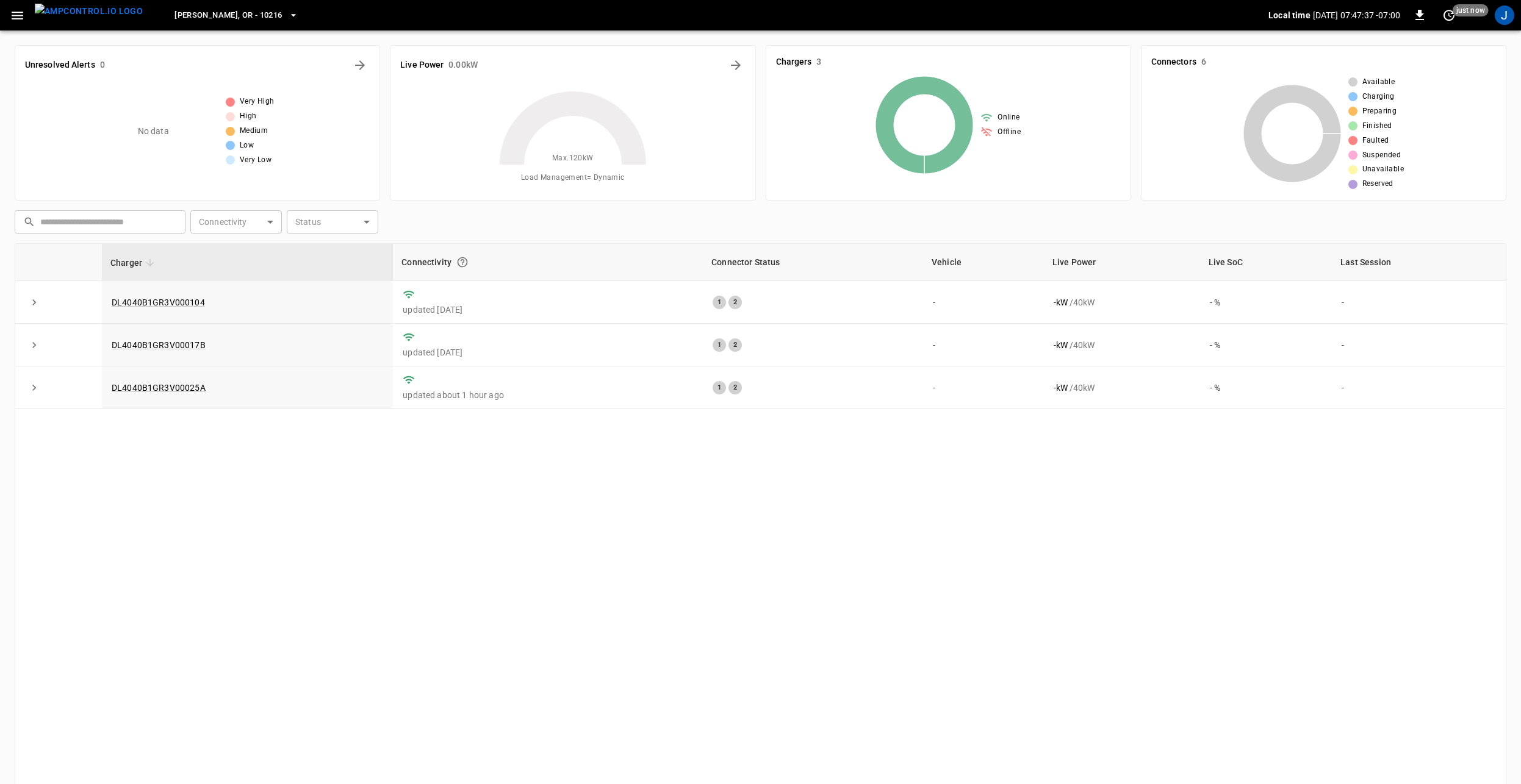
click at [88, 9] on img "menu" at bounding box center [89, 10] width 108 height 15
click at [214, 13] on span "[PERSON_NAME], OR - 10216" at bounding box center [228, 16] width 107 height 14
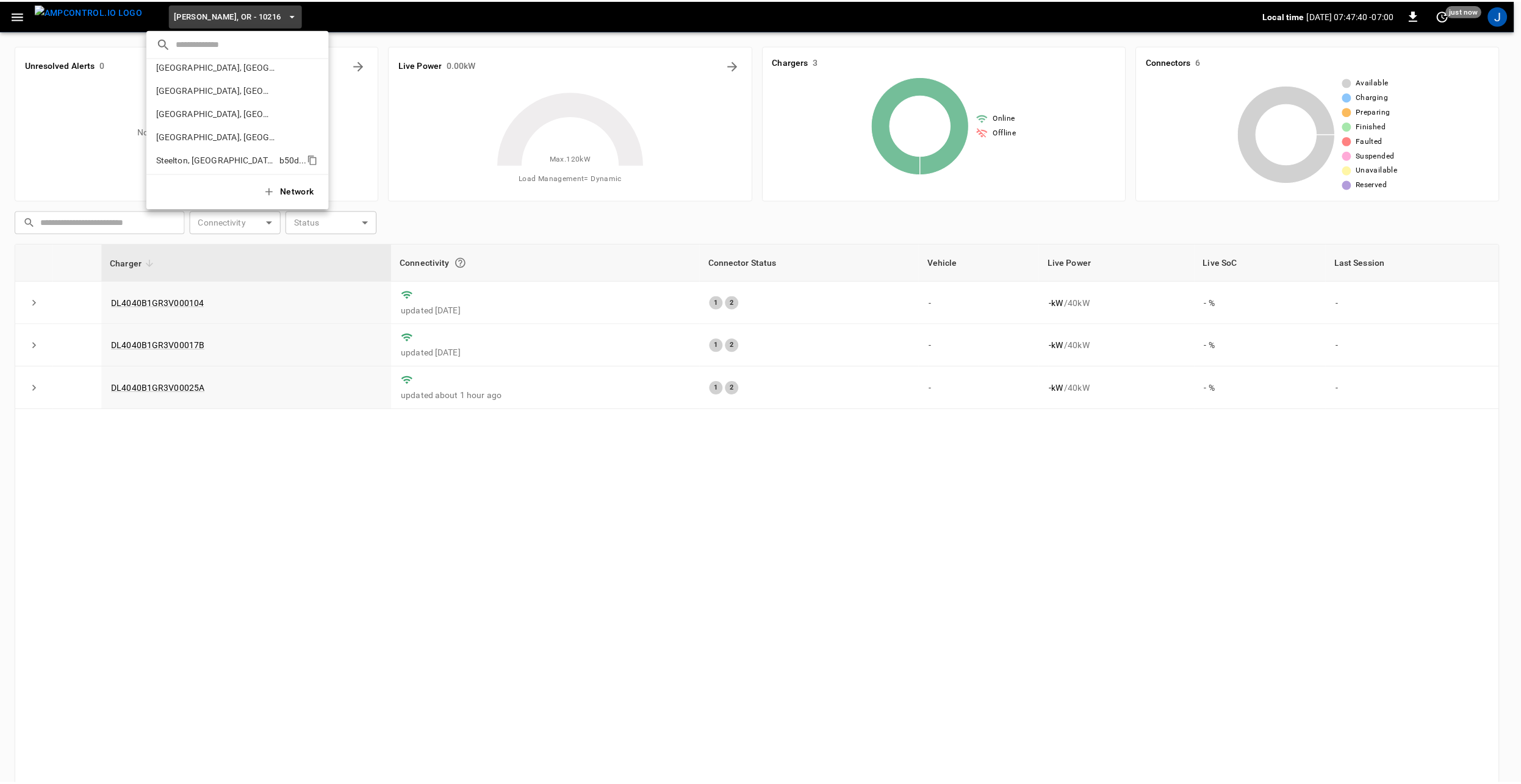
scroll to position [420, 0]
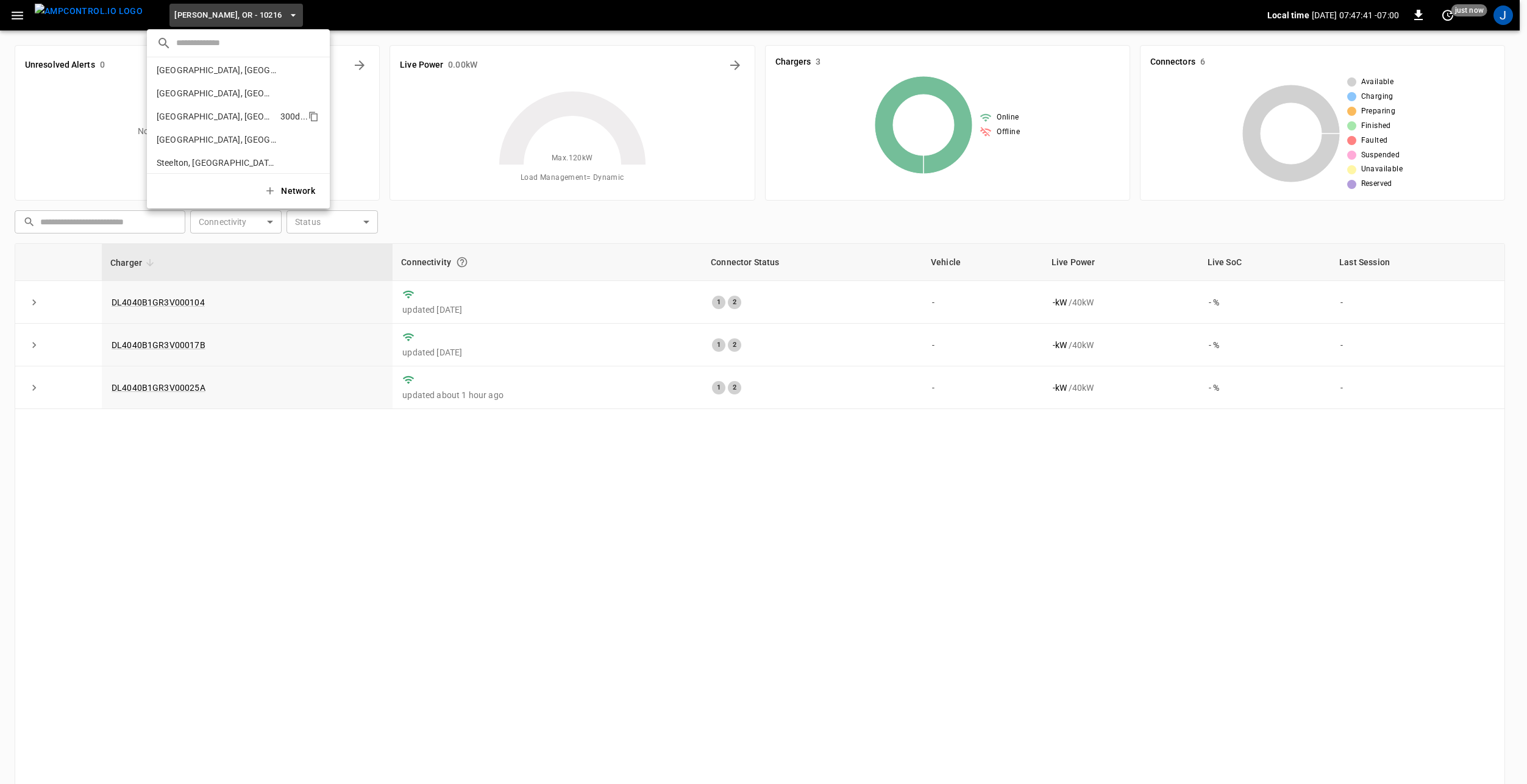
click at [194, 114] on p "Riverside, CA" at bounding box center [216, 117] width 119 height 12
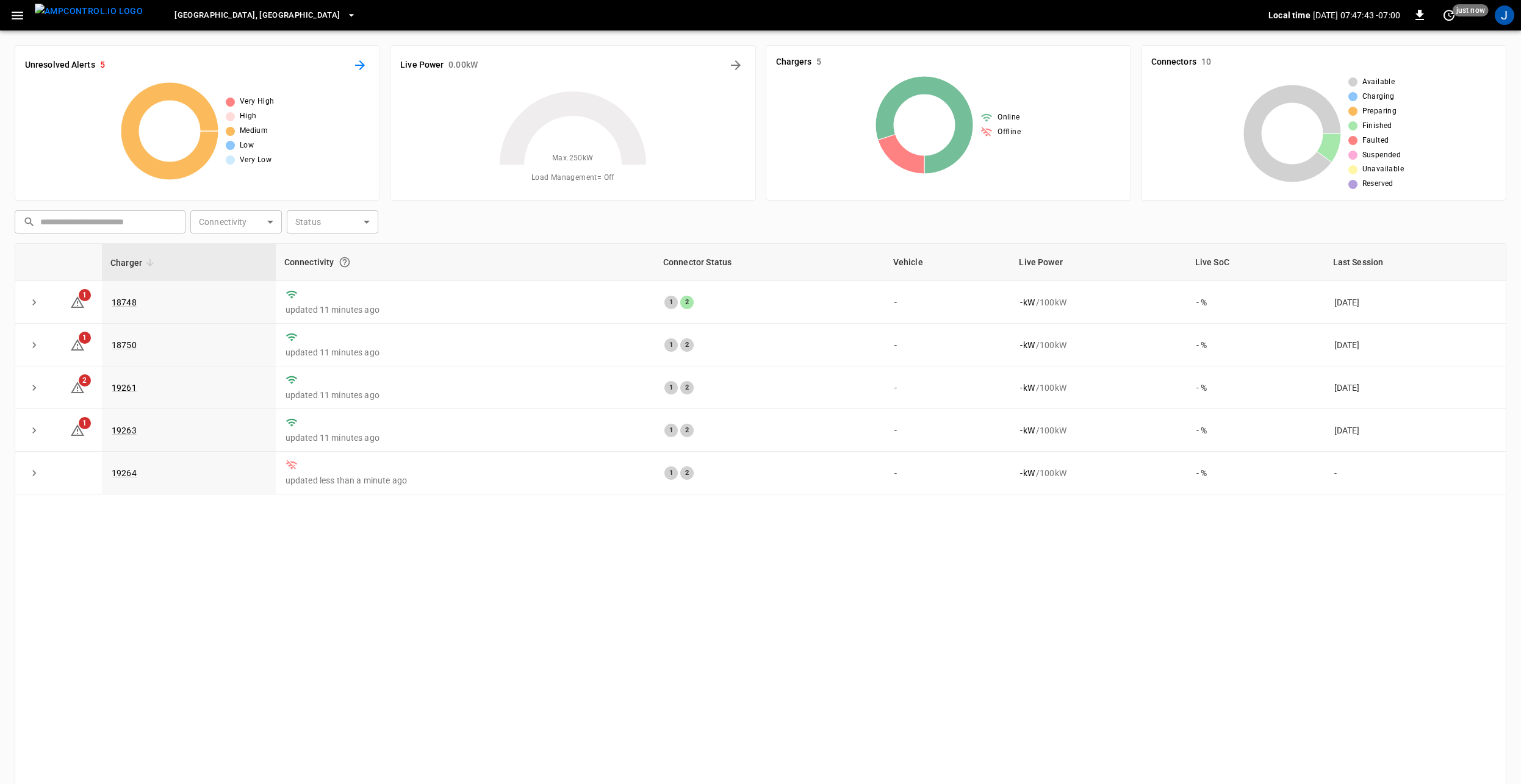
click at [353, 66] on icon "All Alerts" at bounding box center [360, 65] width 15 height 15
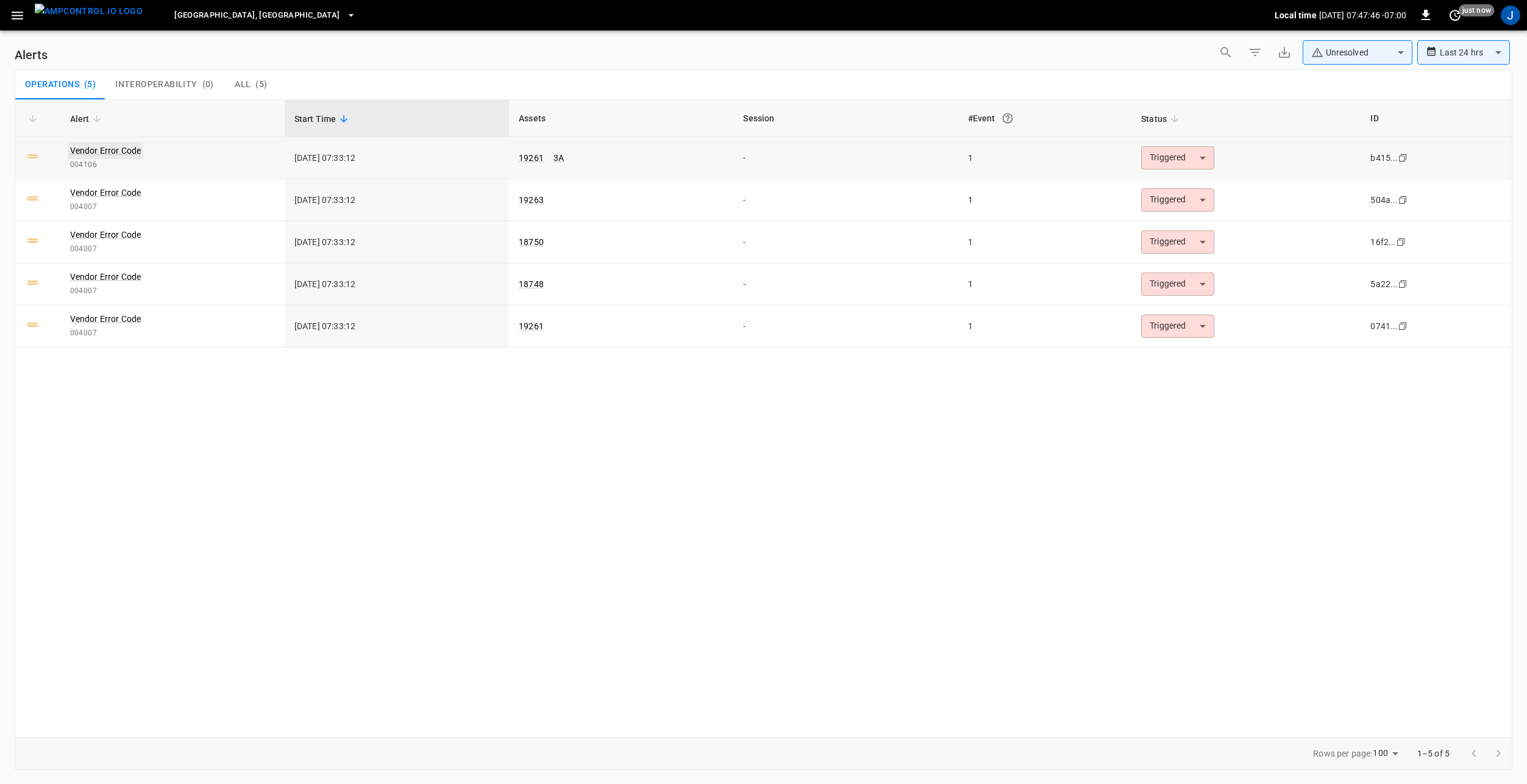
click at [111, 147] on link "Vendor Error Code" at bounding box center [106, 151] width 76 height 17
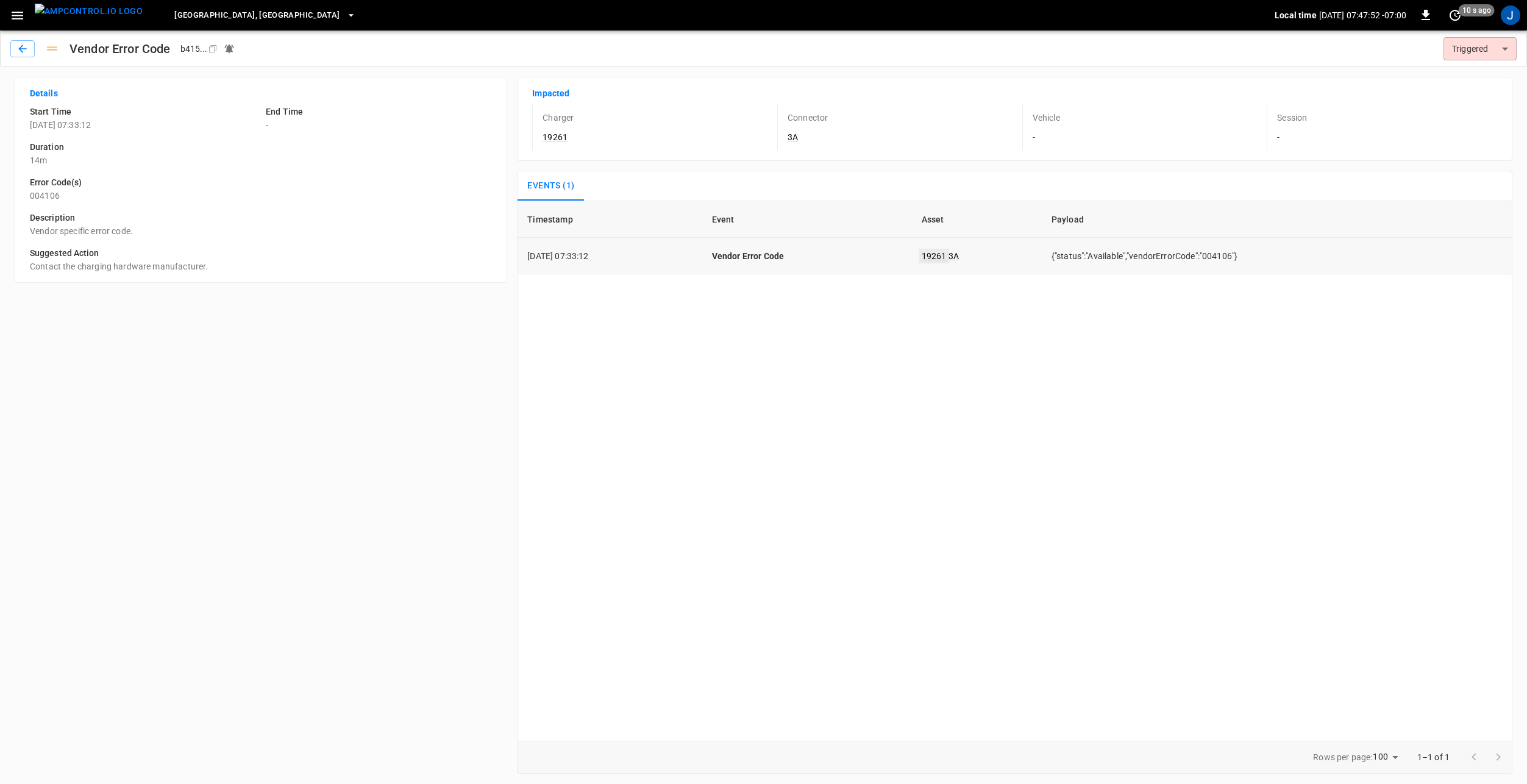
click at [949, 253] on link "19261" at bounding box center [934, 256] width 30 height 15
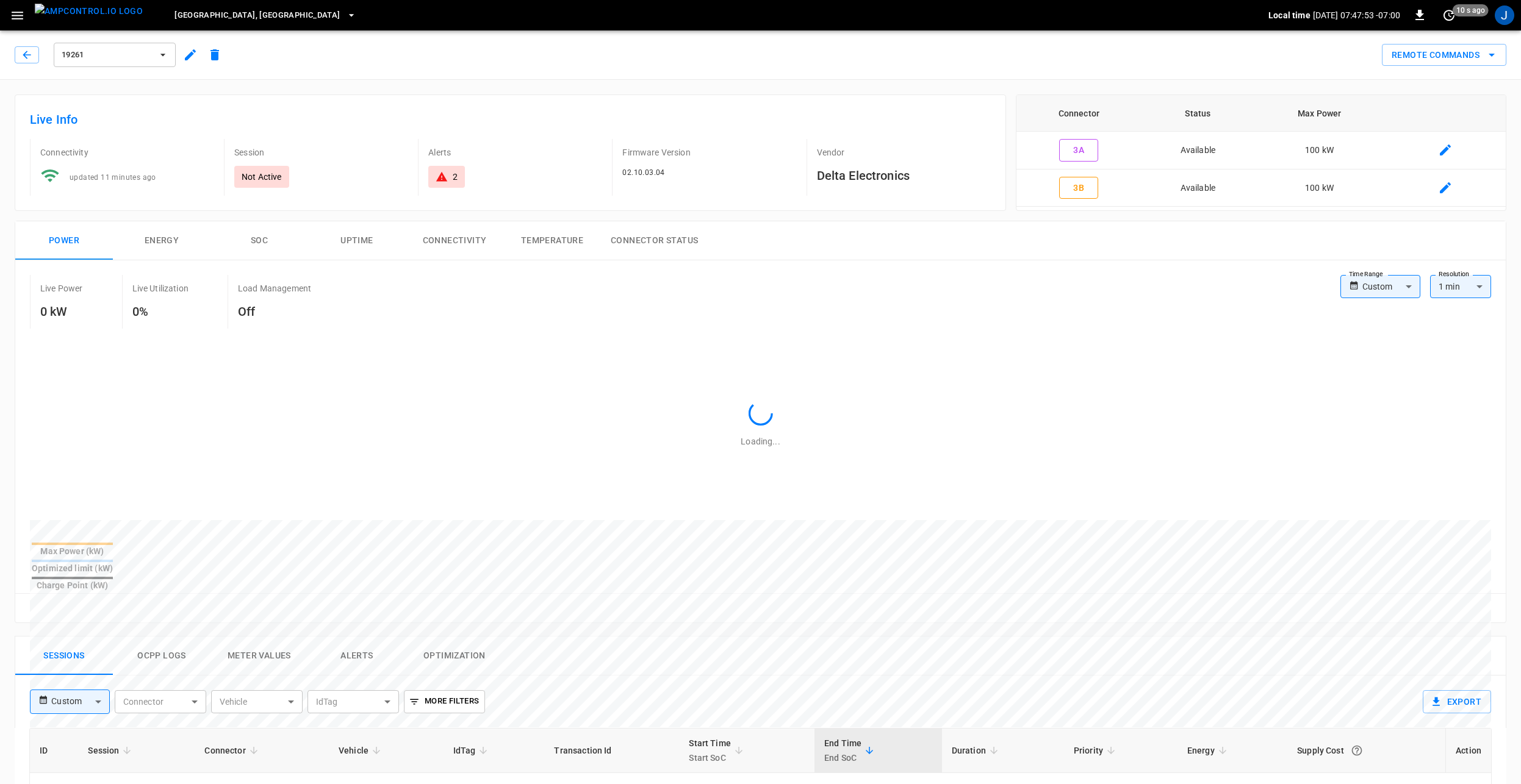
scroll to position [431, 0]
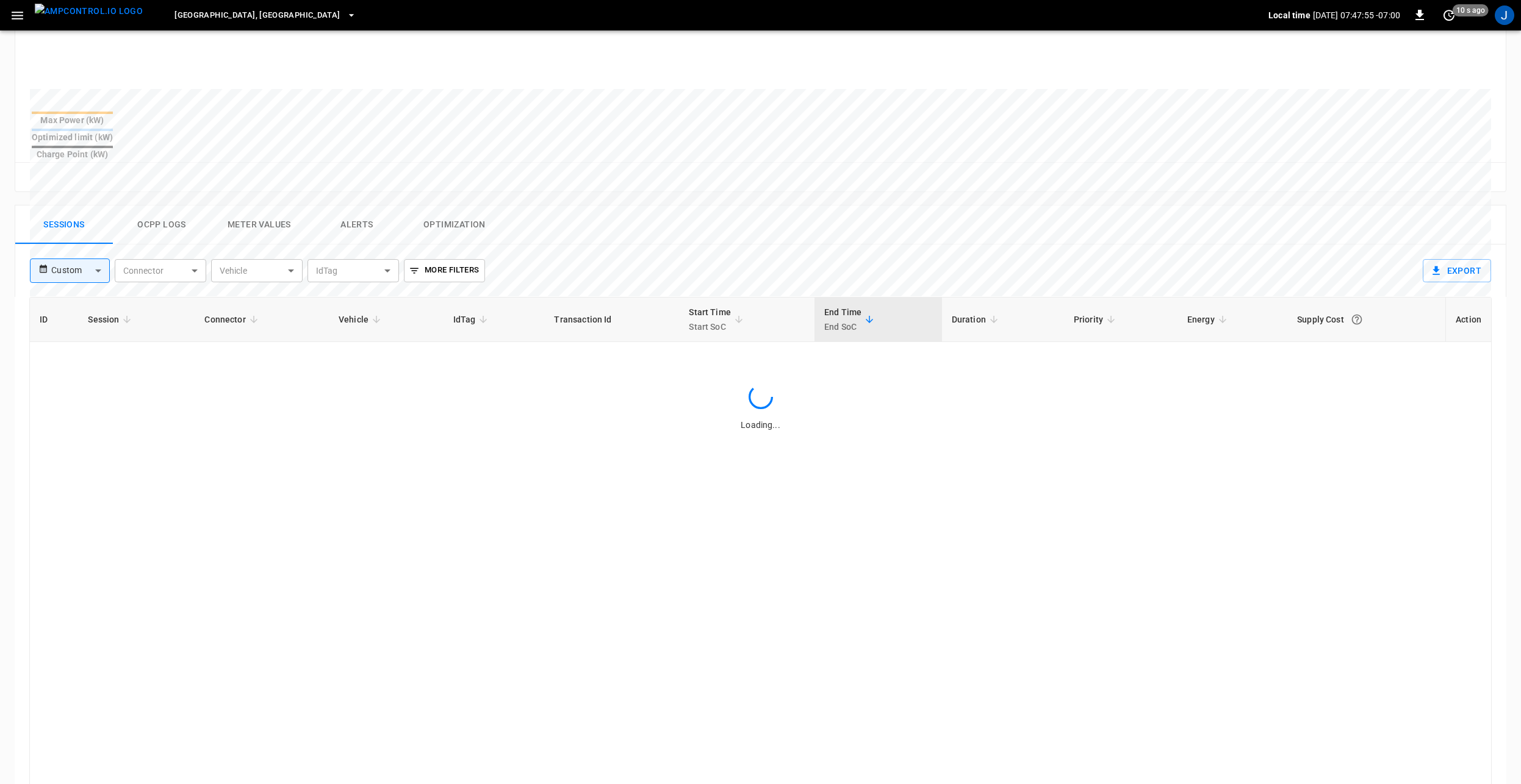
drag, startPoint x: 147, startPoint y: 200, endPoint x: 150, endPoint y: 213, distance: 13.3
click at [147, 206] on button "Ocpp logs" at bounding box center [161, 225] width 98 height 39
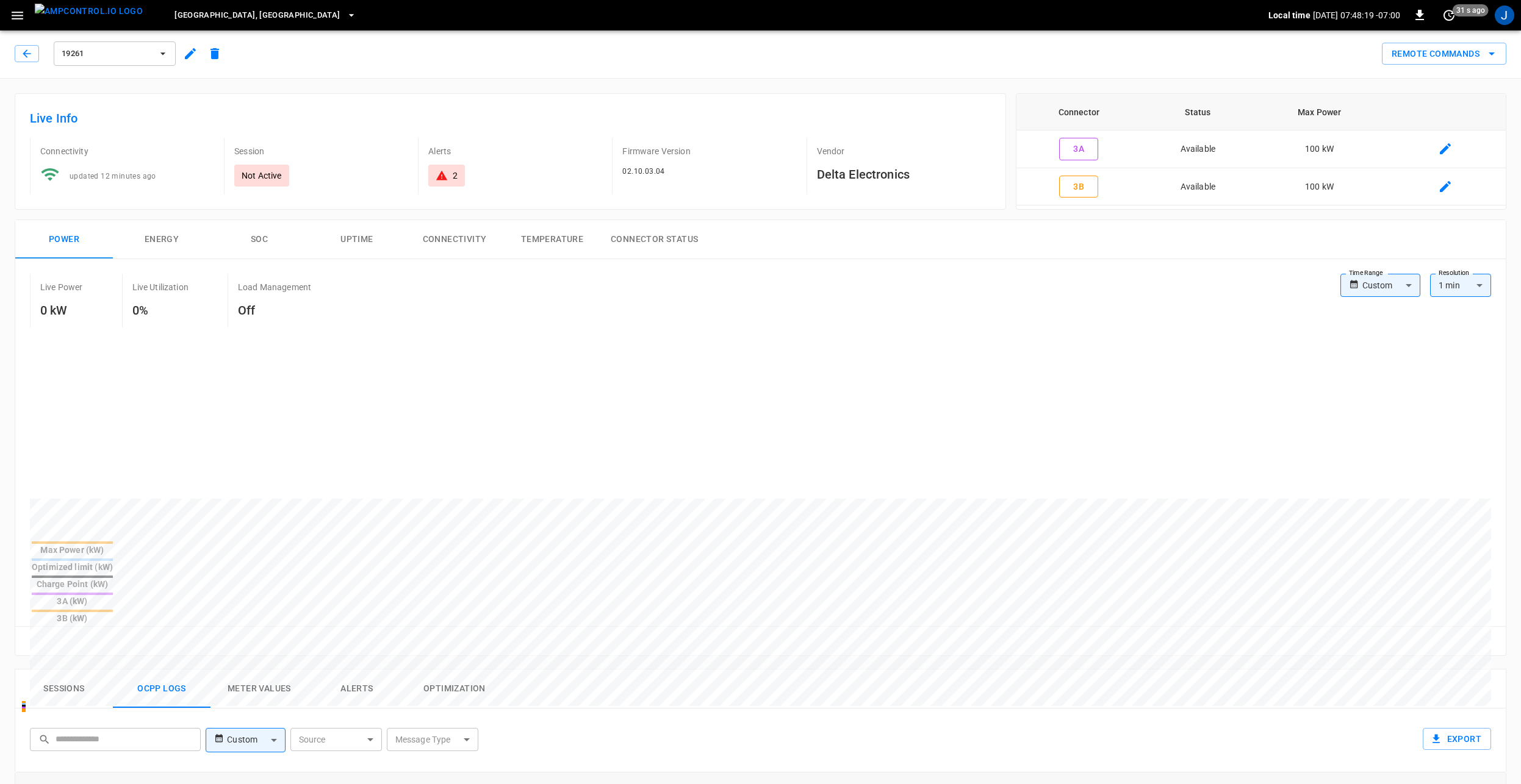
scroll to position [0, 0]
click at [36, 50] on button "button" at bounding box center [27, 55] width 24 height 17
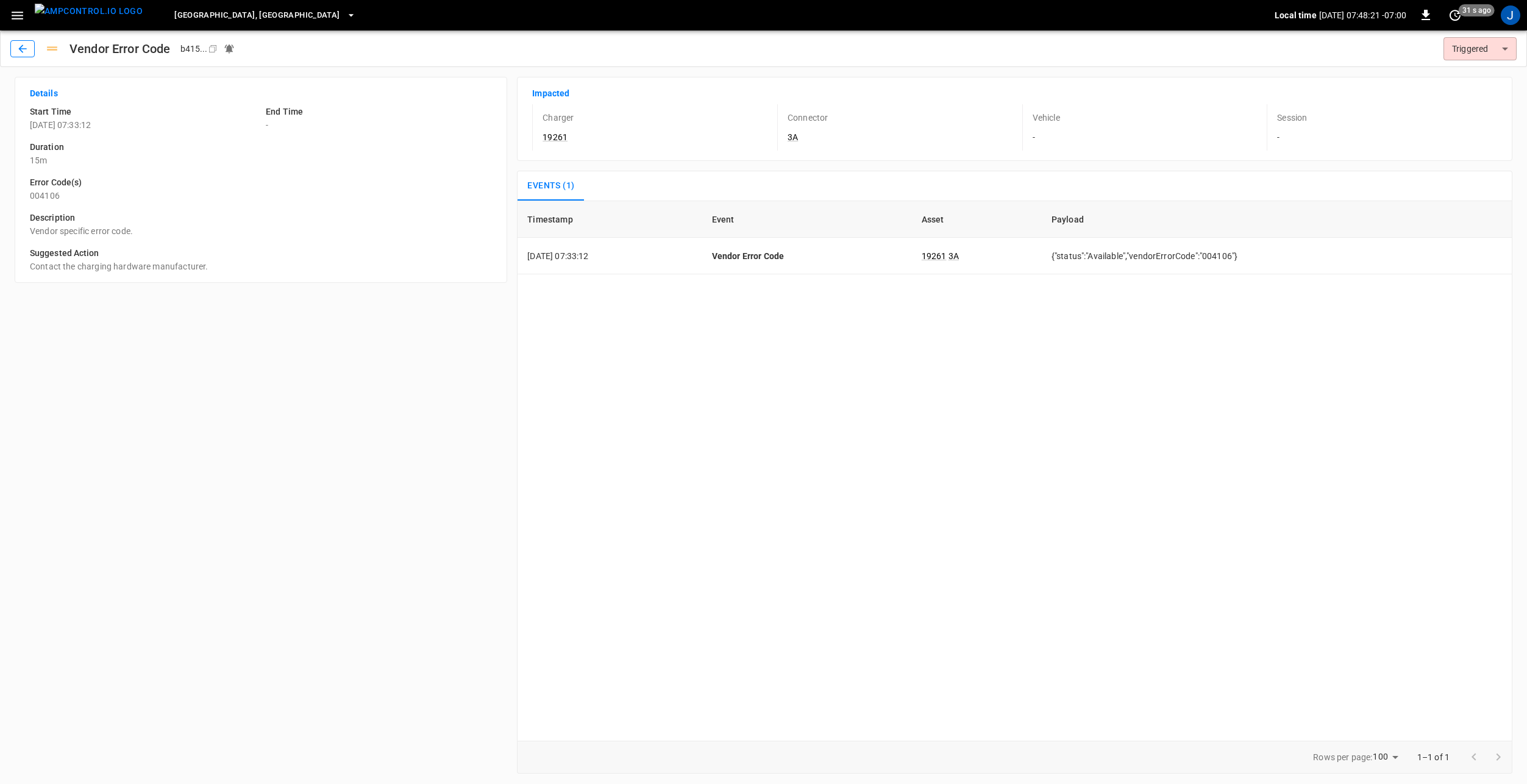
click at [27, 50] on icon "button" at bounding box center [23, 49] width 12 height 12
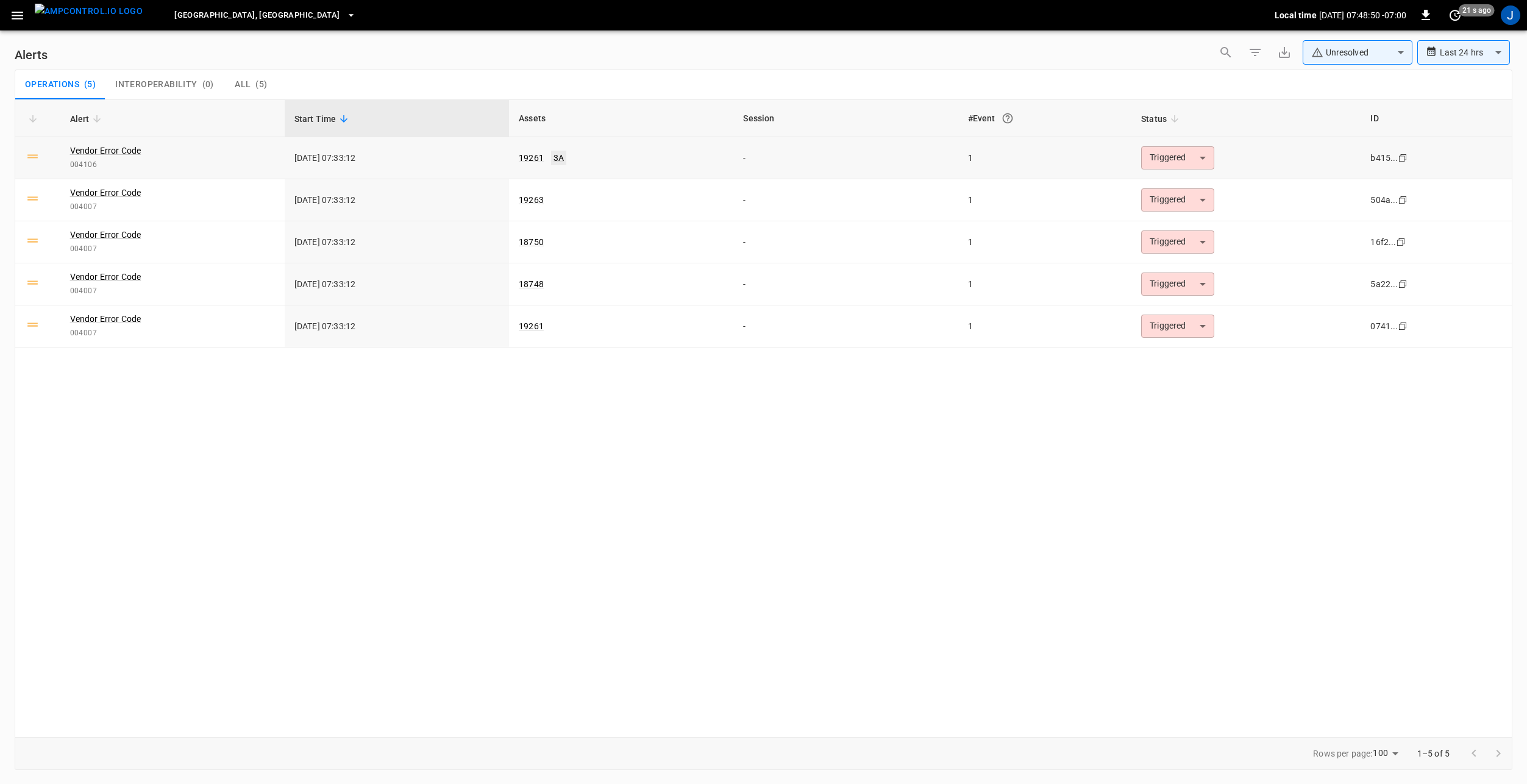
click at [554, 159] on link "3A" at bounding box center [558, 158] width 15 height 15
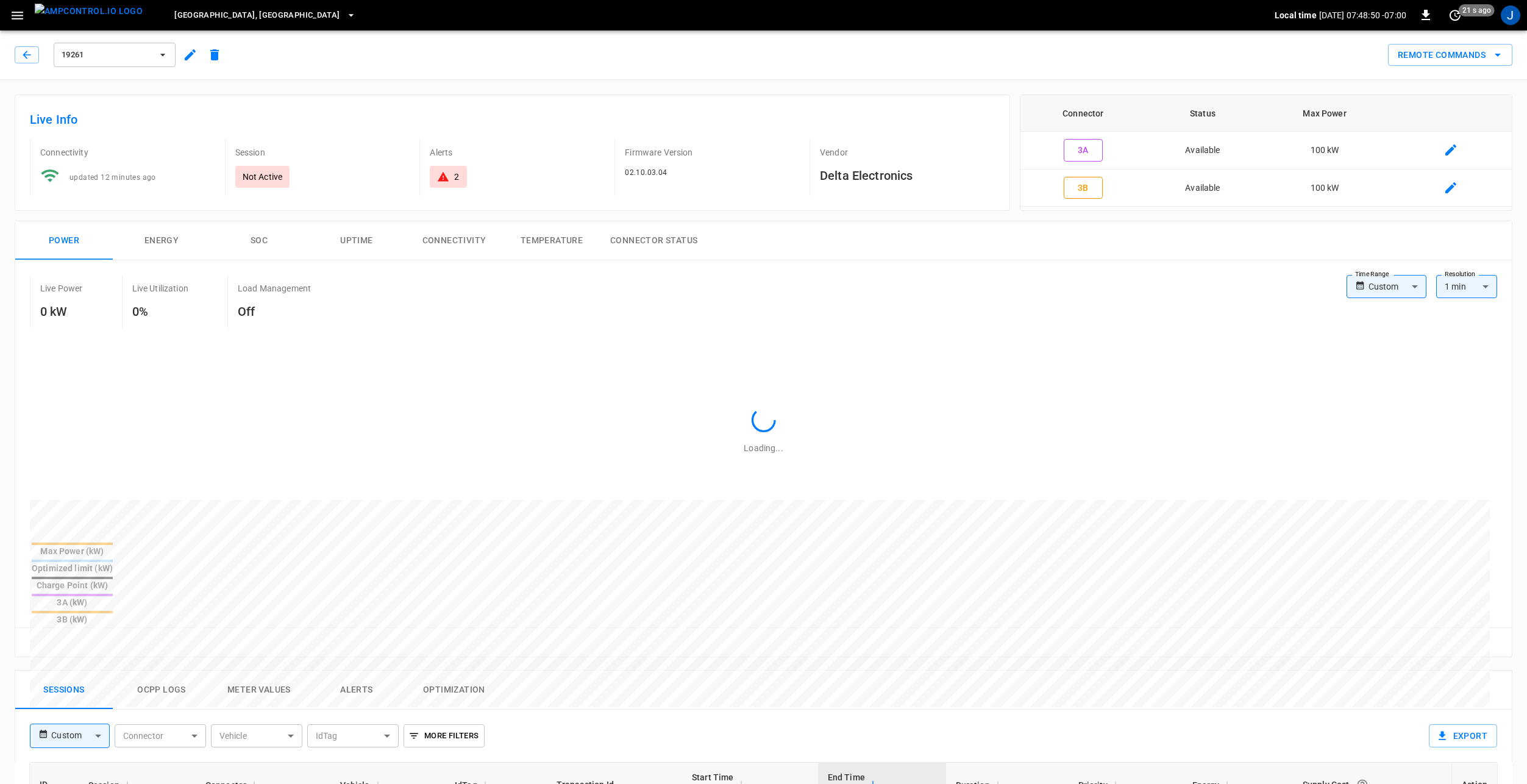
type input "**********"
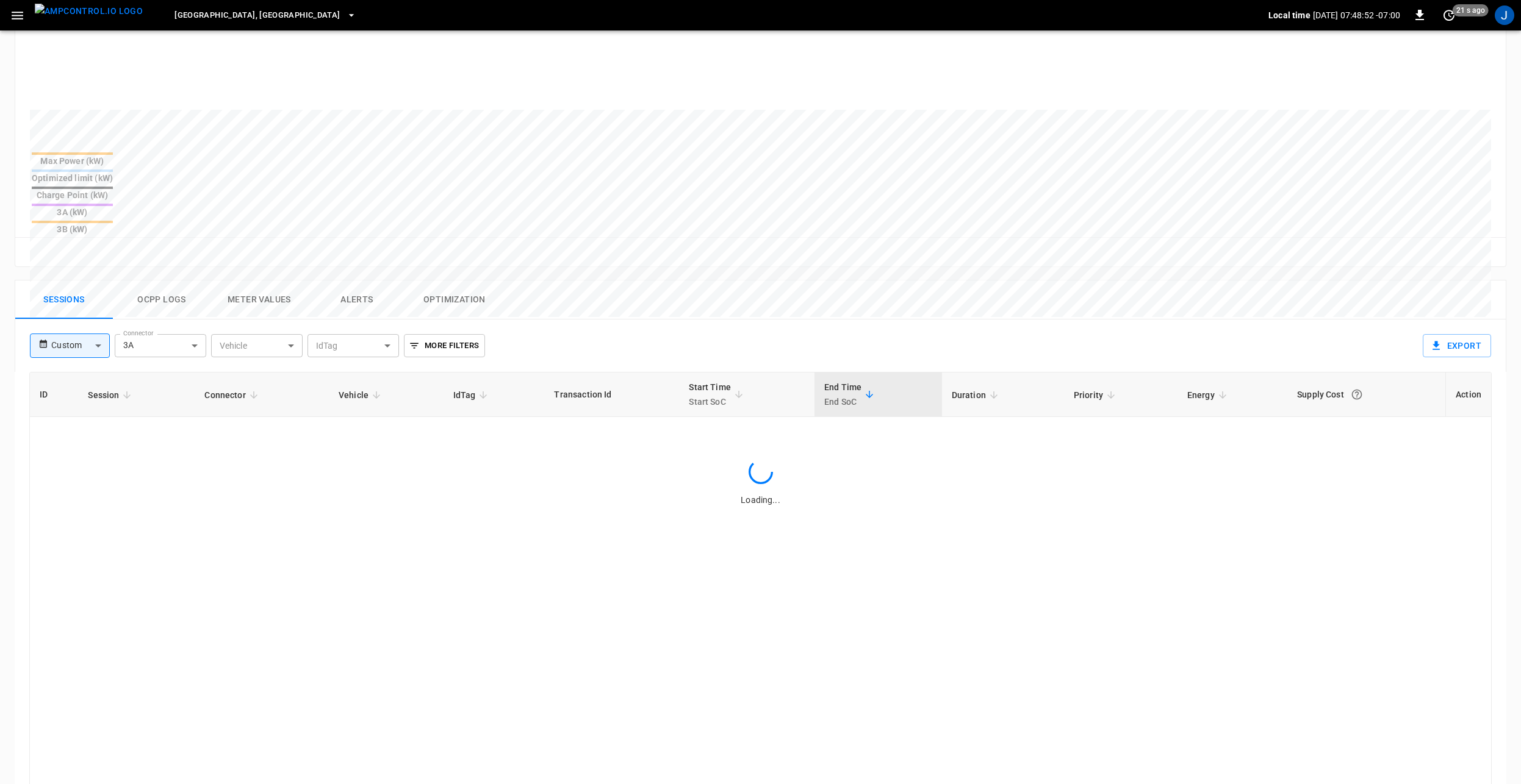
scroll to position [426, 0]
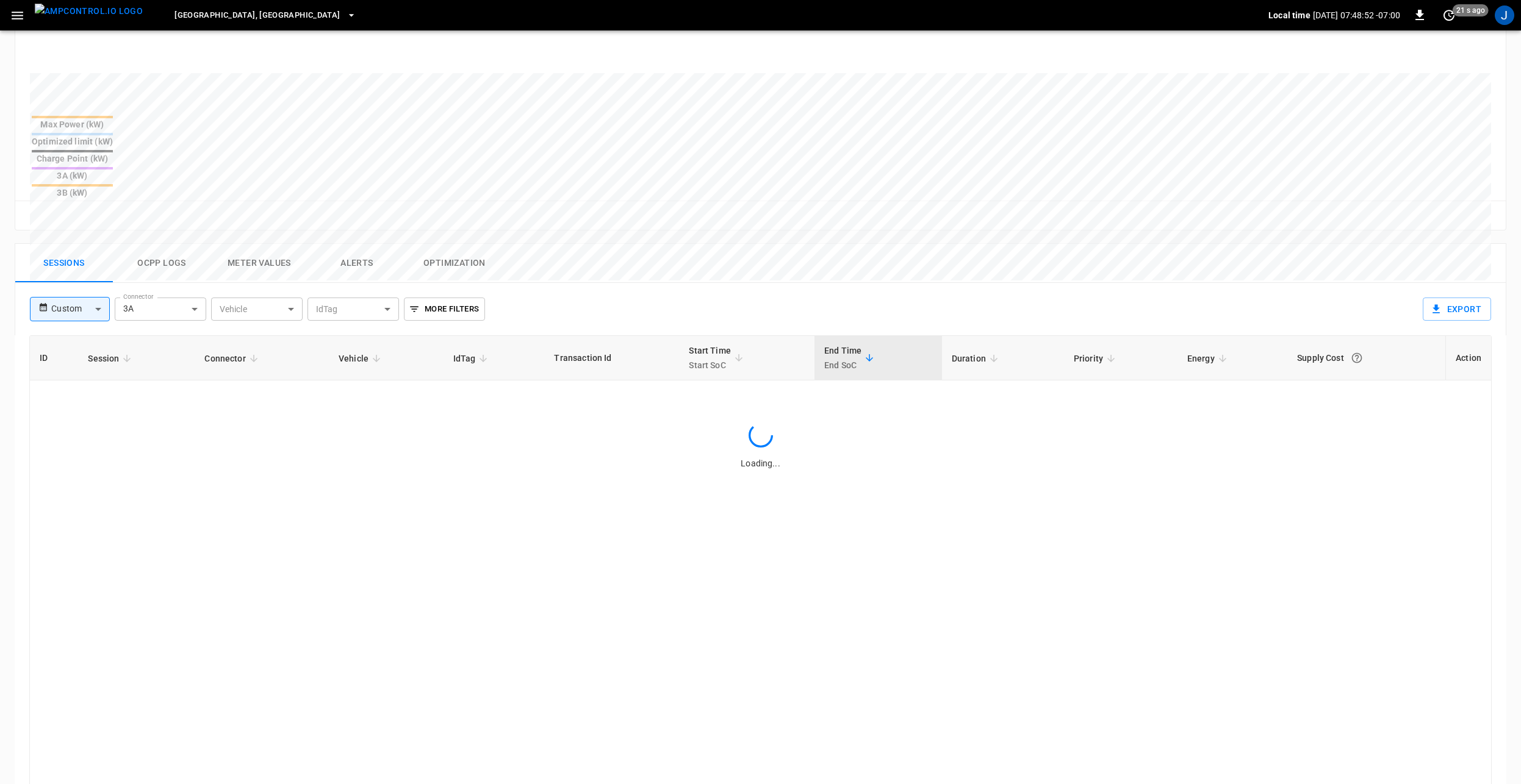
click at [148, 244] on button "Ocpp logs" at bounding box center [161, 263] width 98 height 39
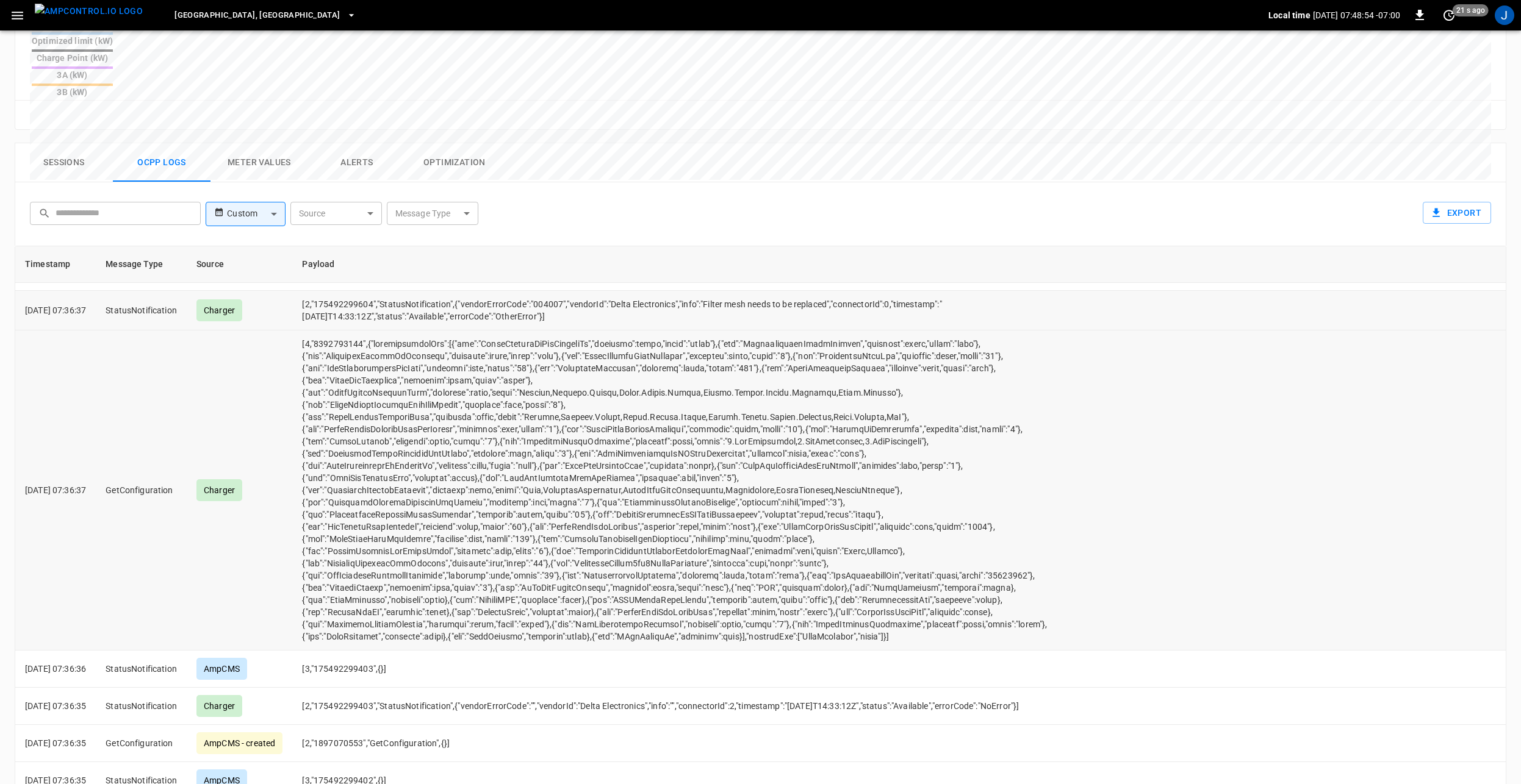
scroll to position [0, 0]
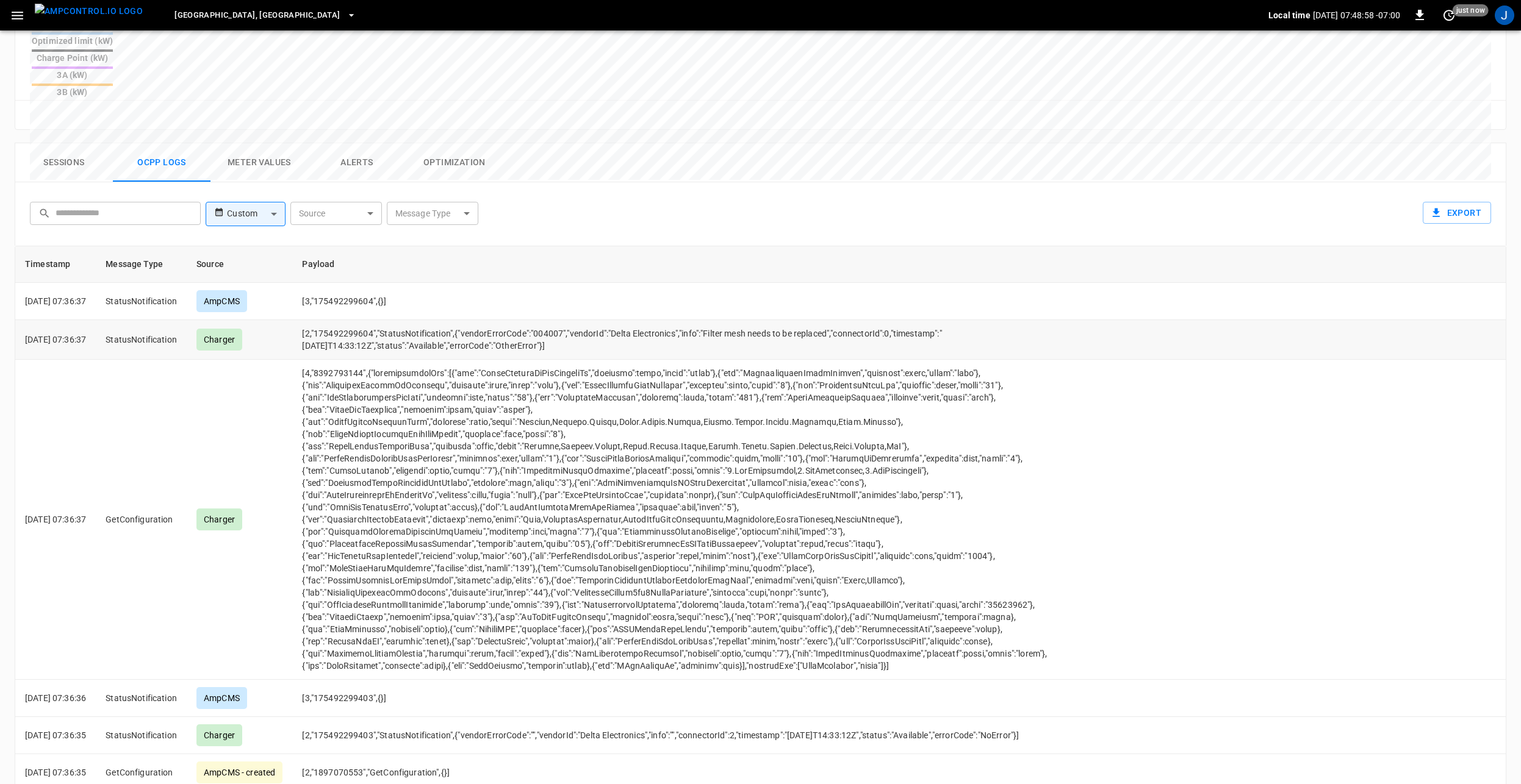
drag, startPoint x: 569, startPoint y: 276, endPoint x: 591, endPoint y: 289, distance: 25.6
click at [591, 320] on td "[2,"175492299604","StatusNotification",{"vendorErrorCode":"004007","vendorId":"…" at bounding box center [675, 339] width 766 height 39
drag, startPoint x: 660, startPoint y: 424, endPoint x: 664, endPoint y: 435, distance: 11.7
click at [660, 424] on td "opcc-messages-table" at bounding box center [675, 519] width 766 height 320
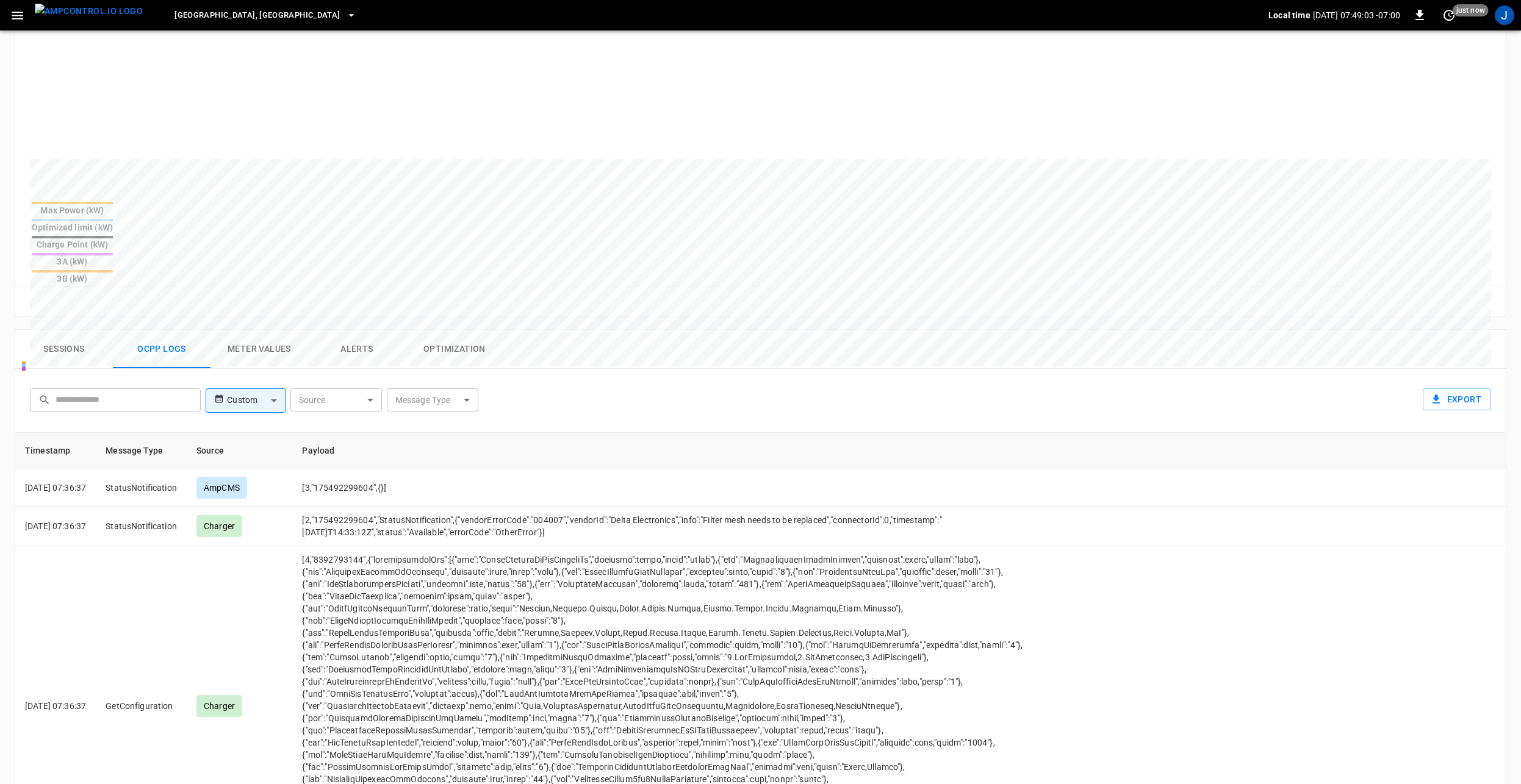
scroll to position [344, 0]
click at [270, 343] on body "Riverside, CA Local time 2025-08-11 07:49:04 -07:00 0 just now J 19261 Remote C…" at bounding box center [760, 340] width 1521 height 1369
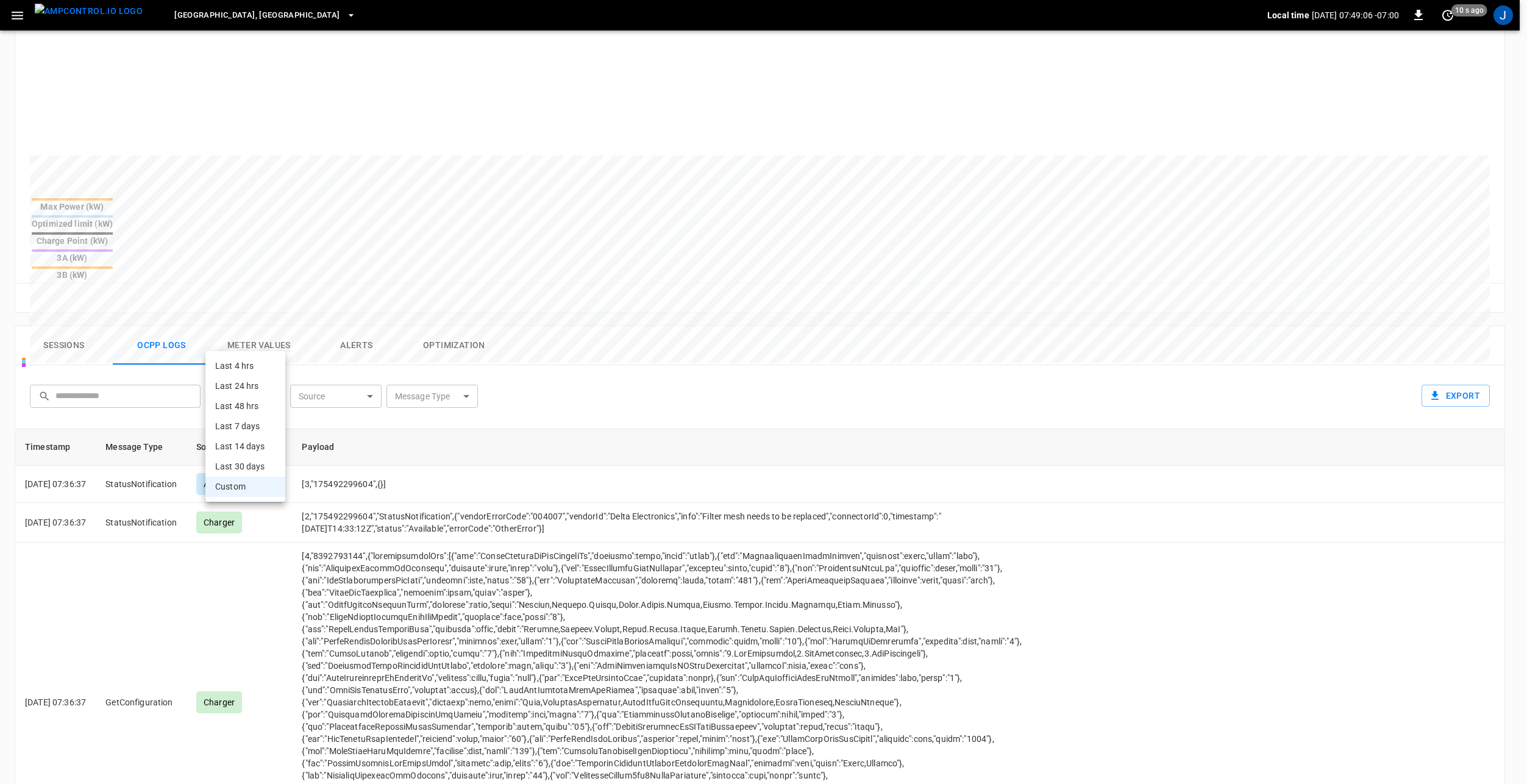
click at [255, 402] on li "Last 48 hrs" at bounding box center [246, 406] width 80 height 20
type input "**********"
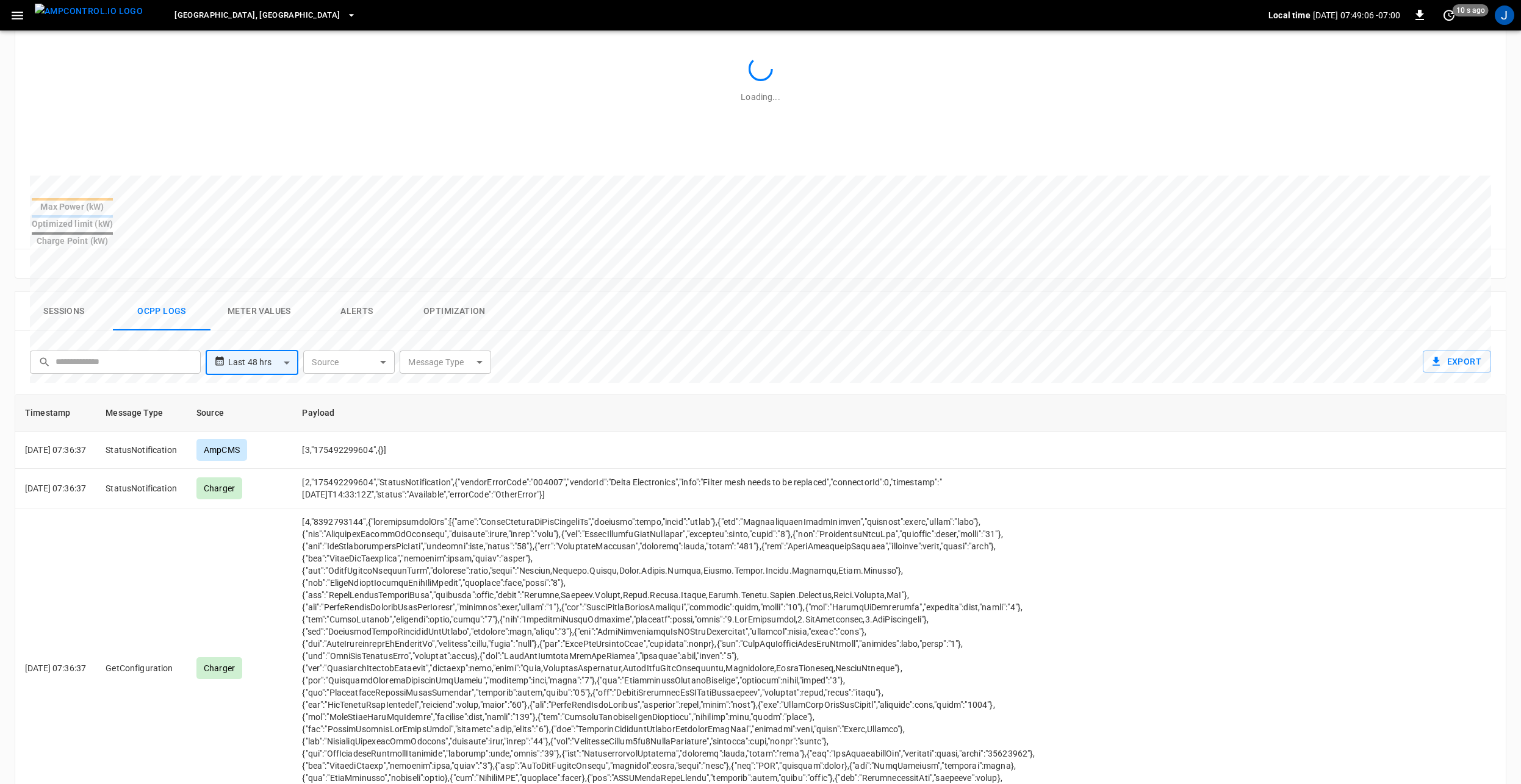
drag, startPoint x: 713, startPoint y: 303, endPoint x: 712, endPoint y: 331, distance: 28.0
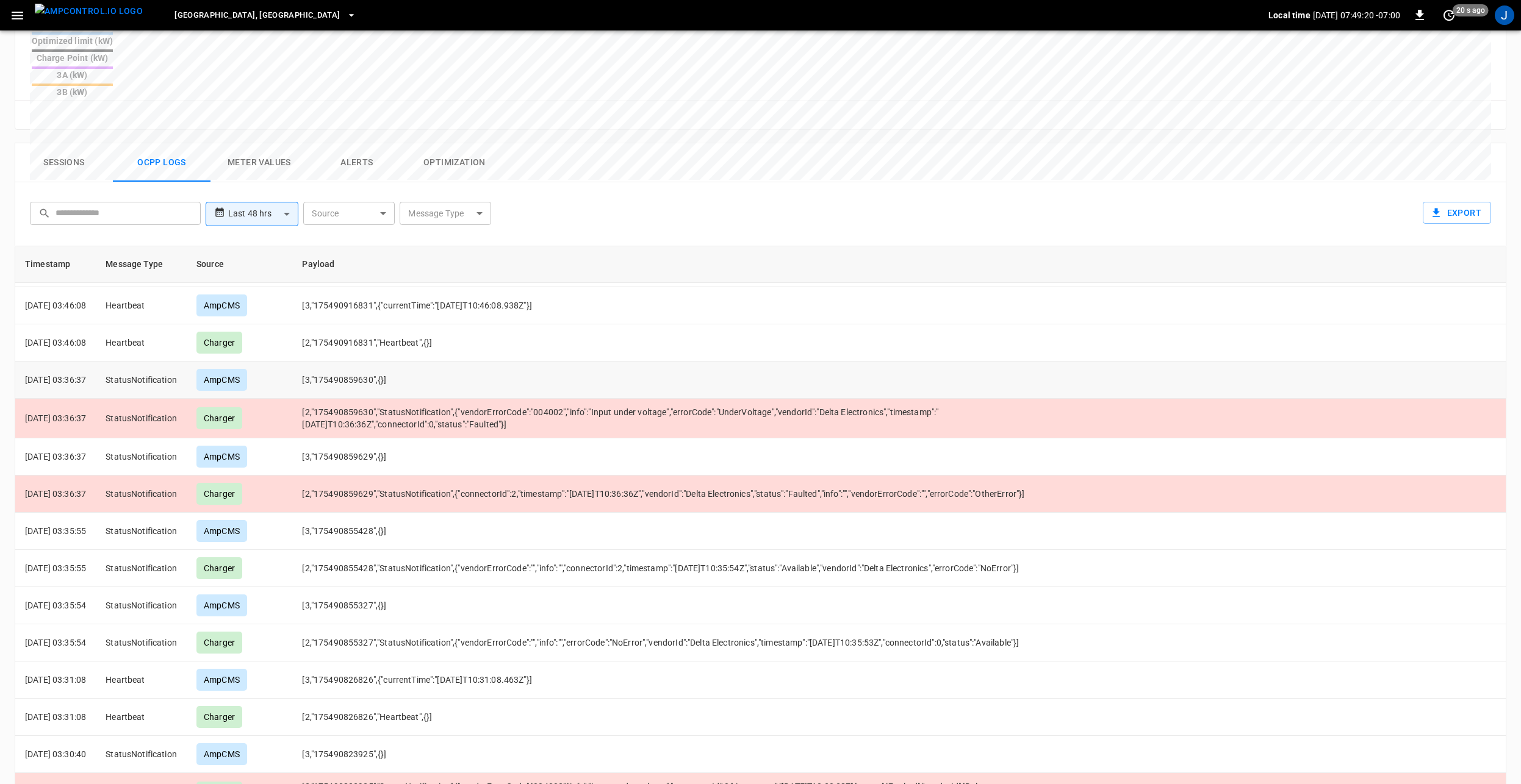
scroll to position [337, 0]
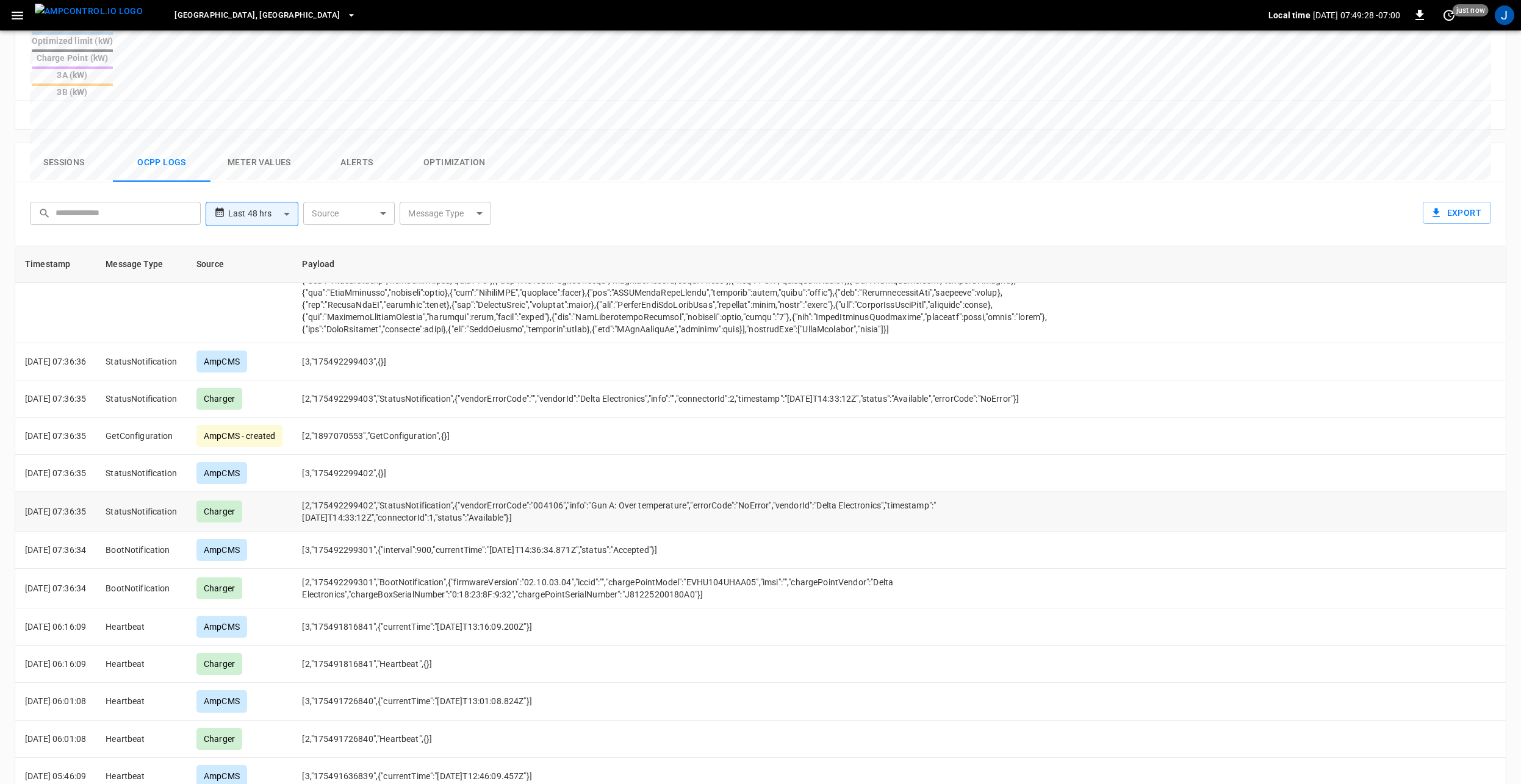
drag, startPoint x: 634, startPoint y: 469, endPoint x: 621, endPoint y: 476, distance: 14.8
click at [634, 492] on td "[2,"175492299402","StatusNotification",{"vendorErrorCode":"004106","info":"Gun …" at bounding box center [675, 511] width 766 height 39
drag, startPoint x: 611, startPoint y: 461, endPoint x: 707, endPoint y: 459, distance: 96.0
click at [707, 492] on td "[2,"175492299402","StatusNotification",{"vendorErrorCode":"004106","info":"Gun …" at bounding box center [675, 511] width 766 height 39
drag, startPoint x: 707, startPoint y: 459, endPoint x: 673, endPoint y: 464, distance: 34.4
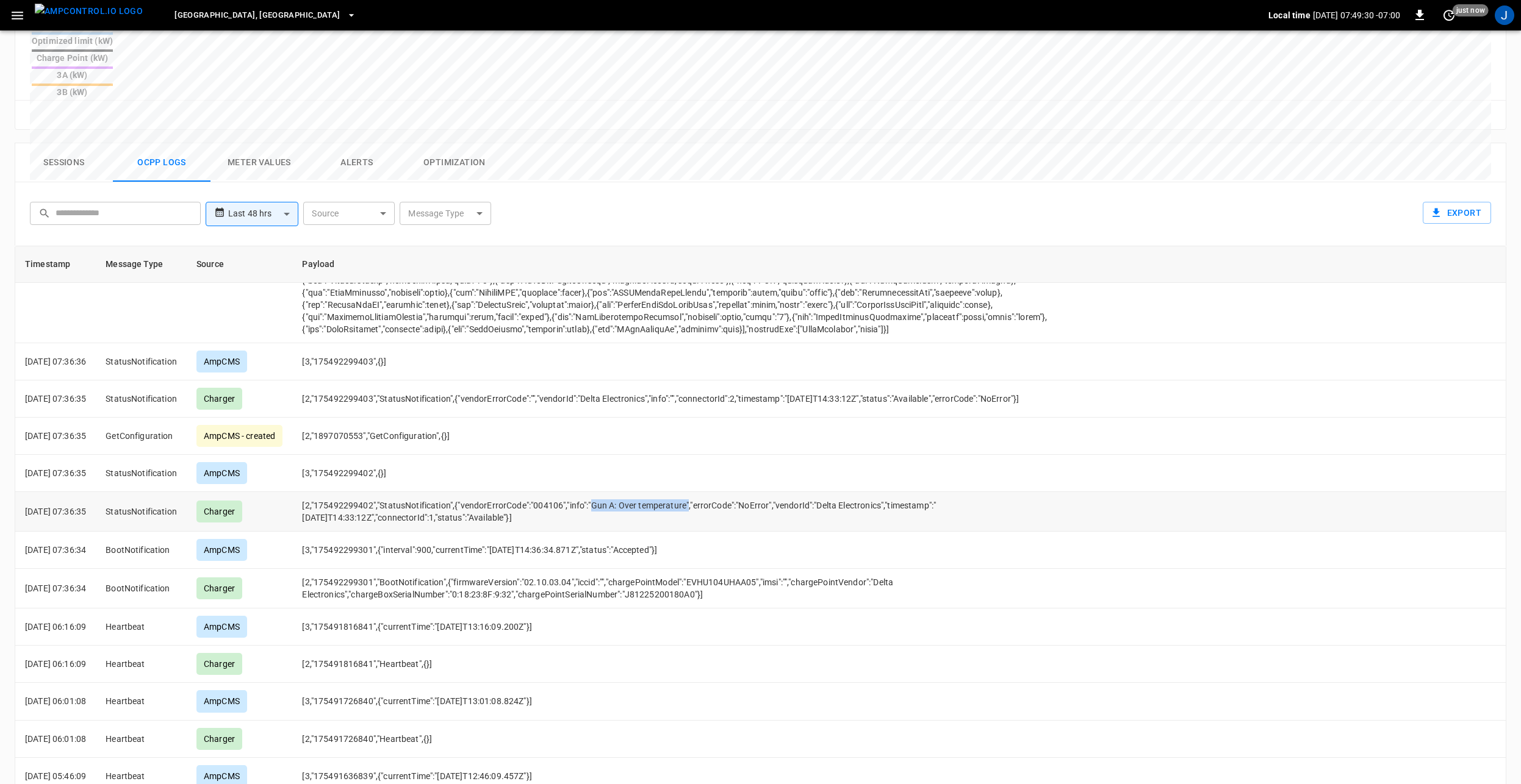
click at [682, 492] on td "[2,"175492299402","StatusNotification",{"vendorErrorCode":"004106","info":"Gun …" at bounding box center [675, 511] width 766 height 39
drag, startPoint x: 610, startPoint y: 460, endPoint x: 703, endPoint y: 459, distance: 93.0
click at [703, 492] on td "[2,"175492299402","StatusNotification",{"vendorErrorCode":"004106","info":"Gun …" at bounding box center [675, 511] width 766 height 39
drag, startPoint x: 703, startPoint y: 459, endPoint x: 680, endPoint y: 463, distance: 23.3
copy td "Gun A: Over temperature"
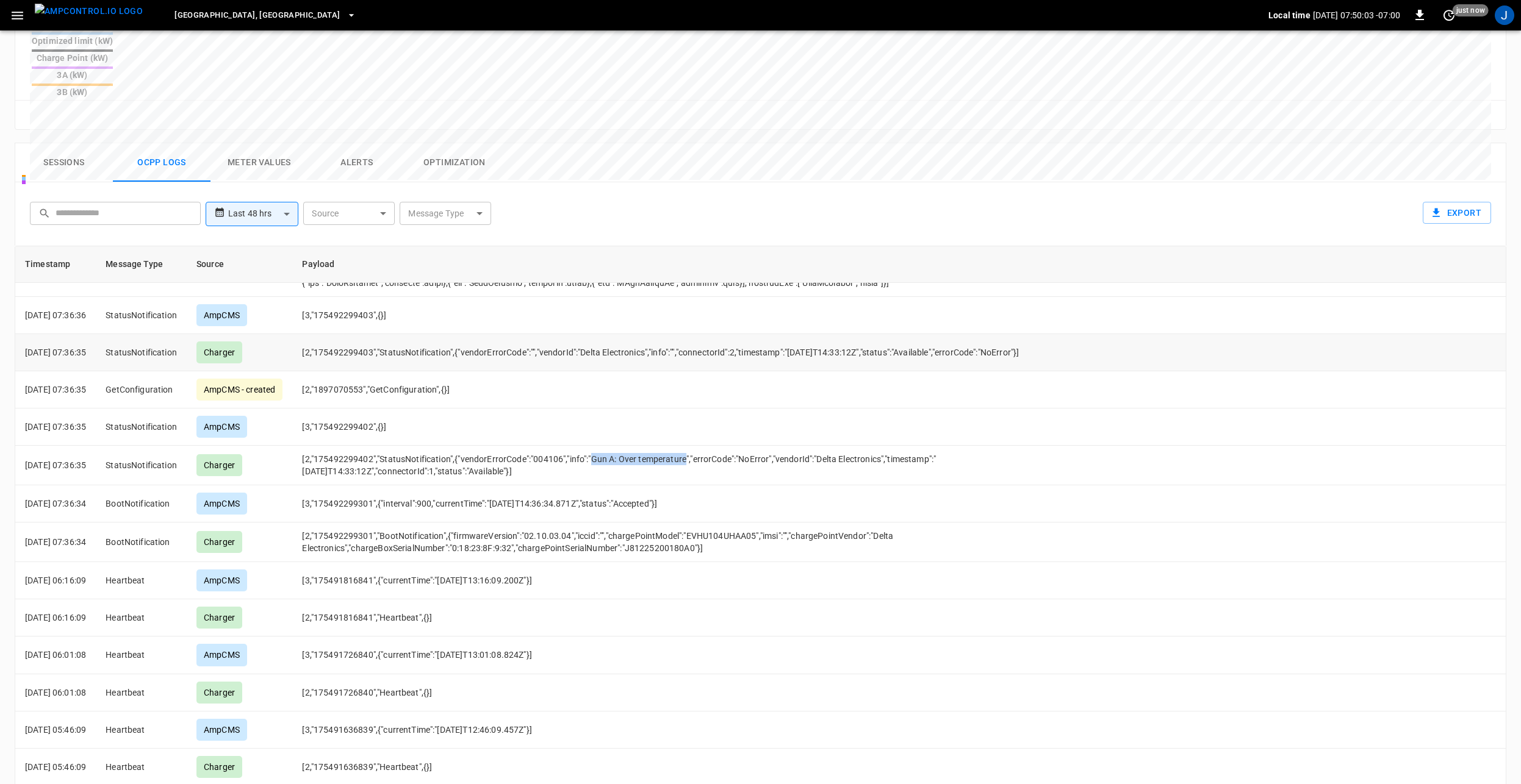
scroll to position [365, 0]
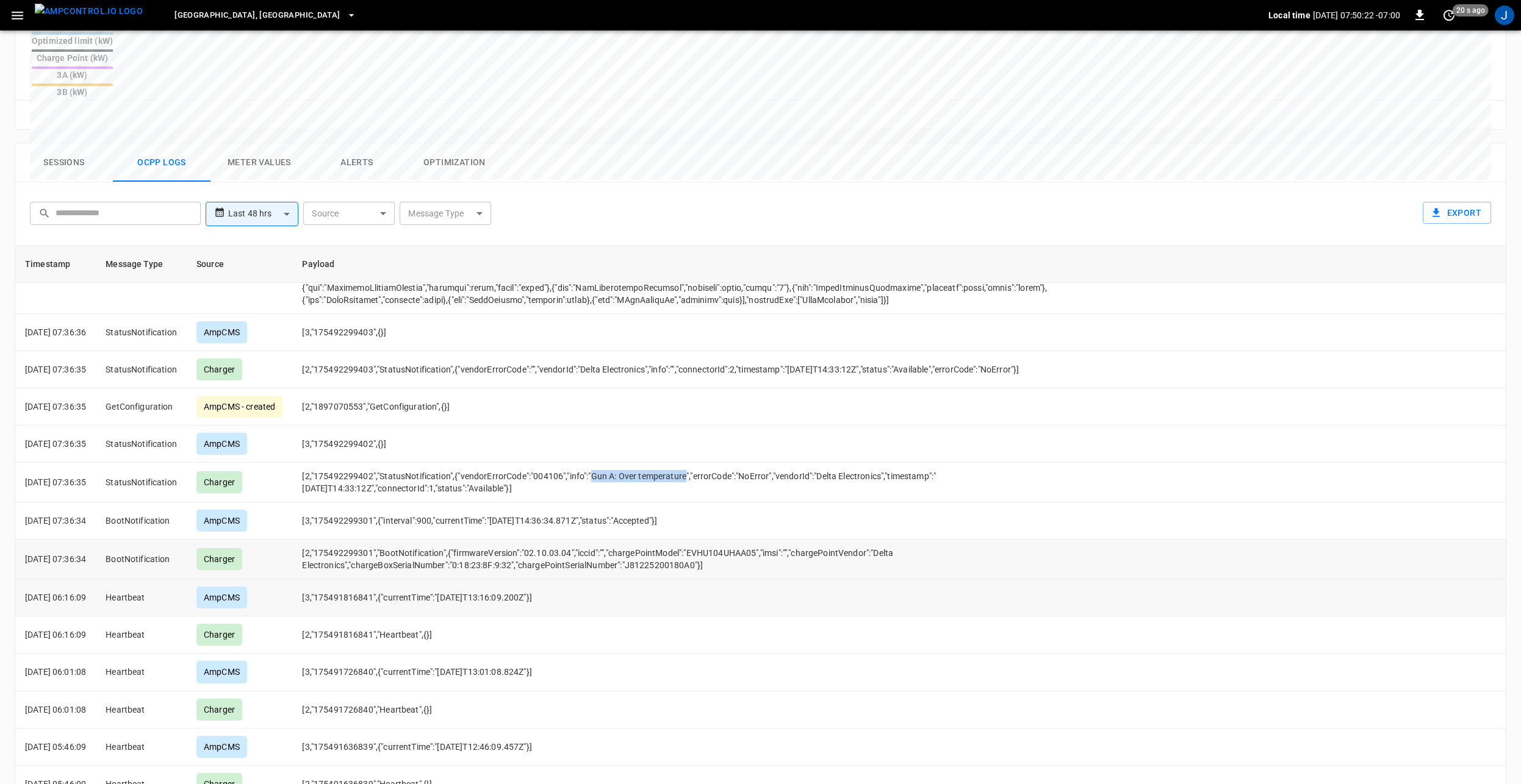
click at [867, 540] on td "[2,"175492299301","BootNotification",{"firmwareVersion":"02.10.03.04","iccid":"…" at bounding box center [675, 559] width 766 height 39
click at [667, 463] on td "[2,"175492299402","StatusNotification",{"vendorErrorCode":"004106","info":"Gun …" at bounding box center [675, 482] width 766 height 39
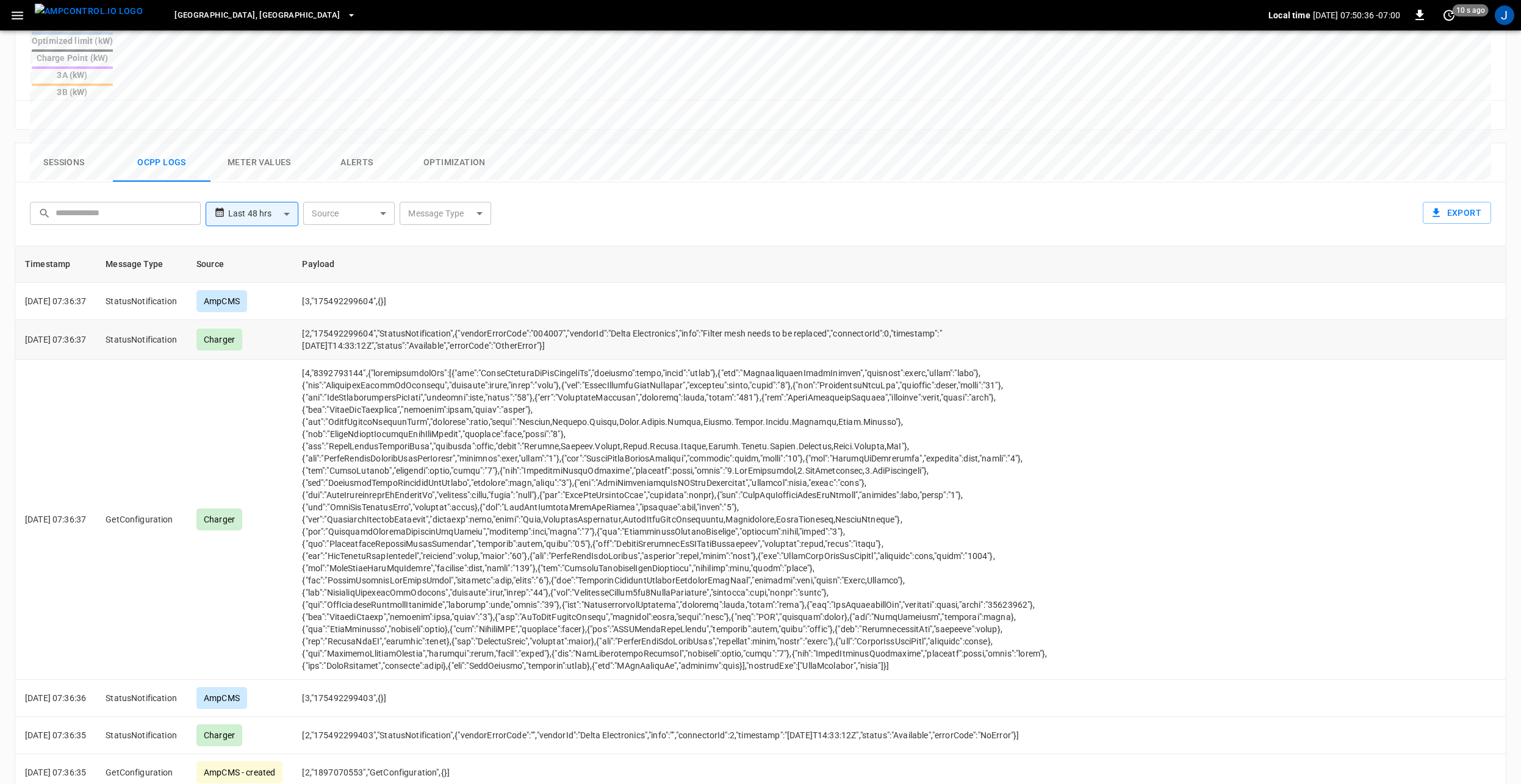
drag, startPoint x: 456, startPoint y: 270, endPoint x: 583, endPoint y: 290, distance: 128.6
click at [583, 320] on td "[2,"175492299604","StatusNotification",{"vendorErrorCode":"004007","vendorId":"…" at bounding box center [675, 339] width 766 height 39
drag, startPoint x: 583, startPoint y: 290, endPoint x: 504, endPoint y: 291, distance: 79.0
click at [504, 320] on td "[2,"175492299604","StatusNotification",{"vendorErrorCode":"004007","vendorId":"…" at bounding box center [675, 339] width 766 height 39
click at [466, 320] on td "[2,"175492299604","StatusNotification",{"vendorErrorCode":"004007","vendorId":"…" at bounding box center [675, 339] width 766 height 39
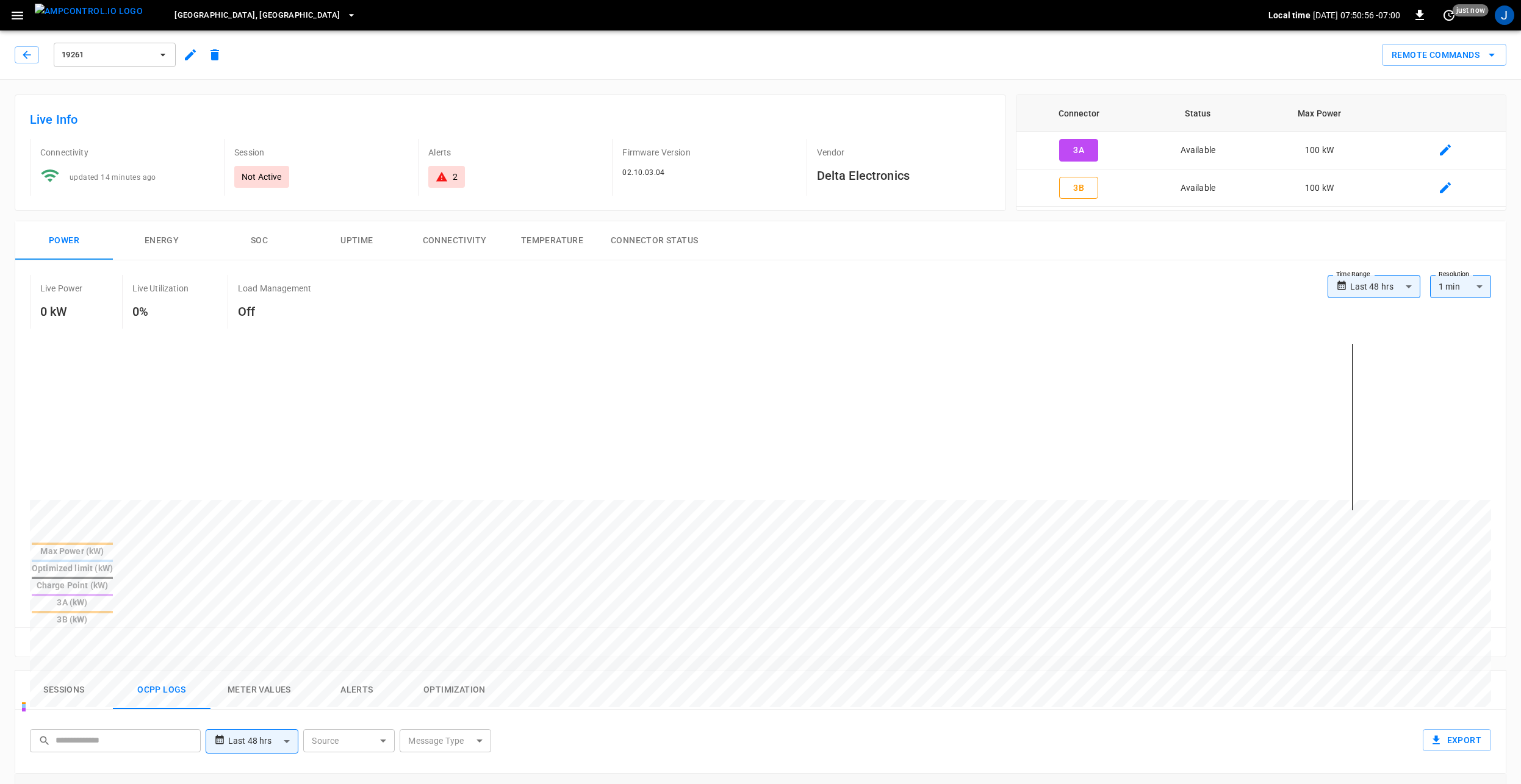
click at [24, 13] on icon "button" at bounding box center [17, 15] width 15 height 15
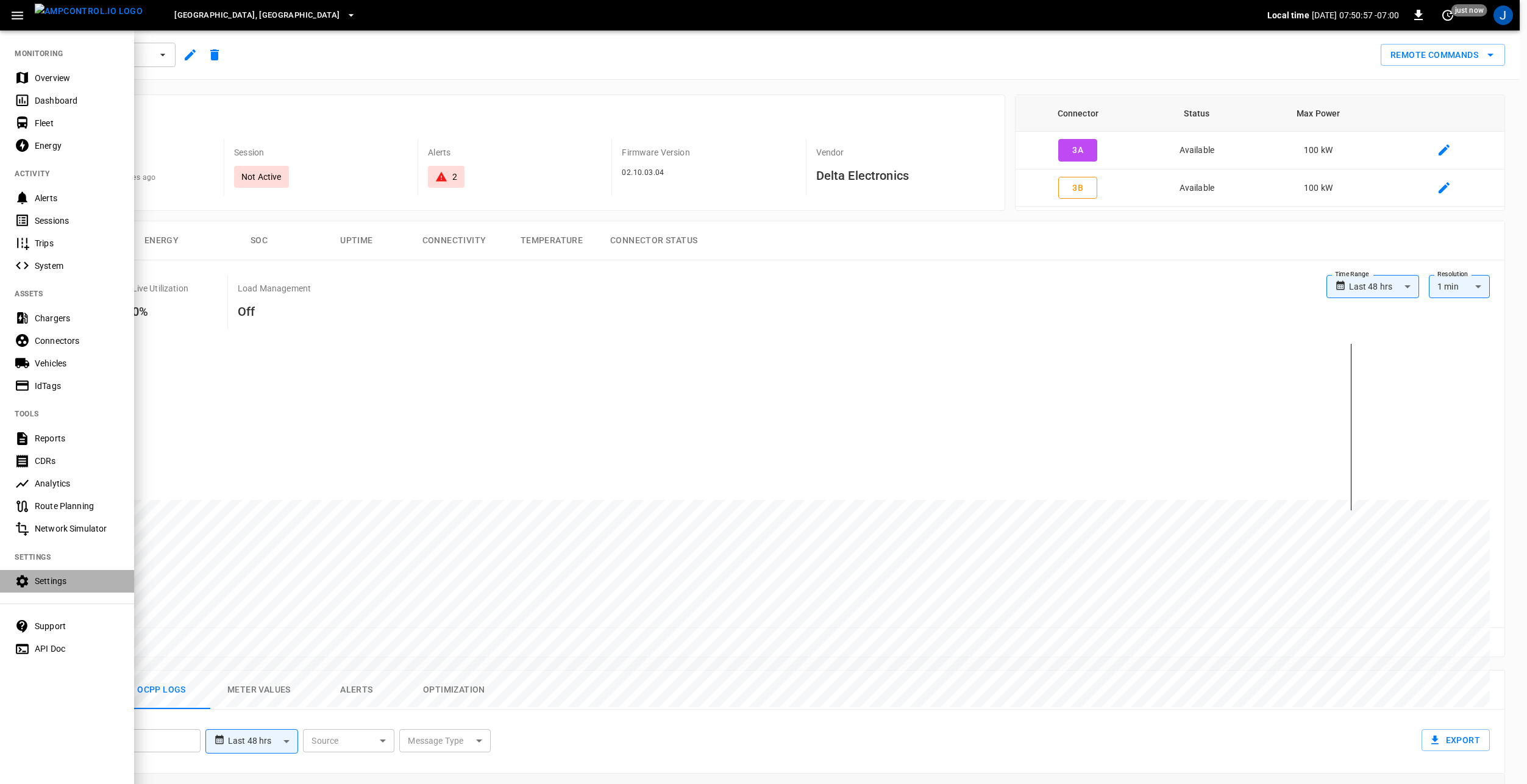
drag, startPoint x: 54, startPoint y: 582, endPoint x: 62, endPoint y: 586, distance: 8.9
click at [54, 582] on div "Settings" at bounding box center [77, 581] width 85 height 12
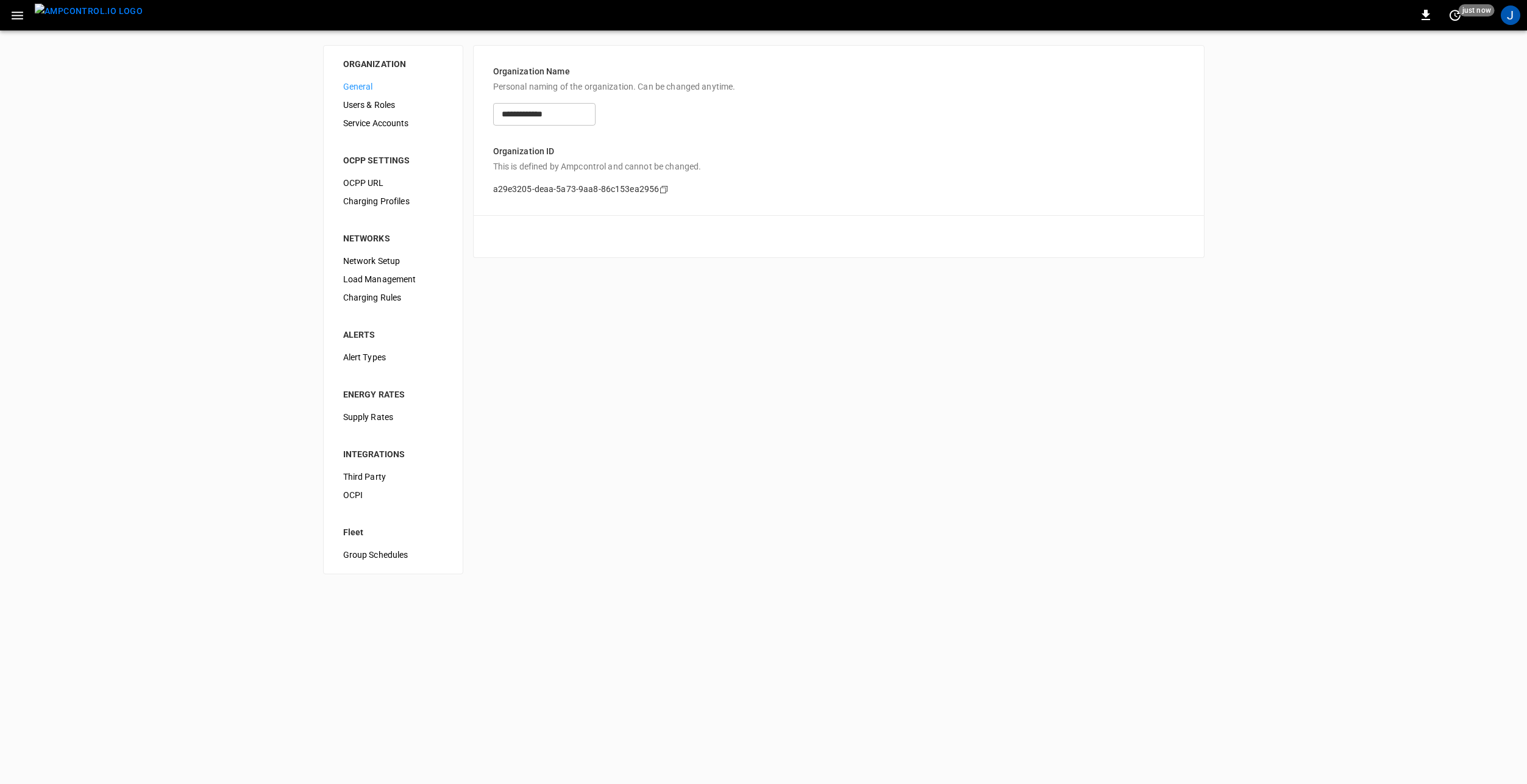
click at [395, 362] on span "Alert Types" at bounding box center [393, 358] width 100 height 13
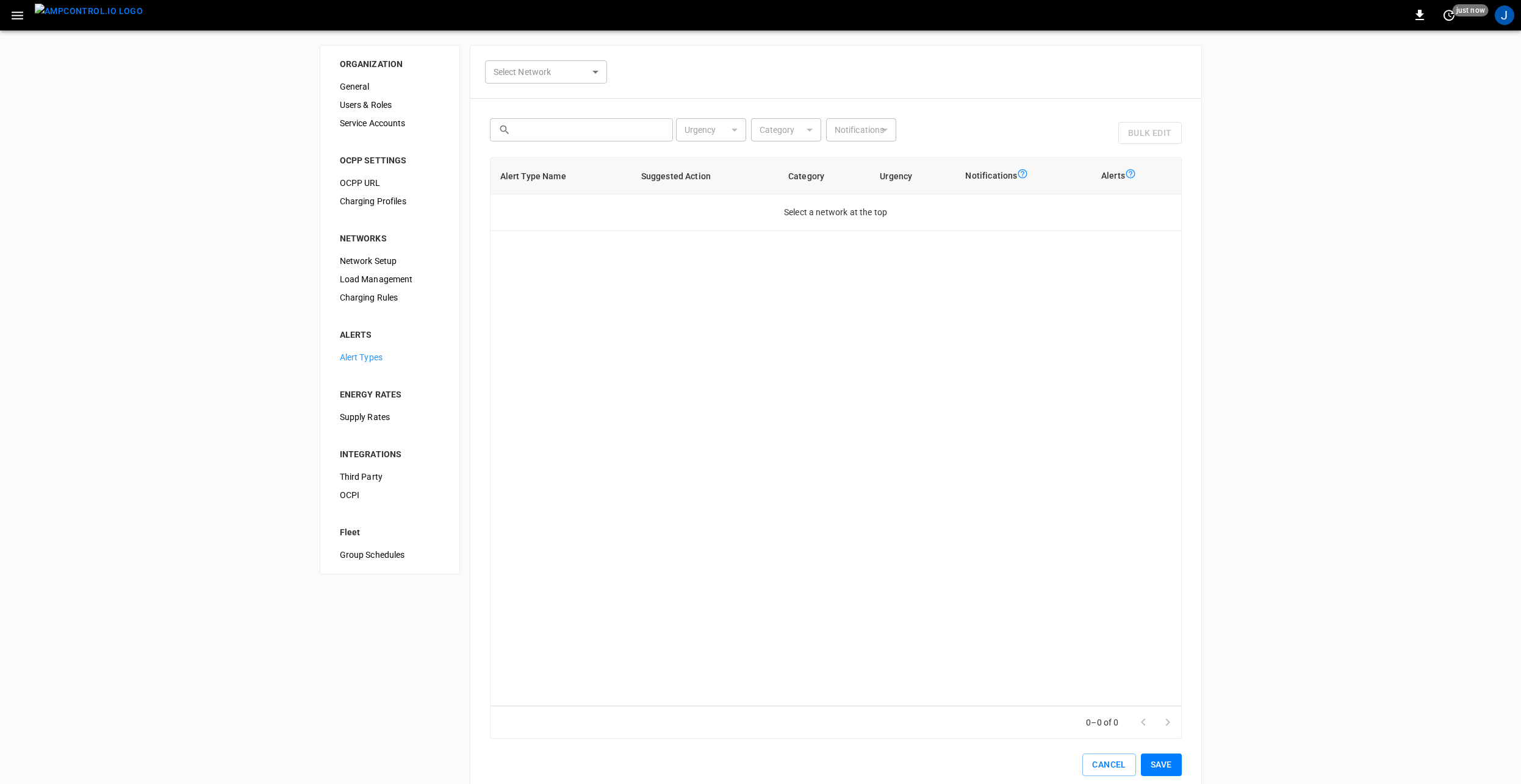
click at [585, 68] on body "0 just now J ORGANIZATION General Users & Roles Service Accounts OCPP SETTINGS …" at bounding box center [760, 406] width 1521 height 811
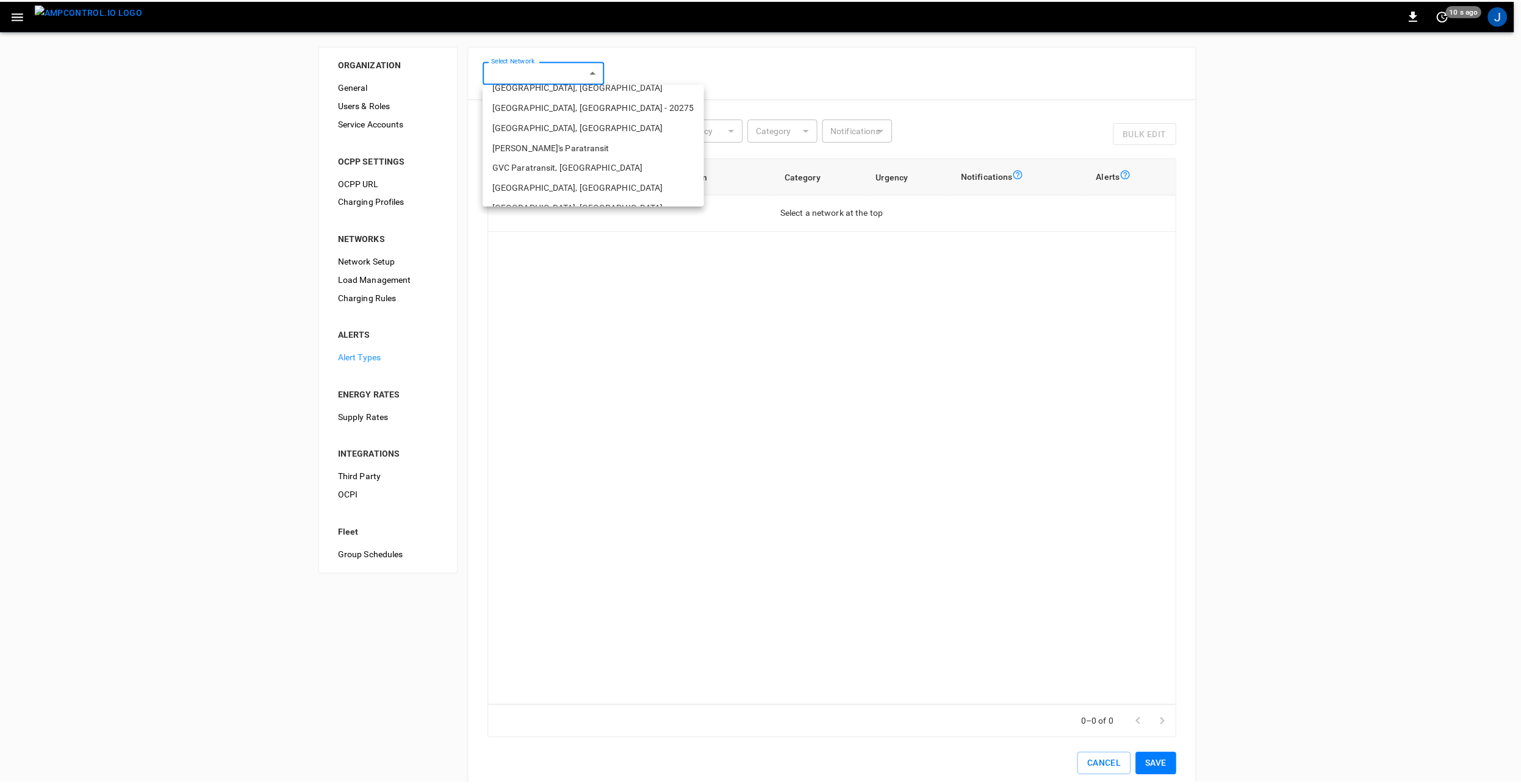
scroll to position [85, 0]
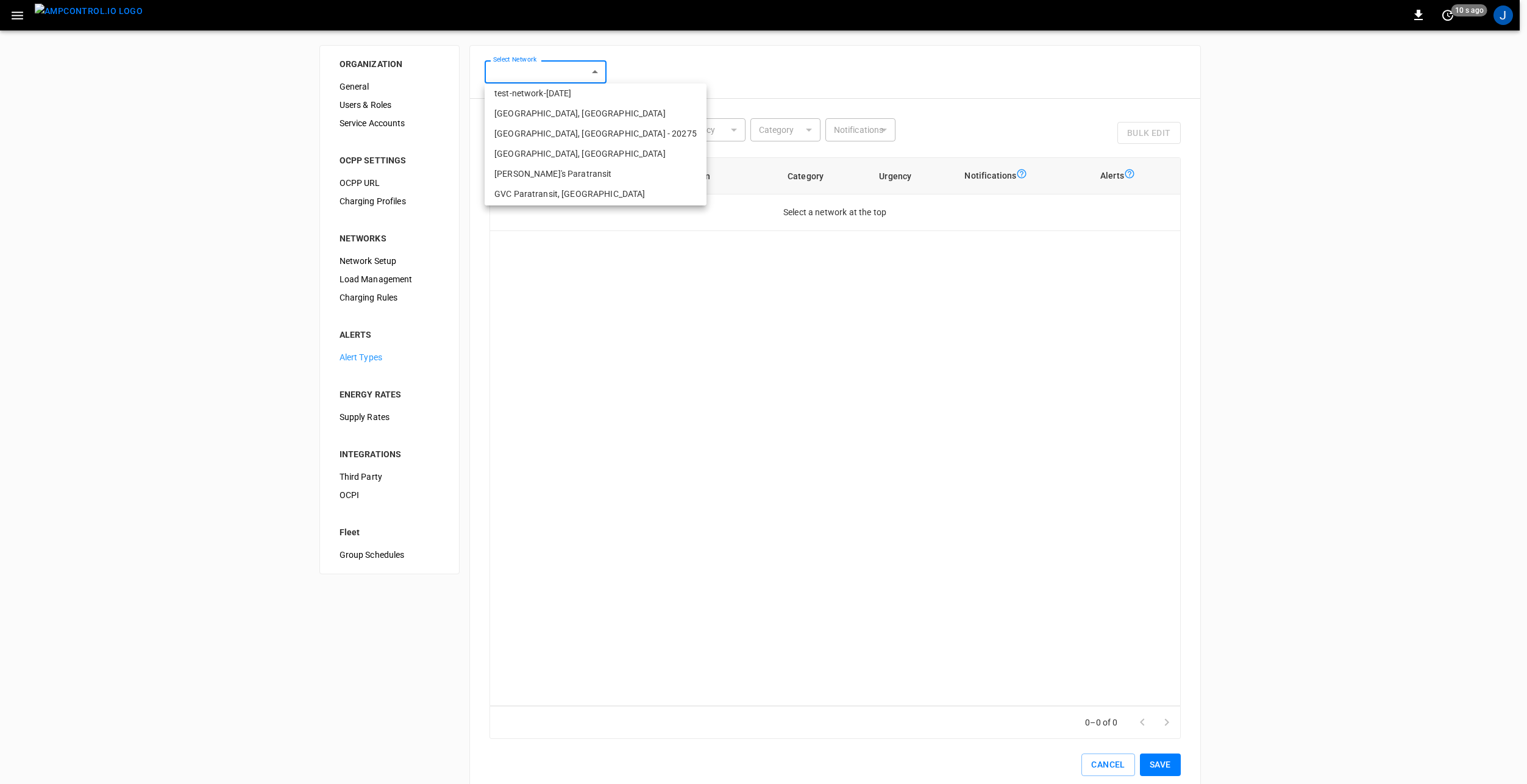
click at [532, 113] on li "Riverside, CA" at bounding box center [596, 113] width 222 height 20
type input "**********"
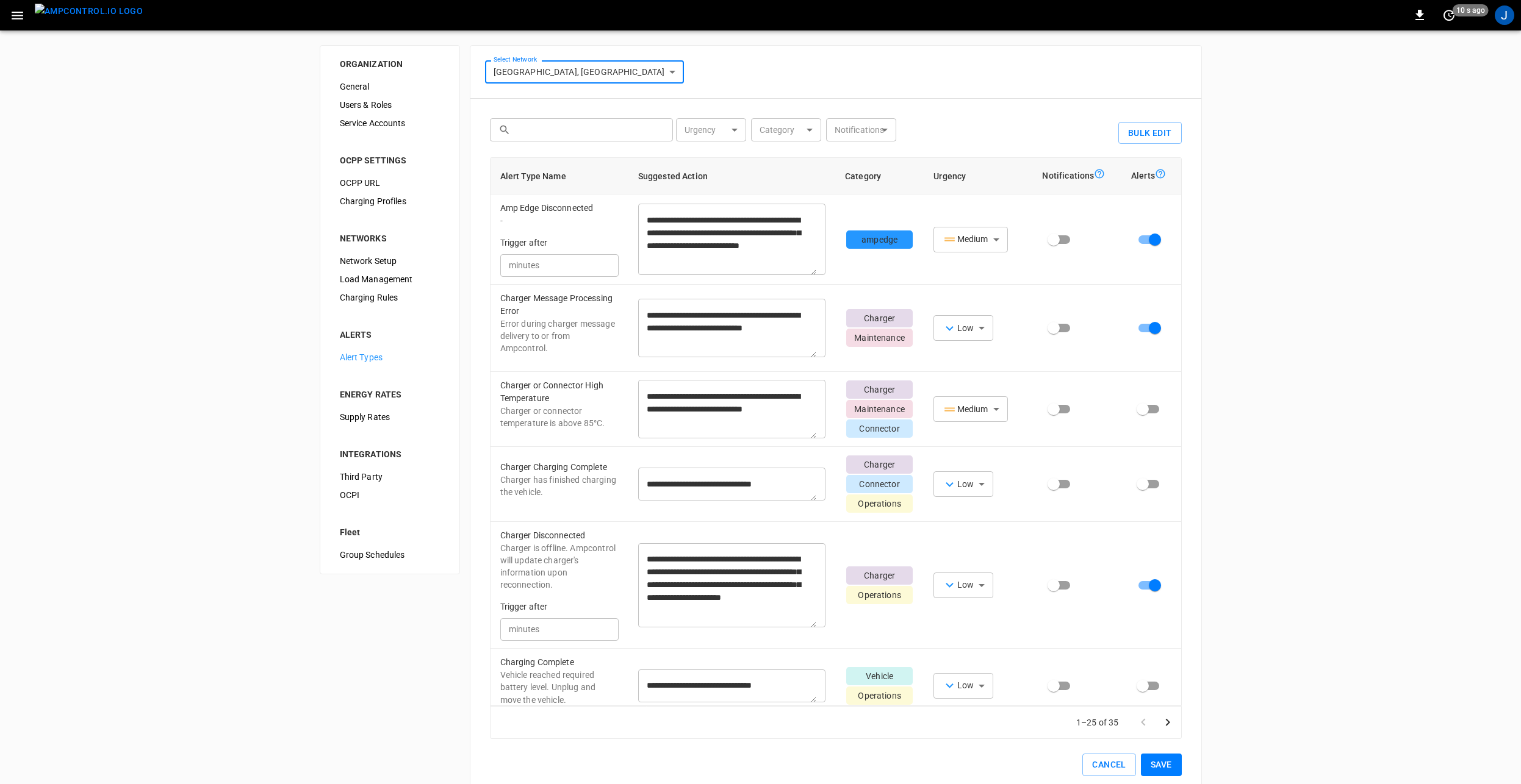
click at [752, 69] on div "**********" at bounding box center [835, 420] width 732 height 751
click at [1151, 767] on button "Save" at bounding box center [1161, 765] width 41 height 23
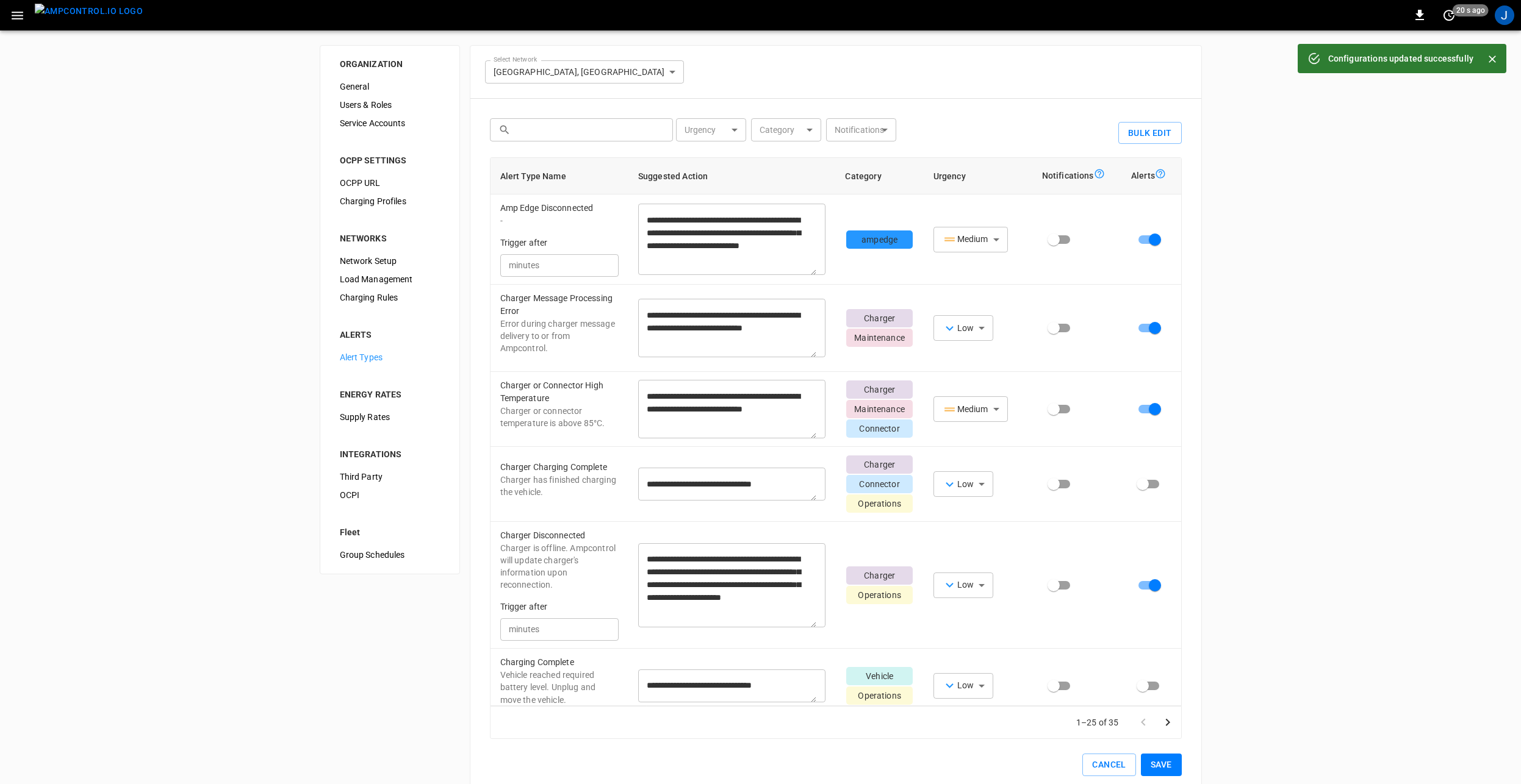
drag, startPoint x: 1493, startPoint y: 62, endPoint x: 1485, endPoint y: 73, distance: 13.6
click at [1493, 62] on icon "Close" at bounding box center [1492, 59] width 12 height 12
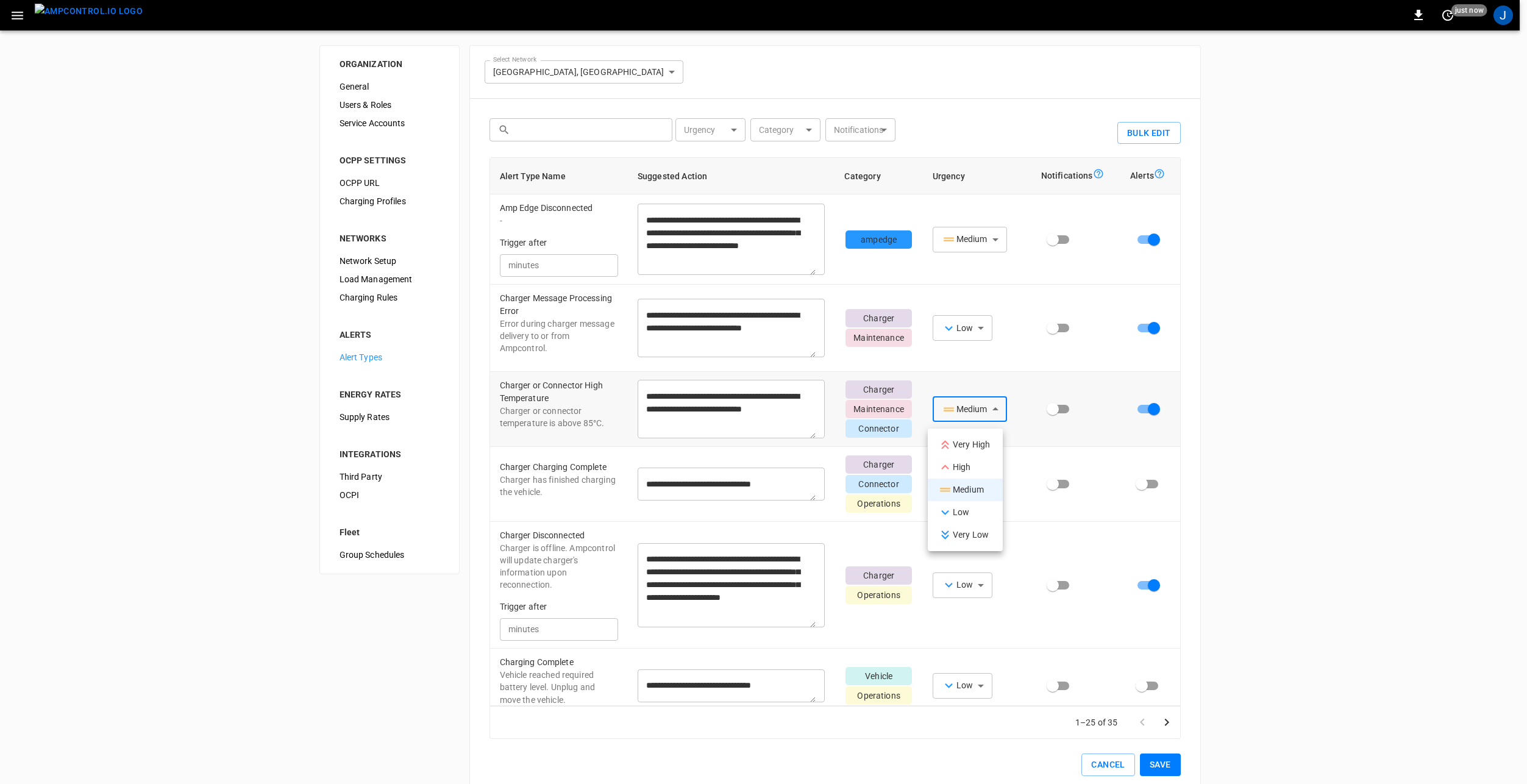
click at [992, 419] on body "**********" at bounding box center [763, 406] width 1527 height 811
drag, startPoint x: 970, startPoint y: 463, endPoint x: 1001, endPoint y: 466, distance: 31.1
click at [970, 463] on div "High" at bounding box center [954, 467] width 33 height 15
type input "****"
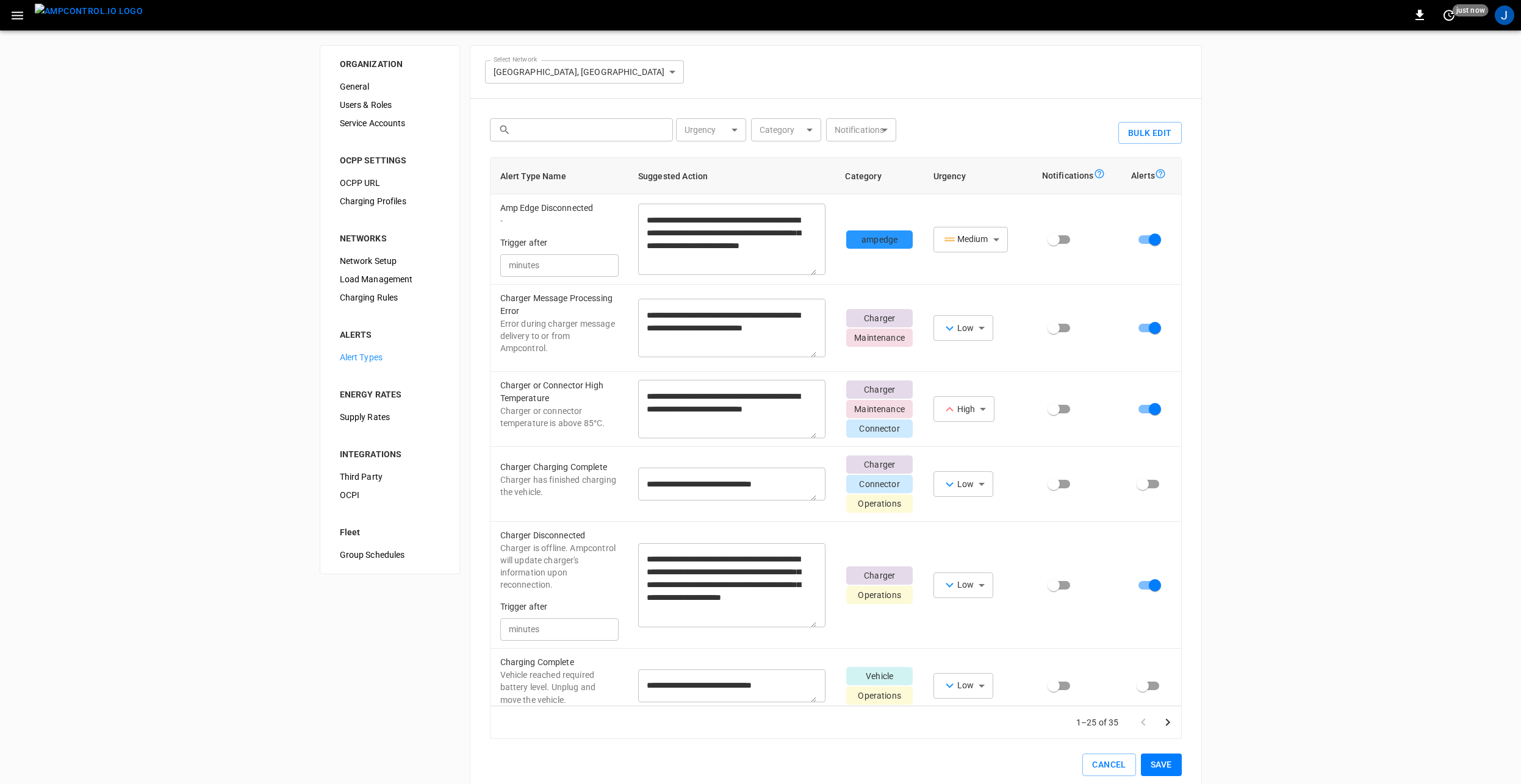
drag, startPoint x: 1163, startPoint y: 758, endPoint x: 1197, endPoint y: 737, distance: 40.0
click at [1163, 758] on button "Save" at bounding box center [1161, 765] width 41 height 23
drag, startPoint x: 1492, startPoint y: 62, endPoint x: 1465, endPoint y: 84, distance: 34.8
click at [1492, 62] on icon "Close" at bounding box center [1492, 59] width 12 height 12
click at [80, 14] on img "menu" at bounding box center [89, 10] width 108 height 15
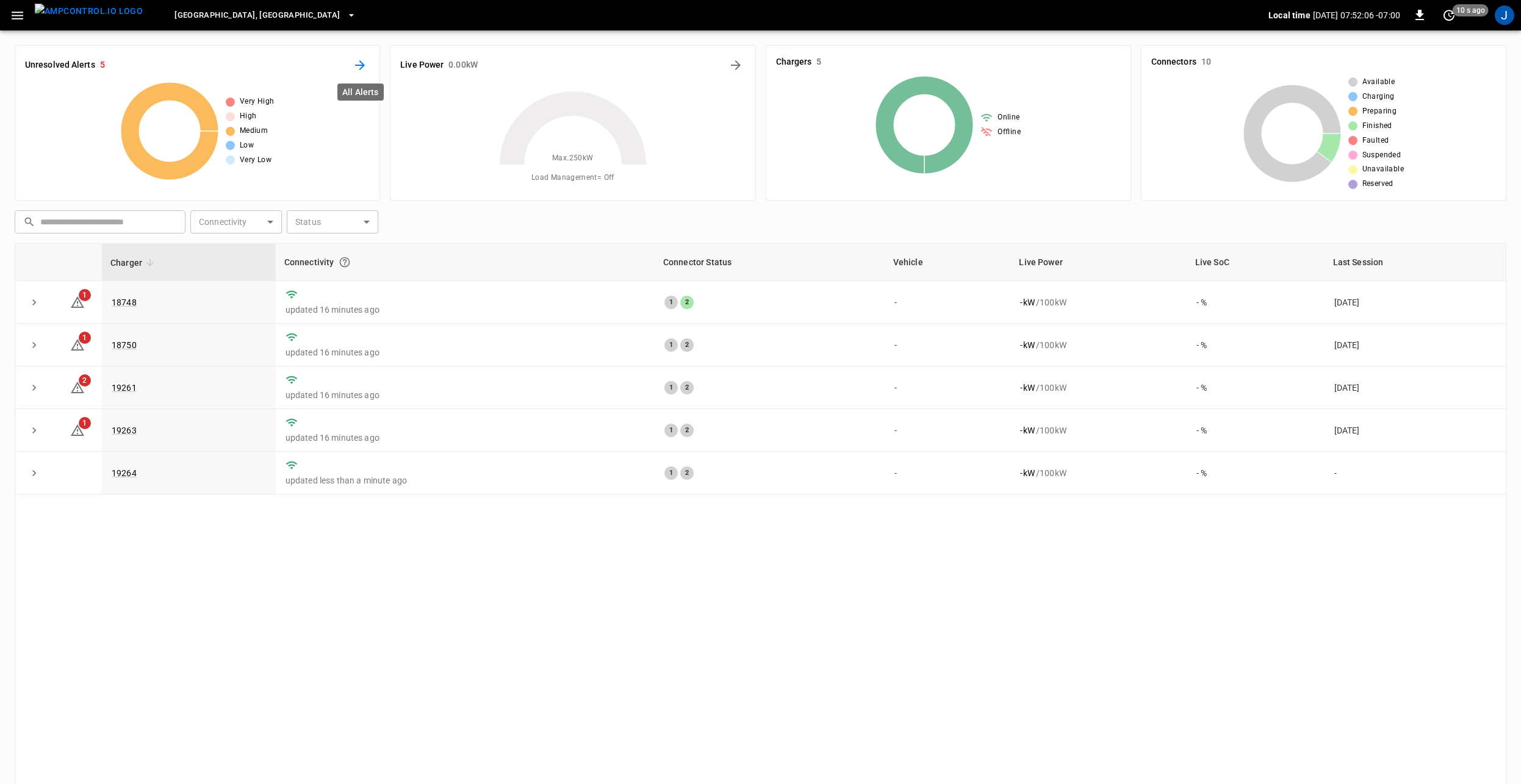
click at [362, 66] on icon "All Alerts" at bounding box center [360, 65] width 10 height 10
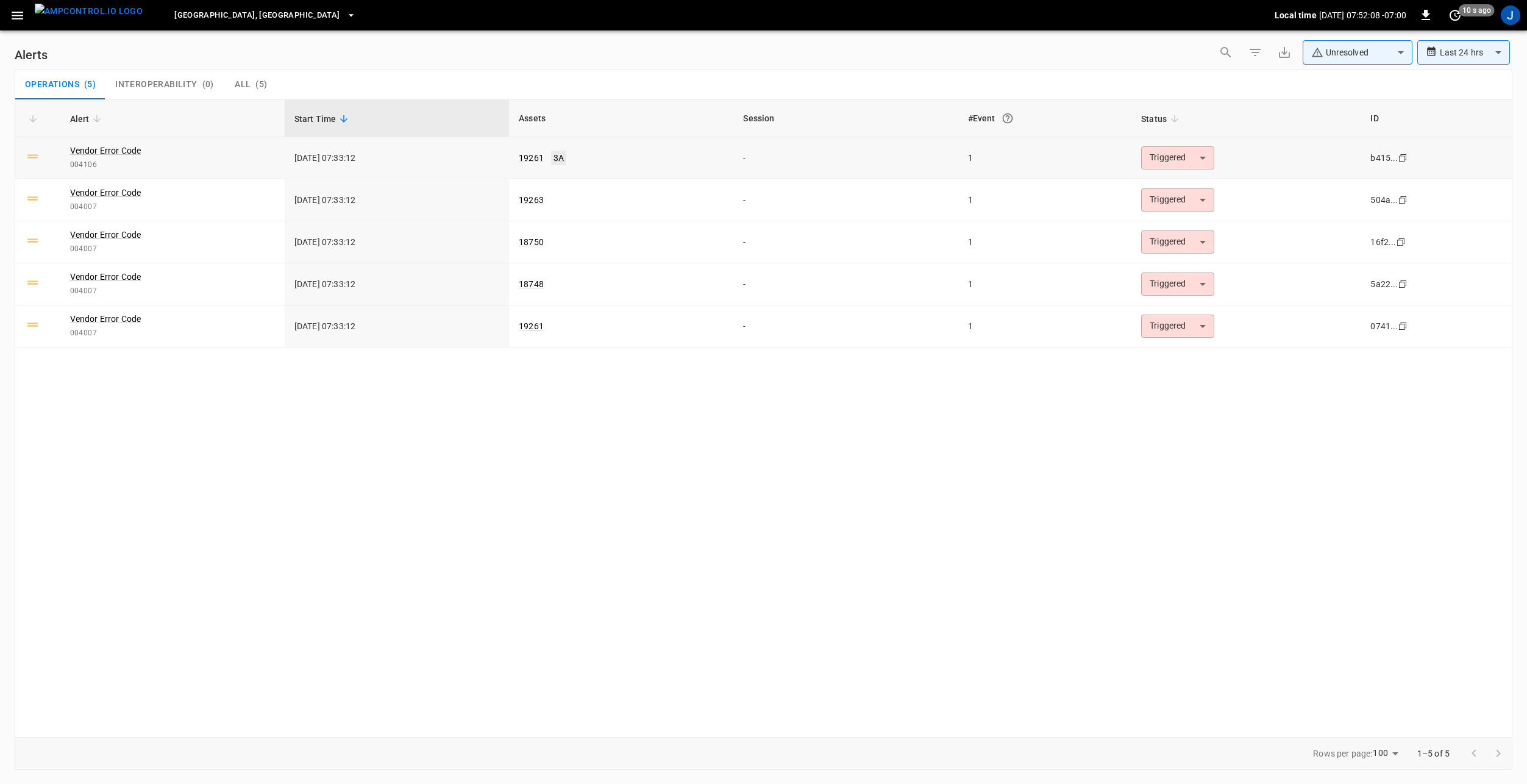
click at [557, 157] on link "3A" at bounding box center [558, 158] width 15 height 15
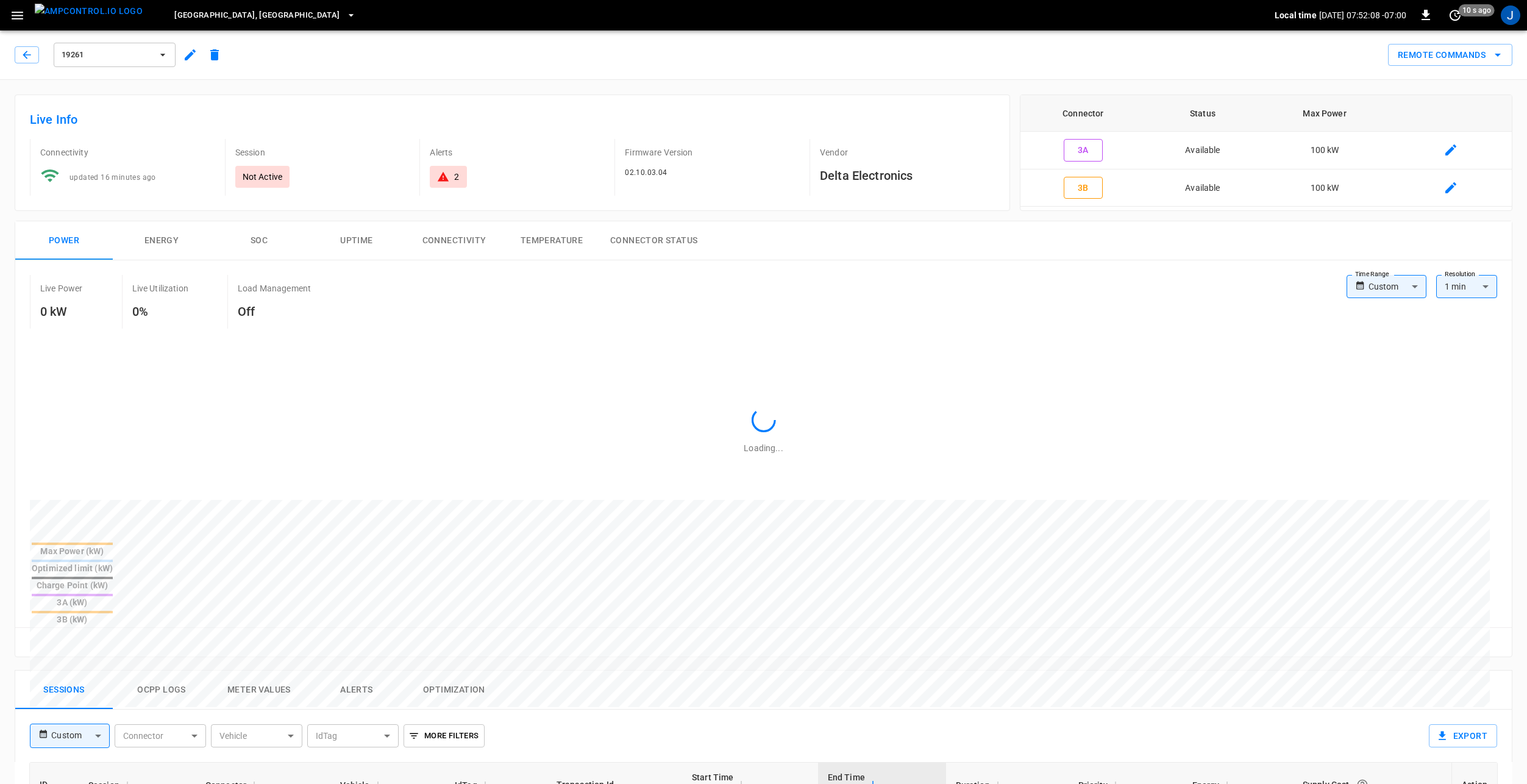
type input "**********"
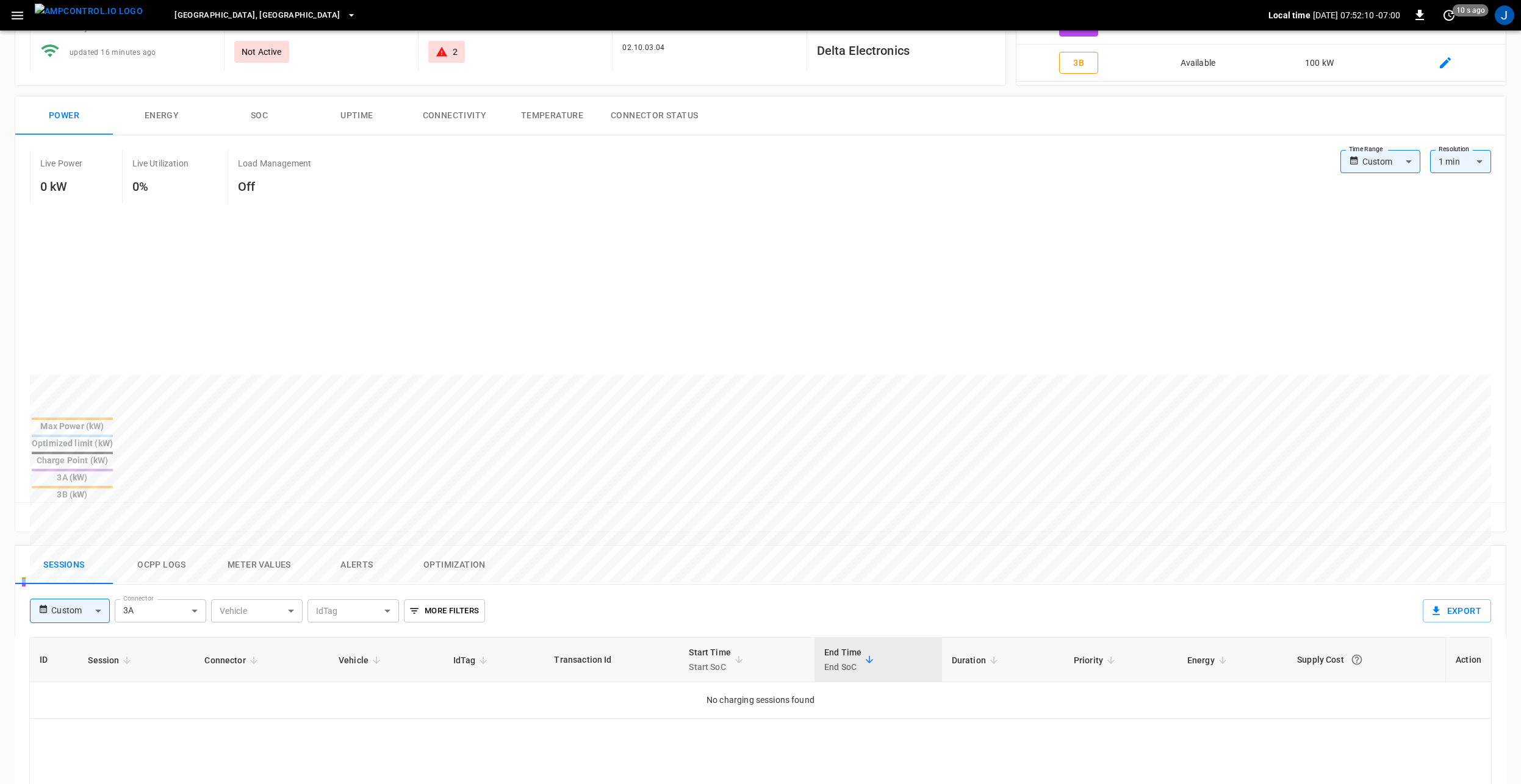
scroll to position [305, 0]
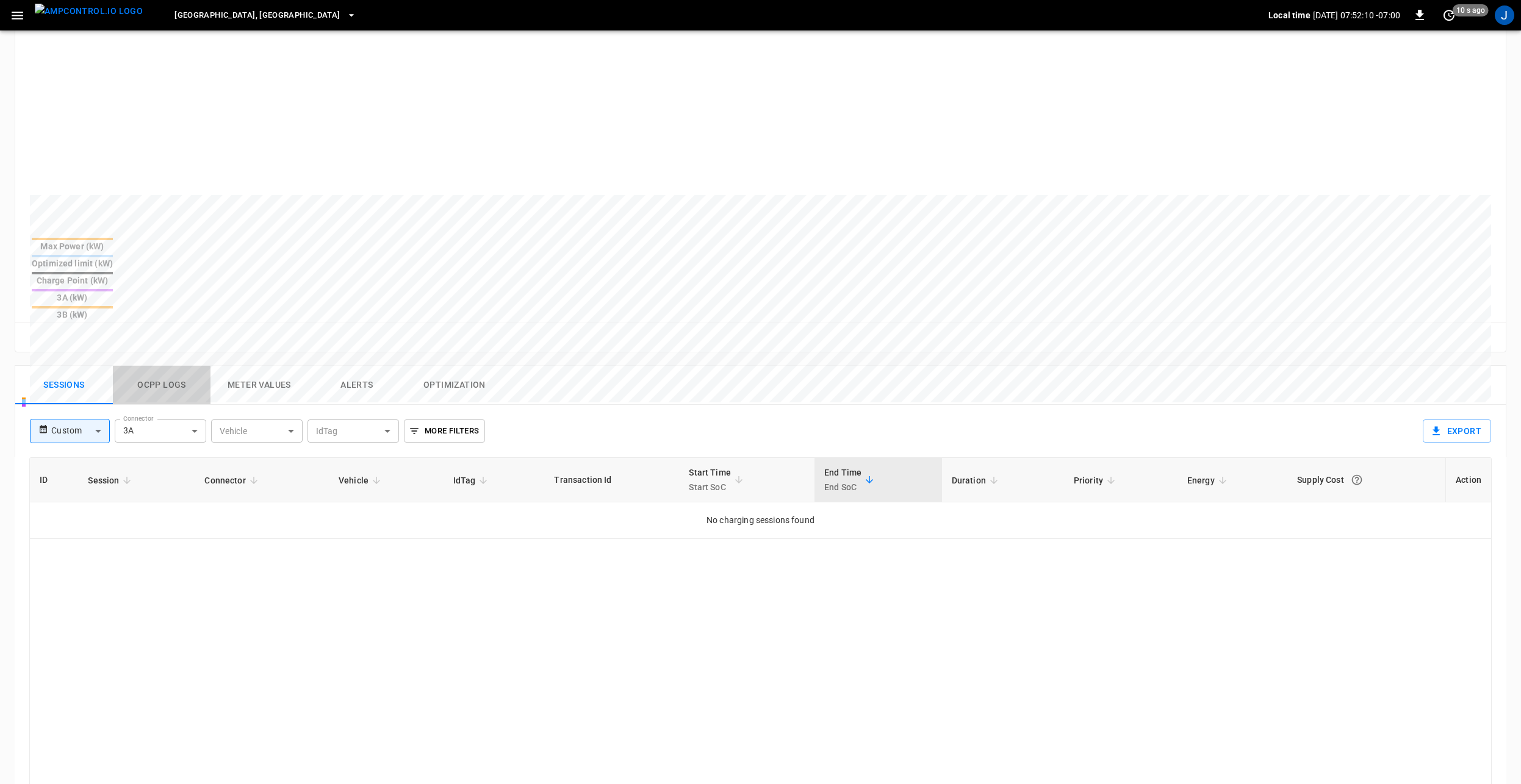
click at [161, 365] on button "Ocpp logs" at bounding box center [161, 385] width 98 height 39
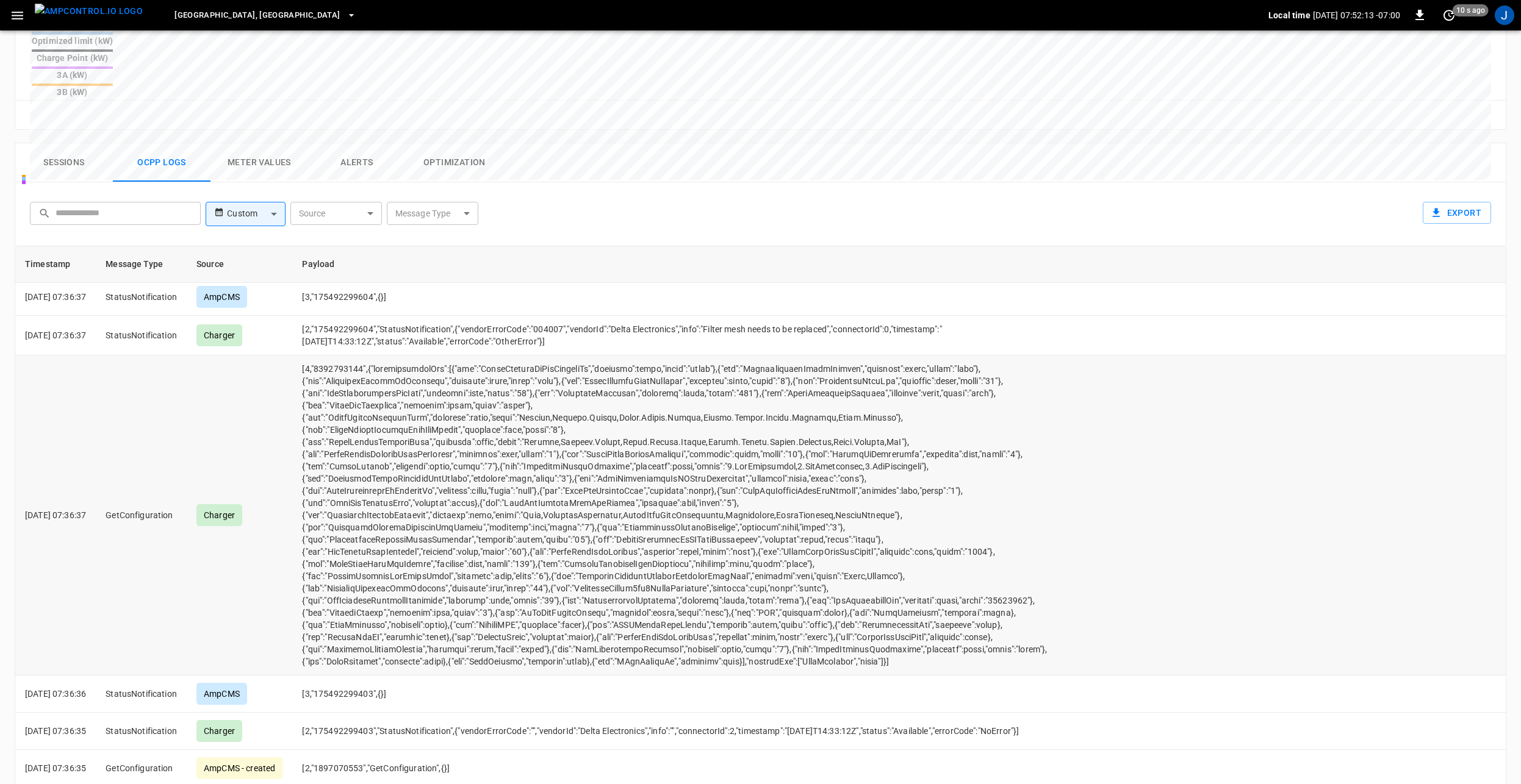
scroll to position [0, 0]
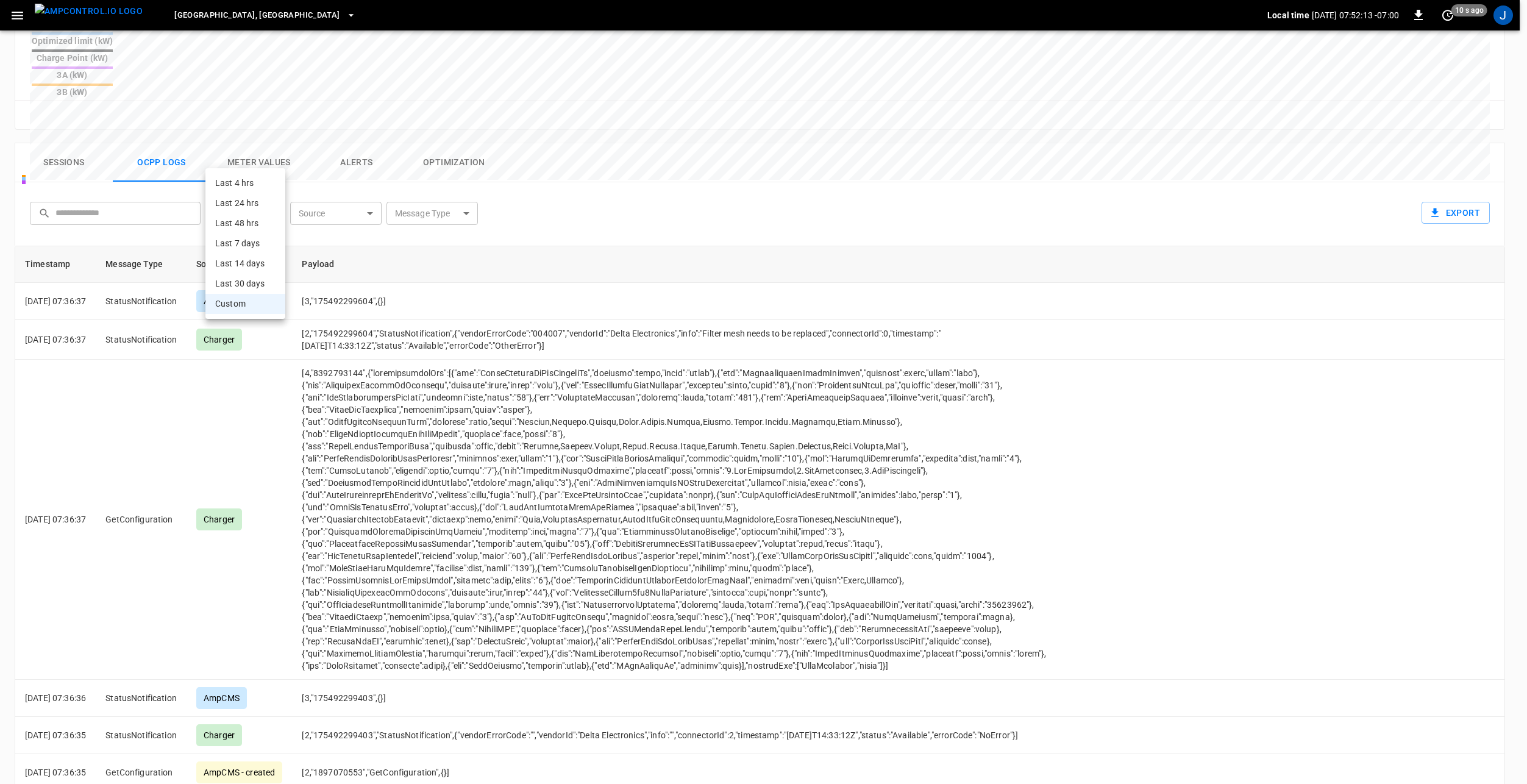
click at [258, 154] on body "Riverside, CA Local time 2025-08-11 07:52:13 -07:00 0 10 s ago J 19261 Remote C…" at bounding box center [763, 157] width 1527 height 1369
click at [256, 181] on li "Last 4 hrs" at bounding box center [246, 183] width 80 height 20
type input "**********"
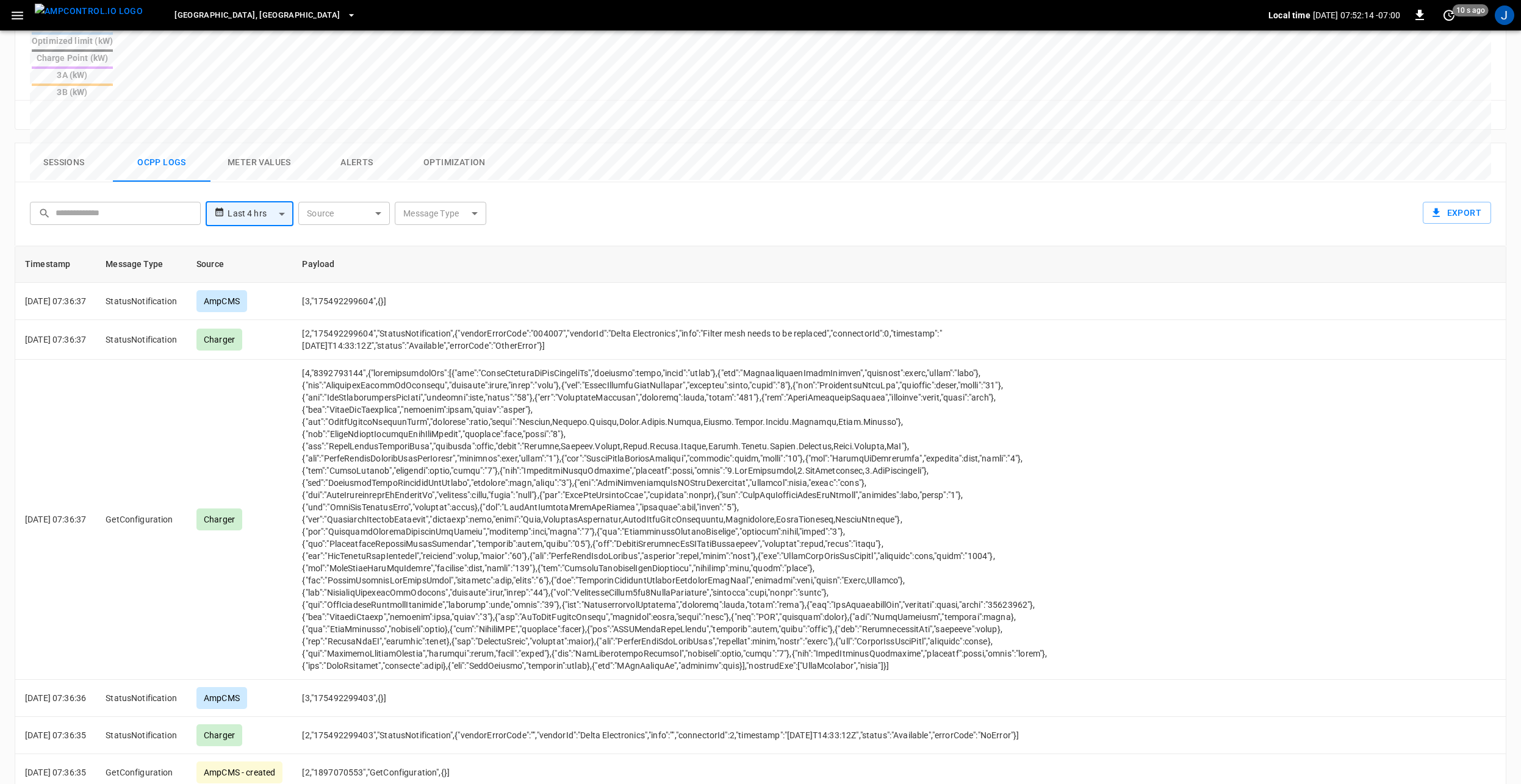
click at [788, 192] on div "**********" at bounding box center [758, 211] width 1466 height 39
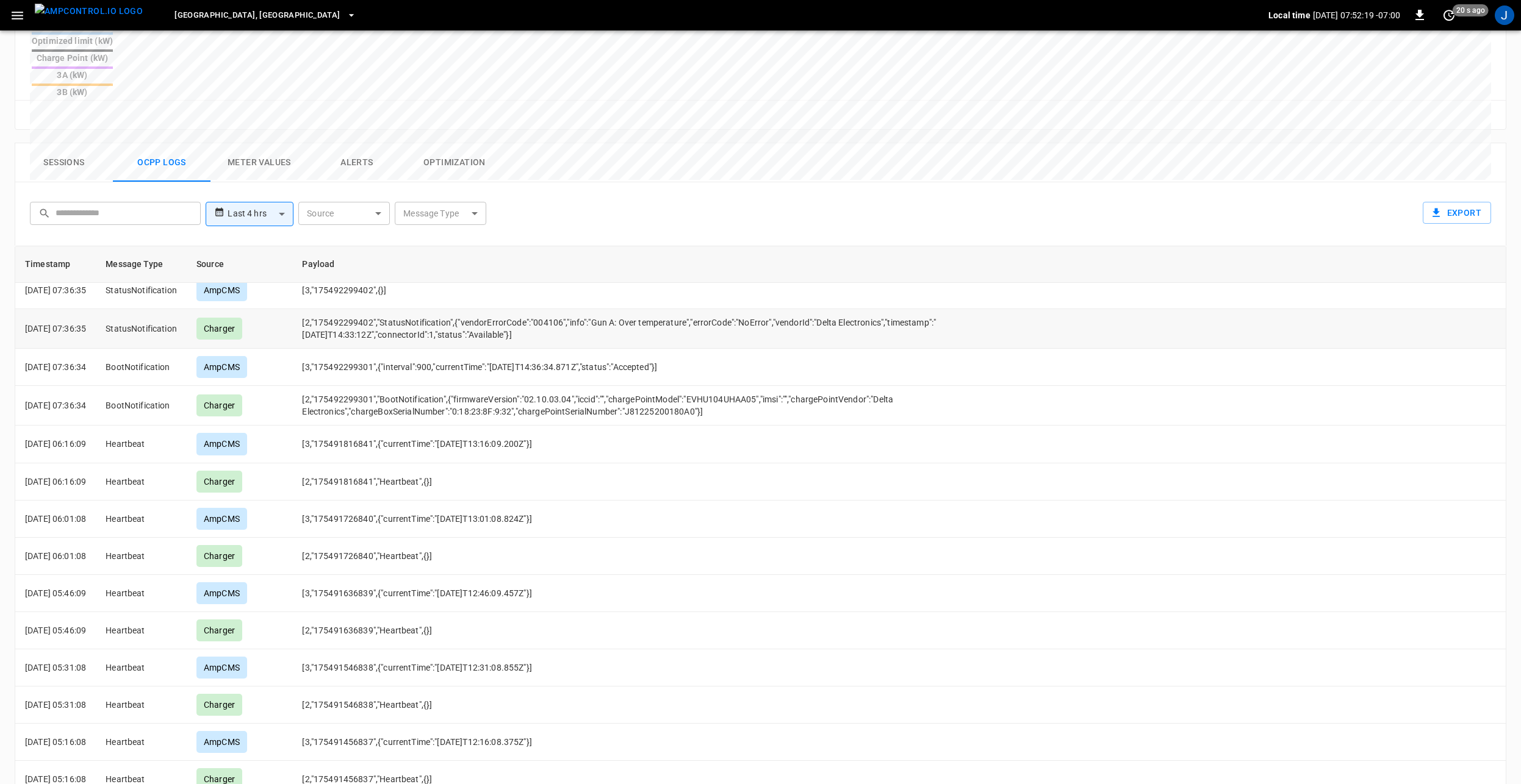
scroll to position [487, 0]
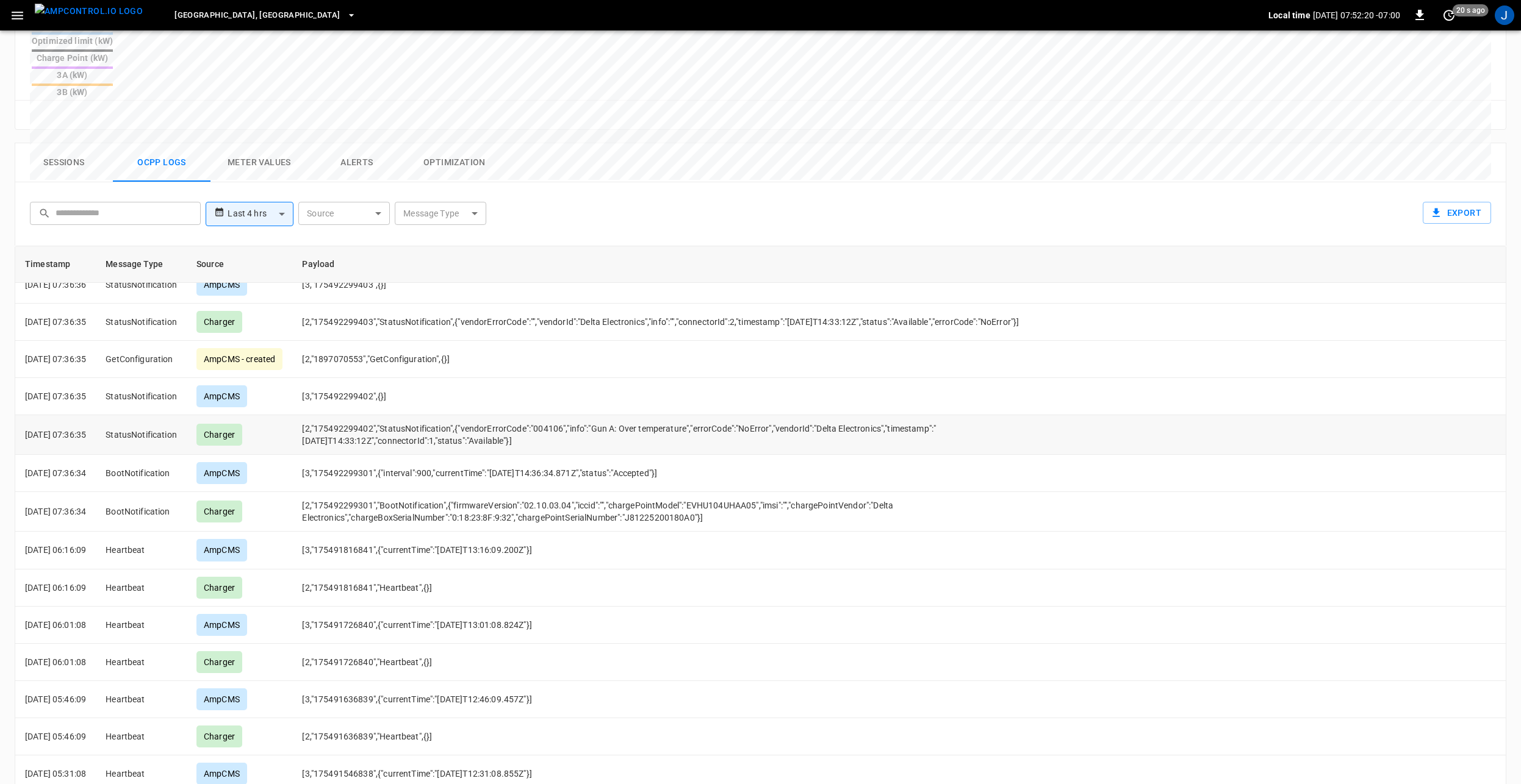
drag, startPoint x: 527, startPoint y: 394, endPoint x: 477, endPoint y: 388, distance: 50.4
click at [477, 415] on td "[2,"175492299402","StatusNotification",{"vendorErrorCode":"004106","info":"Gun …" at bounding box center [675, 434] width 766 height 39
click at [788, 415] on td "[2,"175492299402","StatusNotification",{"vendorErrorCode":"004106","info":"Gun …" at bounding box center [675, 434] width 766 height 39
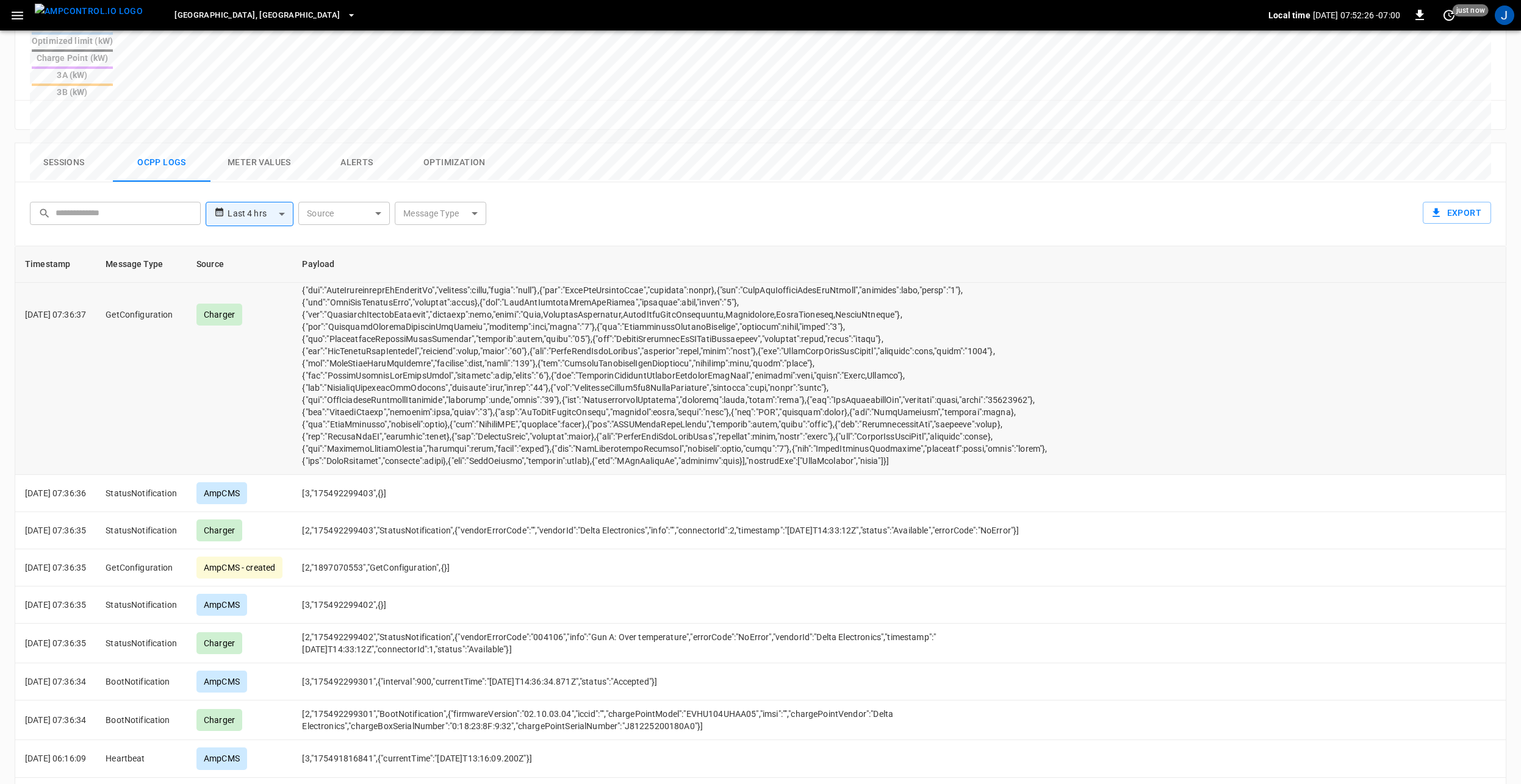
scroll to position [305, 0]
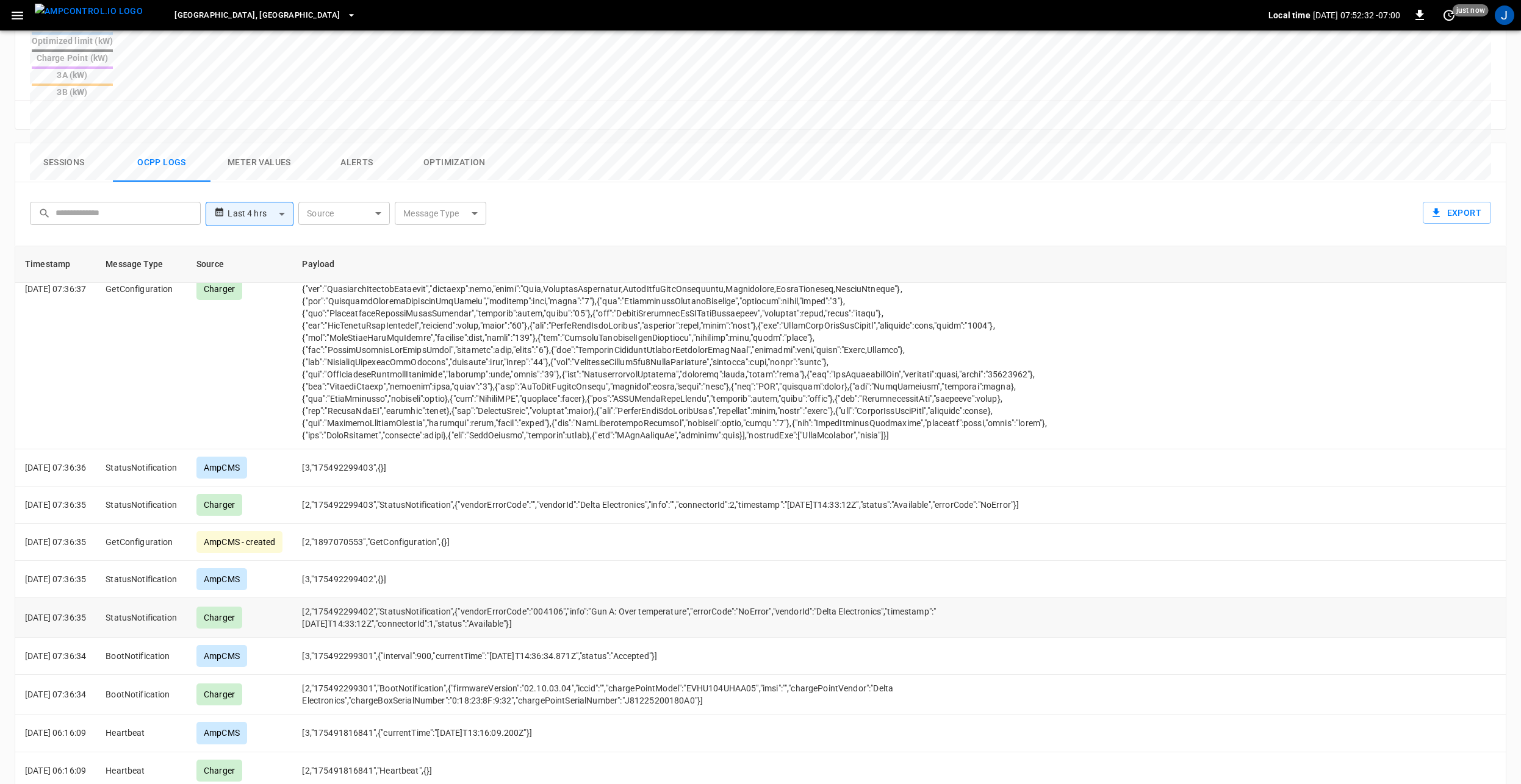
drag, startPoint x: 440, startPoint y: 581, endPoint x: 509, endPoint y: 577, distance: 69.1
click at [509, 598] on td "[2,"175492299402","StatusNotification",{"vendorErrorCode":"004106","info":"Gun …" at bounding box center [675, 617] width 766 height 39
drag, startPoint x: 509, startPoint y: 577, endPoint x: 646, endPoint y: 575, distance: 137.0
click at [646, 598] on td "[2,"175492299402","StatusNotification",{"vendorErrorCode":"004106","info":"Gun …" at bounding box center [675, 617] width 766 height 39
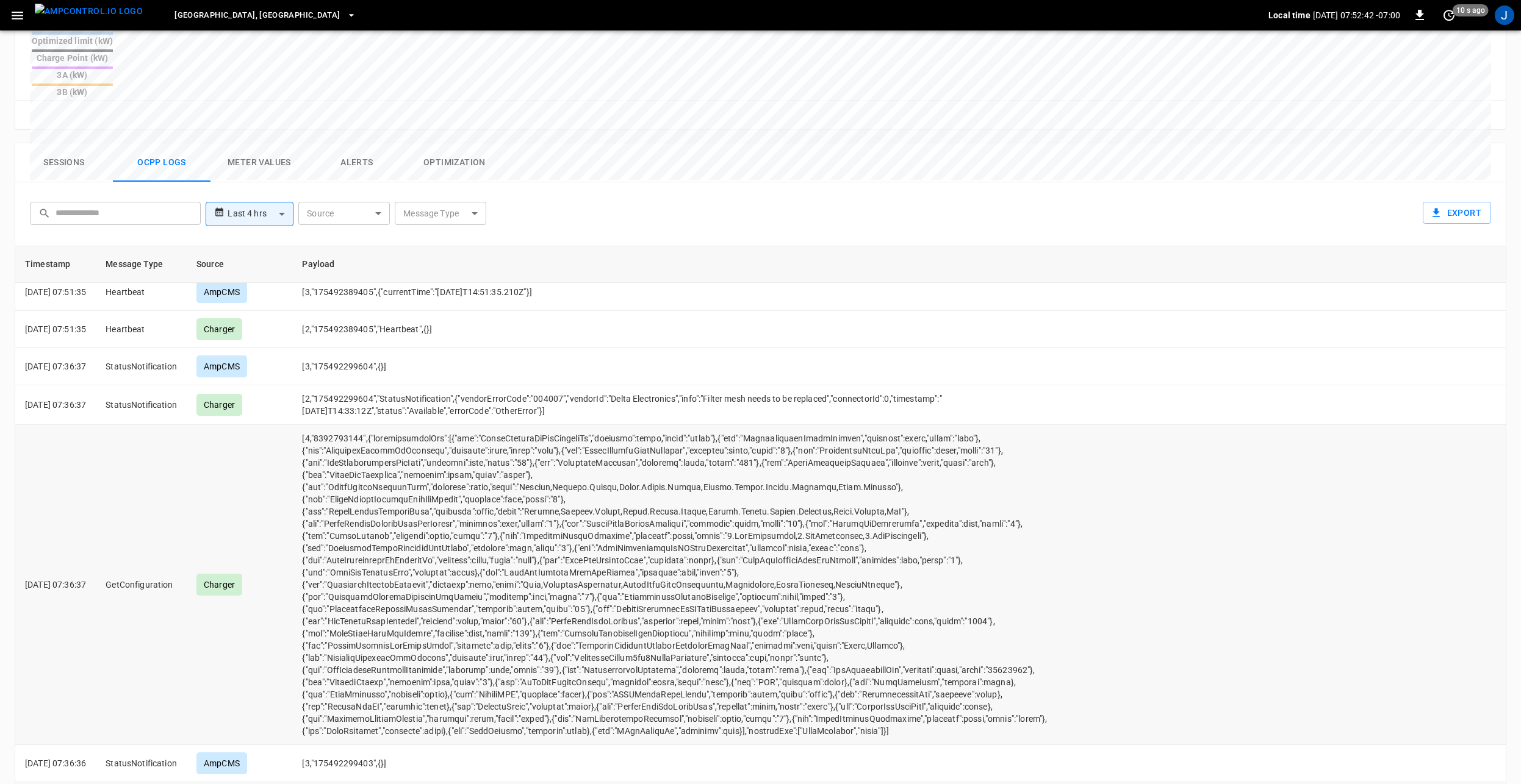
scroll to position [314, 0]
